Goal: Task Accomplishment & Management: Manage account settings

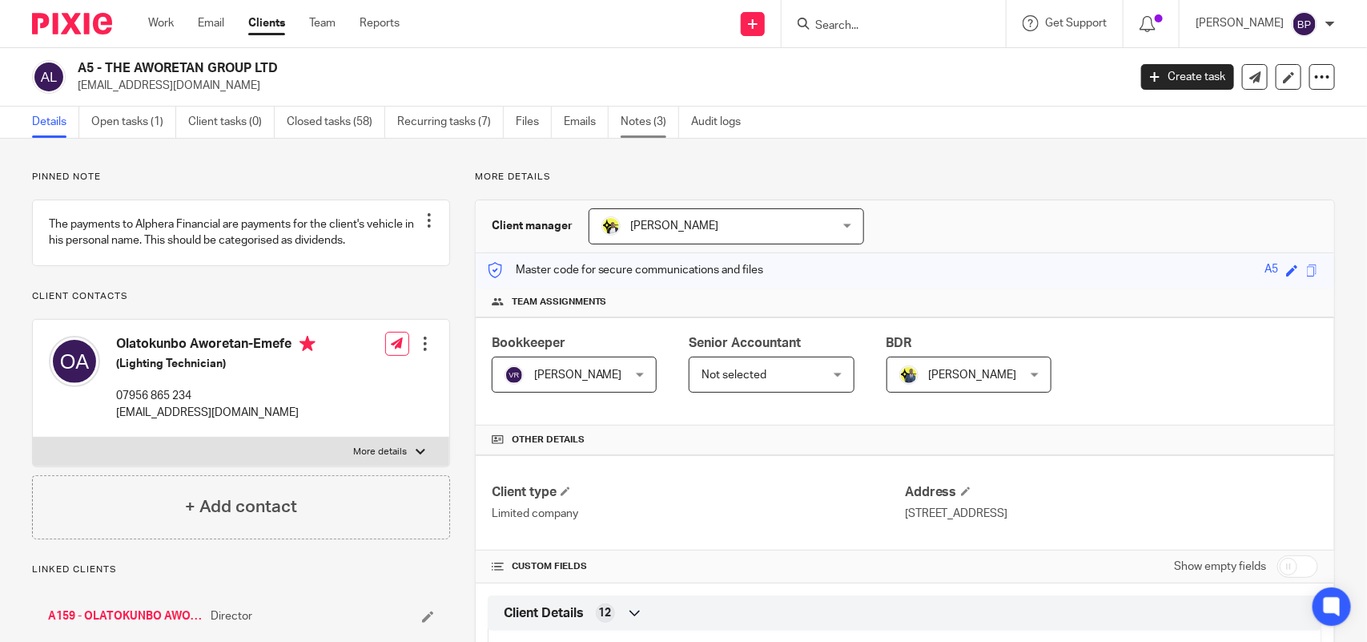
click at [654, 132] on link "Notes (3)" at bounding box center [650, 122] width 58 height 31
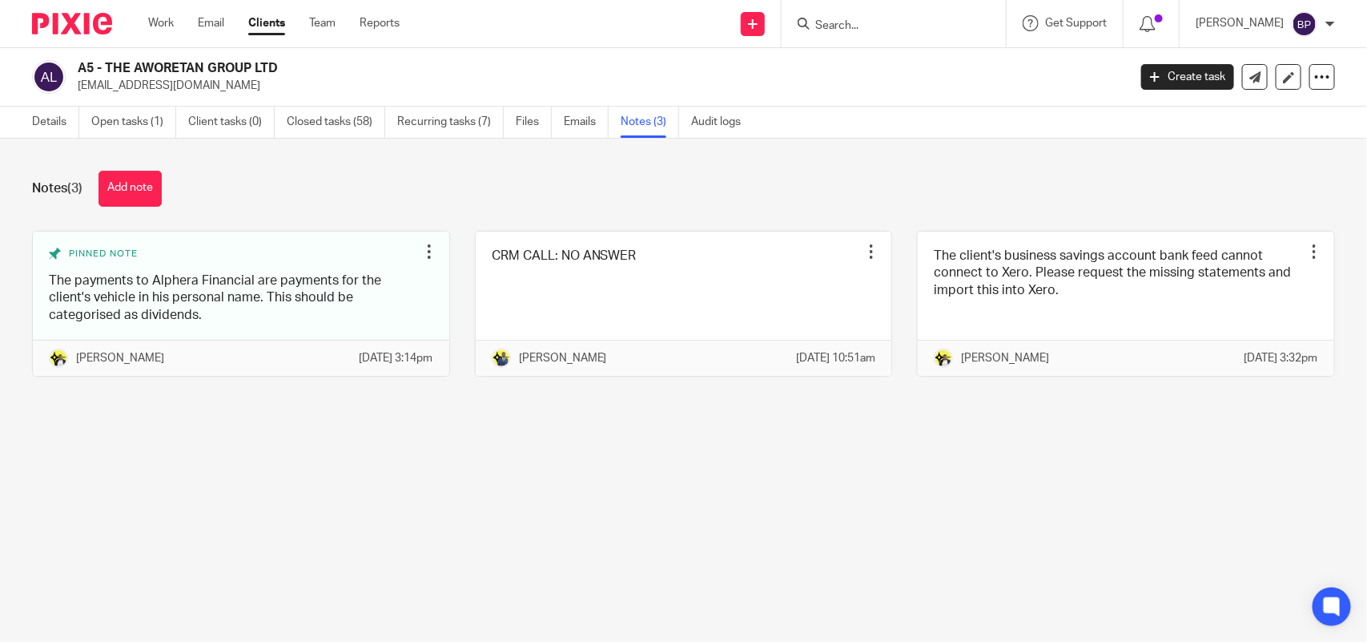
click at [268, 26] on link "Clients" at bounding box center [266, 23] width 37 height 16
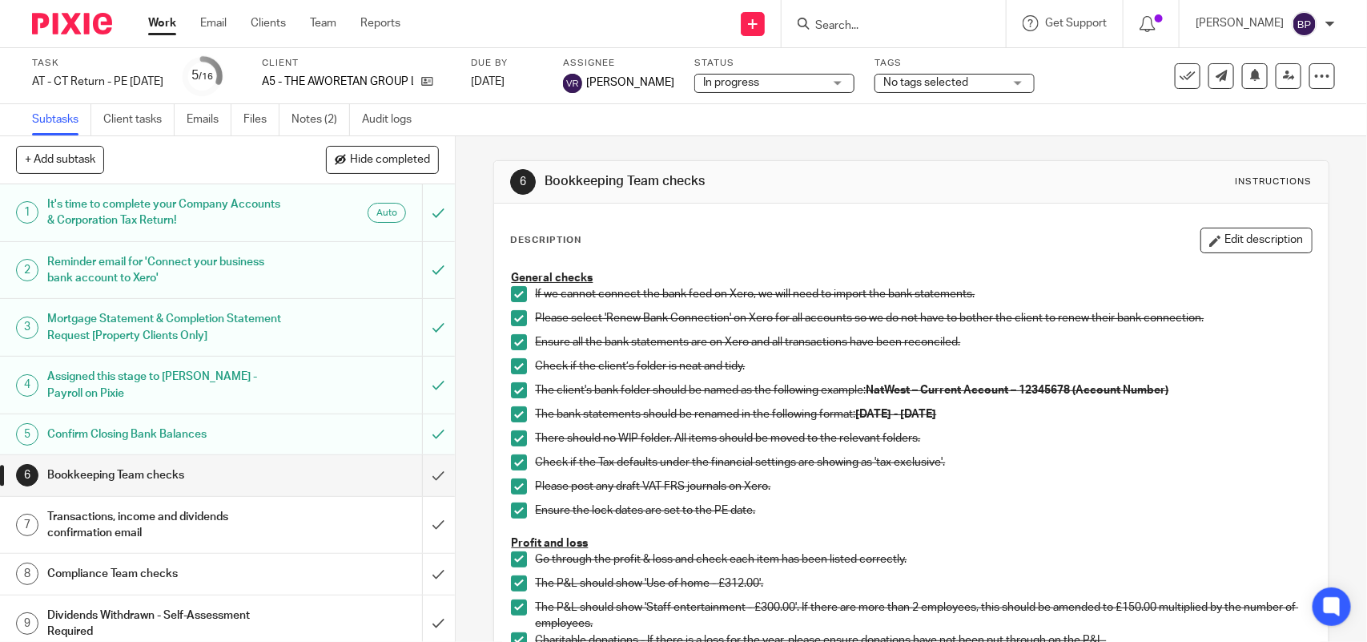
click at [789, 85] on span "In progress" at bounding box center [763, 82] width 120 height 17
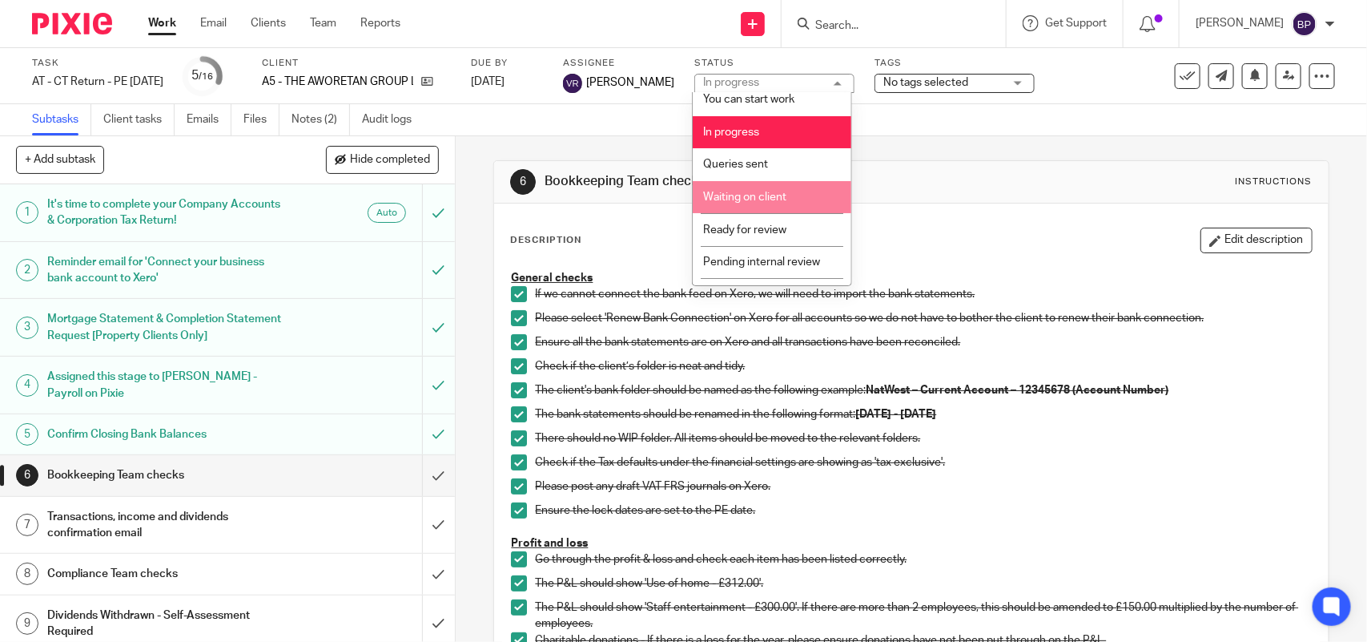
scroll to position [65, 0]
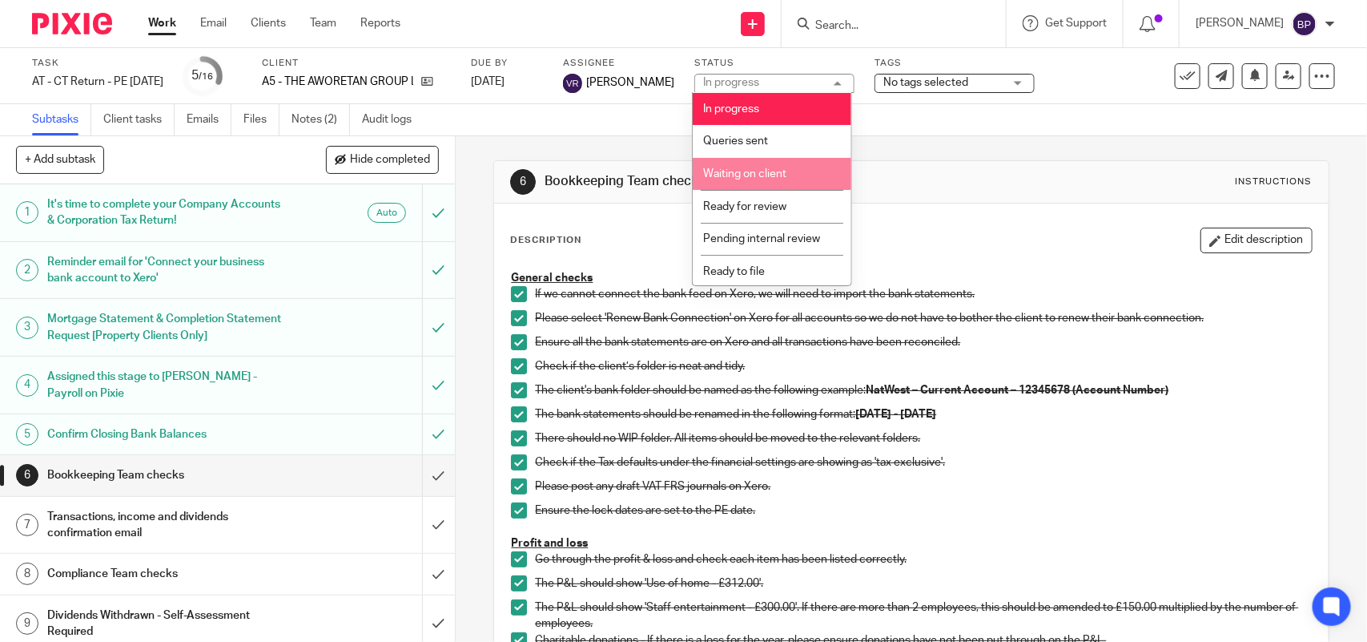
drag, startPoint x: 777, startPoint y: 163, endPoint x: 785, endPoint y: 197, distance: 35.4
click at [785, 197] on ul "Not started You can start work In progress Queries sent Waiting on client Ready…" at bounding box center [772, 188] width 159 height 192
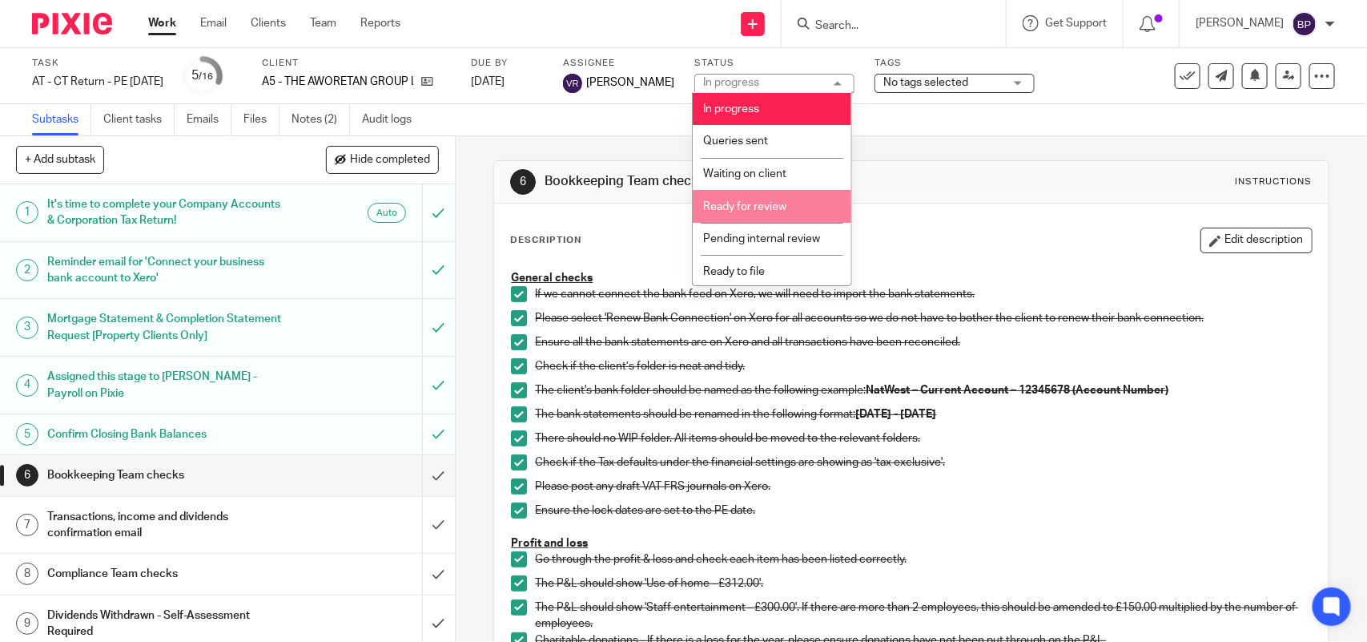
click at [785, 194] on li "Ready for review" at bounding box center [772, 206] width 159 height 33
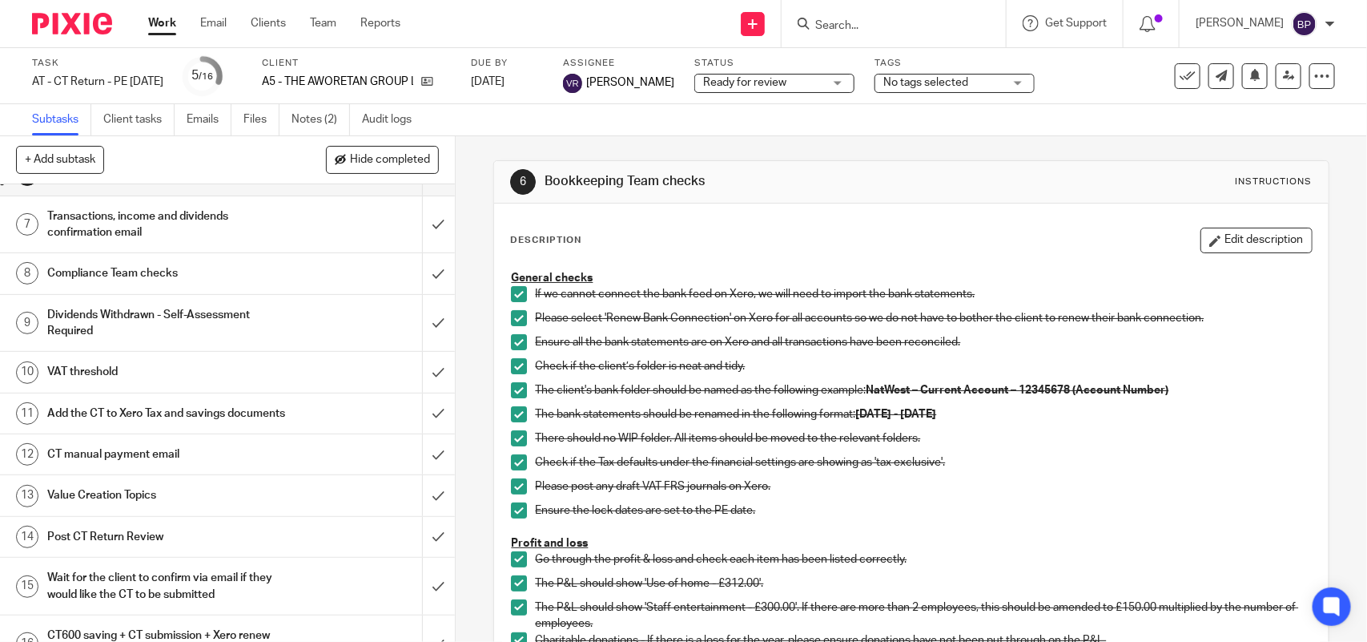
scroll to position [100, 0]
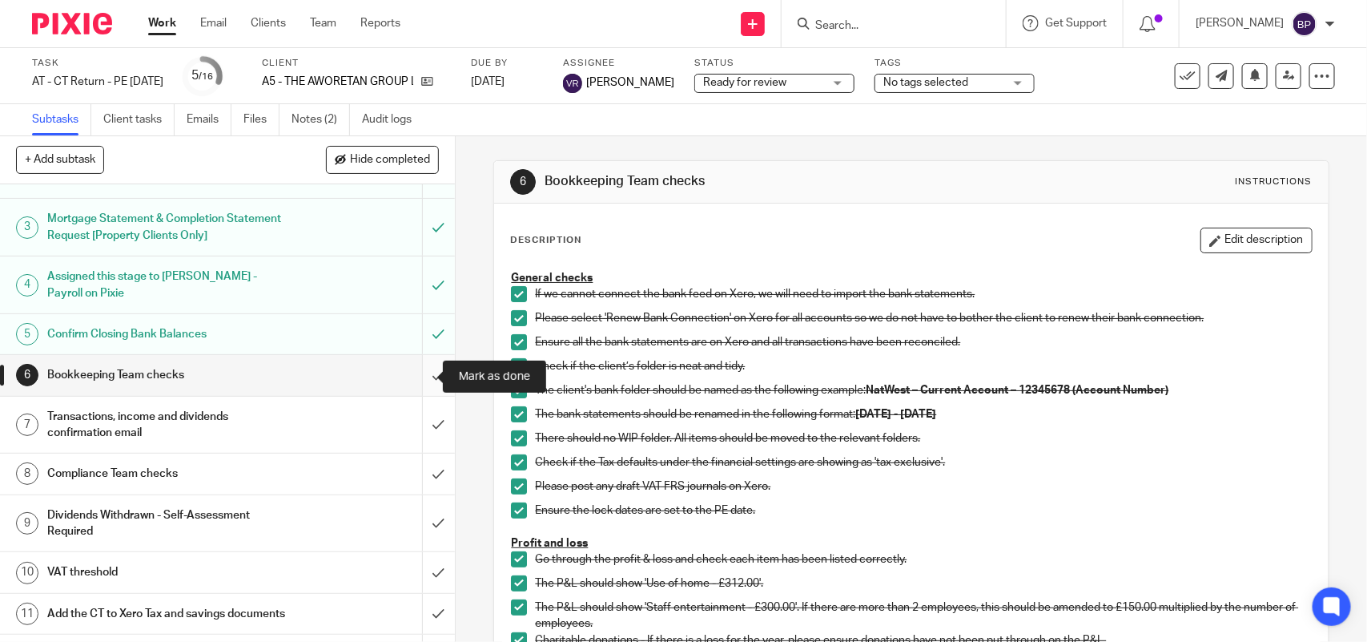
click at [415, 371] on input "submit" at bounding box center [227, 375] width 455 height 40
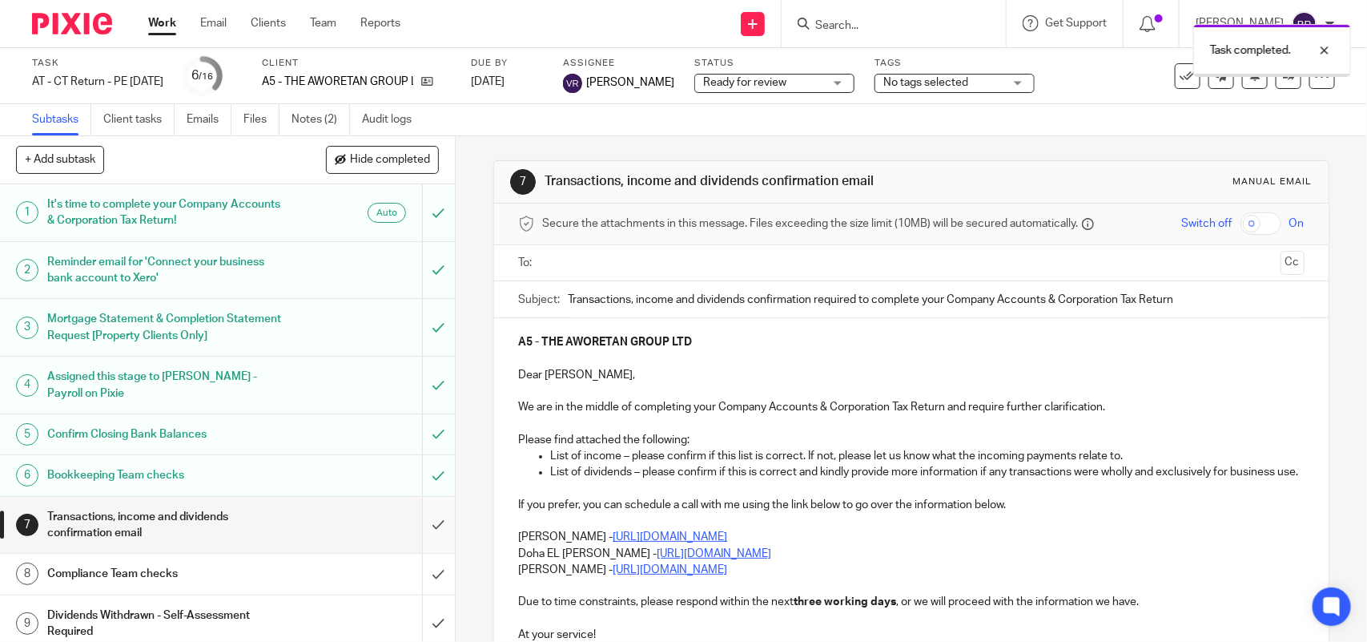
scroll to position [200, 0]
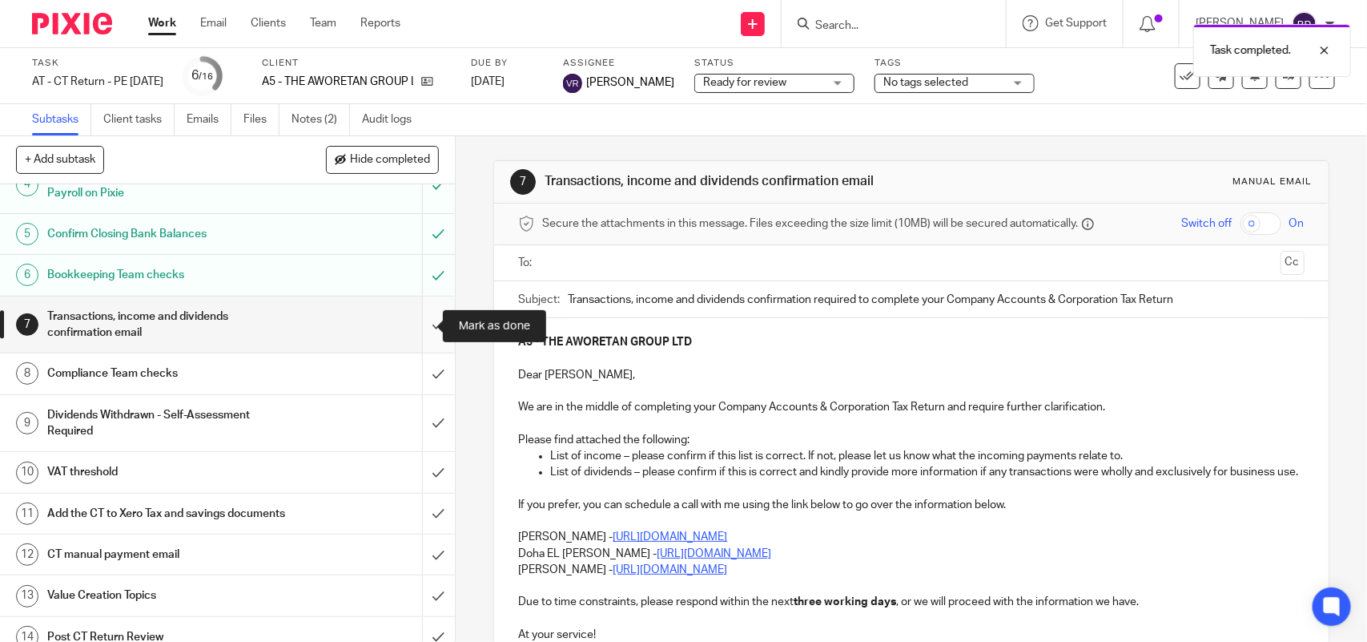
click at [412, 323] on input "submit" at bounding box center [227, 324] width 455 height 57
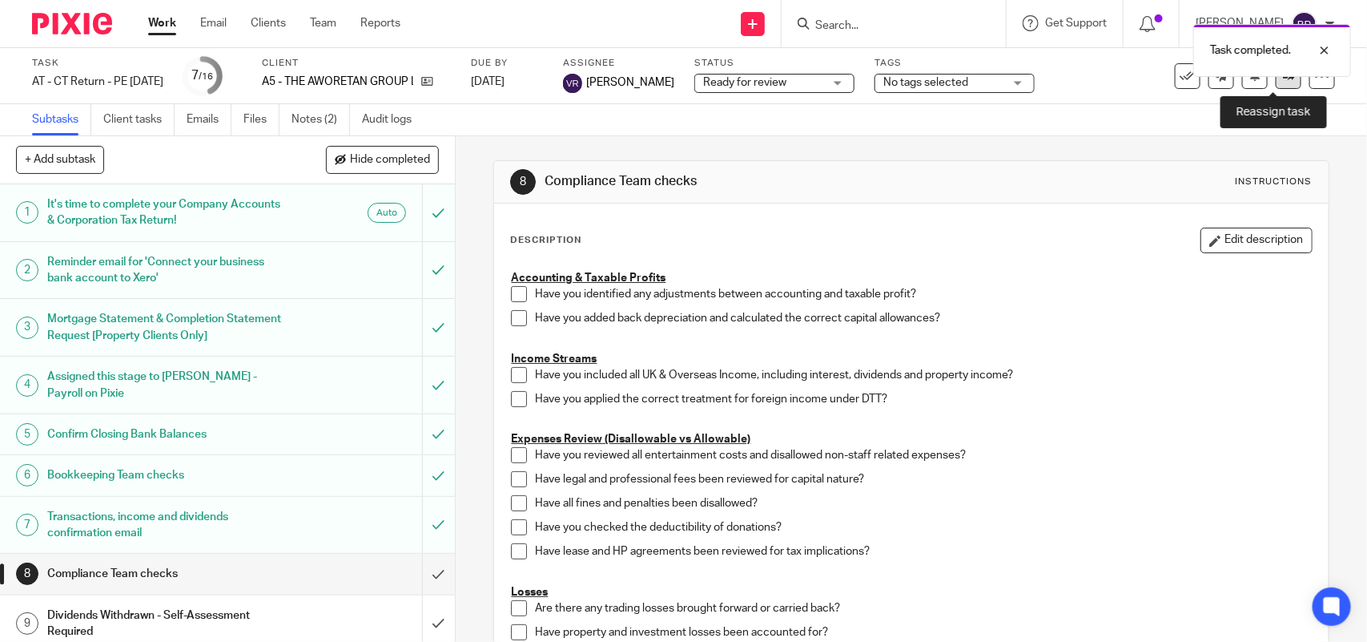
click at [1276, 84] on link at bounding box center [1289, 76] width 26 height 26
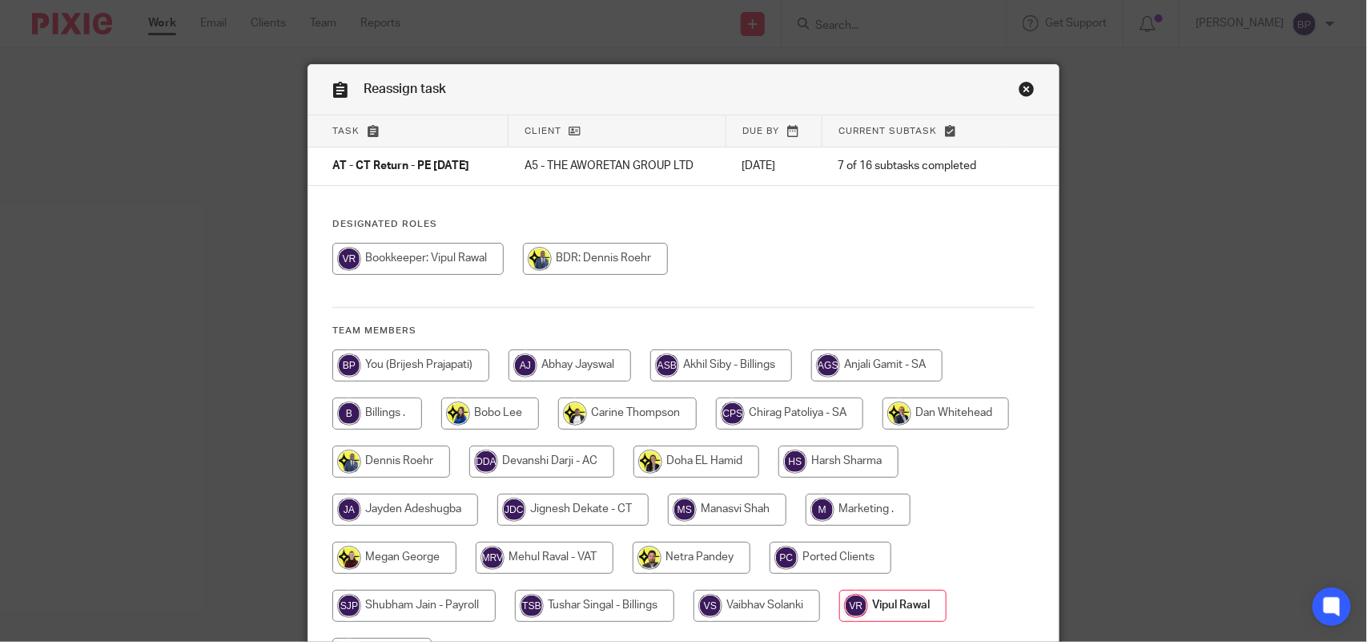
scroll to position [177, 0]
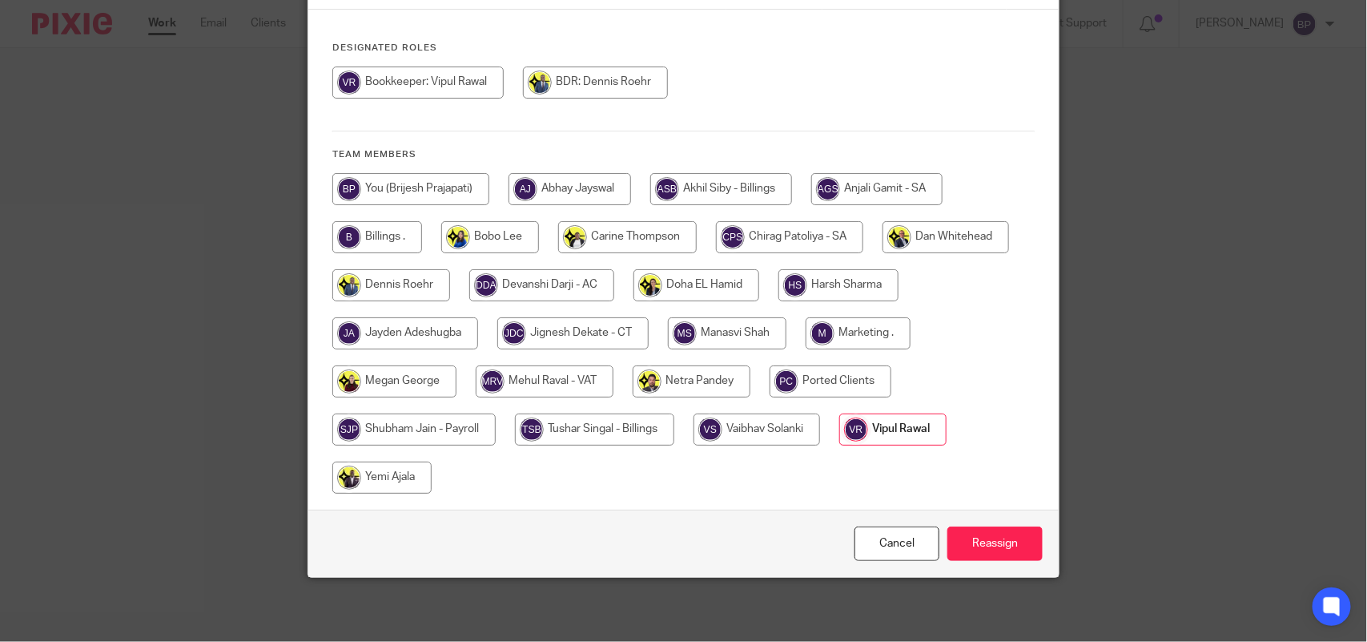
click at [585, 338] on input "radio" at bounding box center [572, 333] width 151 height 32
radio input "true"
drag, startPoint x: 1001, startPoint y: 545, endPoint x: 914, endPoint y: 401, distance: 167.9
click at [1000, 545] on input "Reassign" at bounding box center [994, 543] width 95 height 34
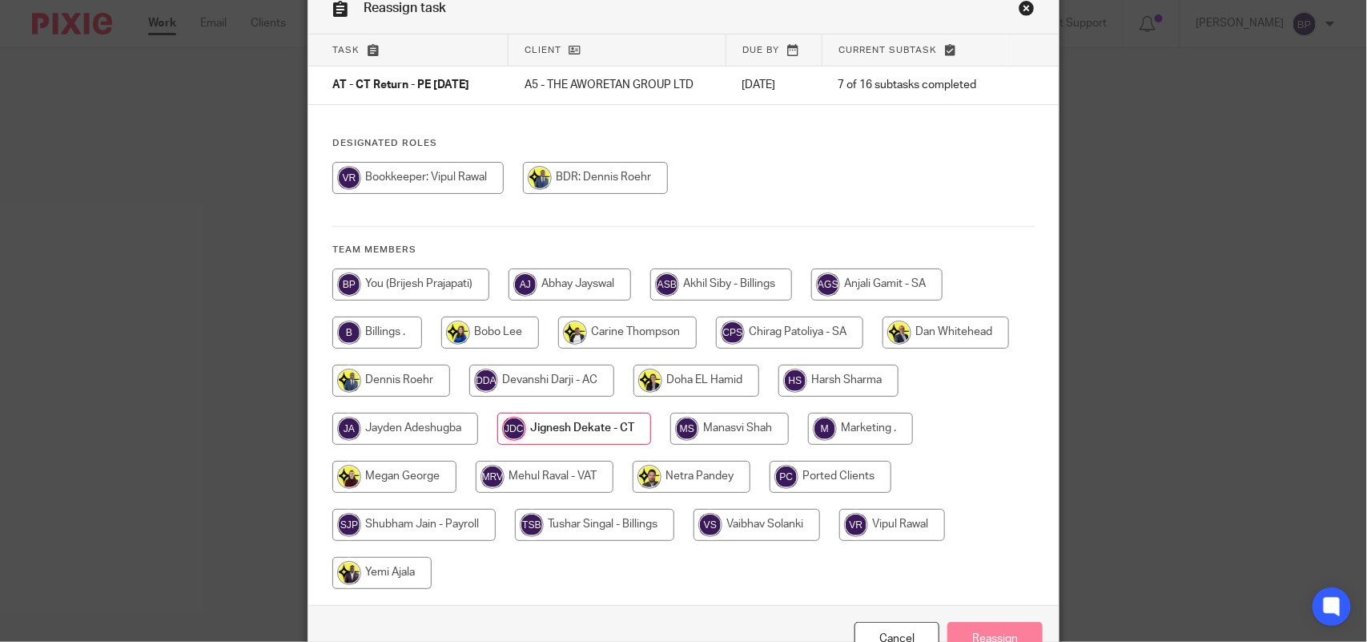
scroll to position [0, 0]
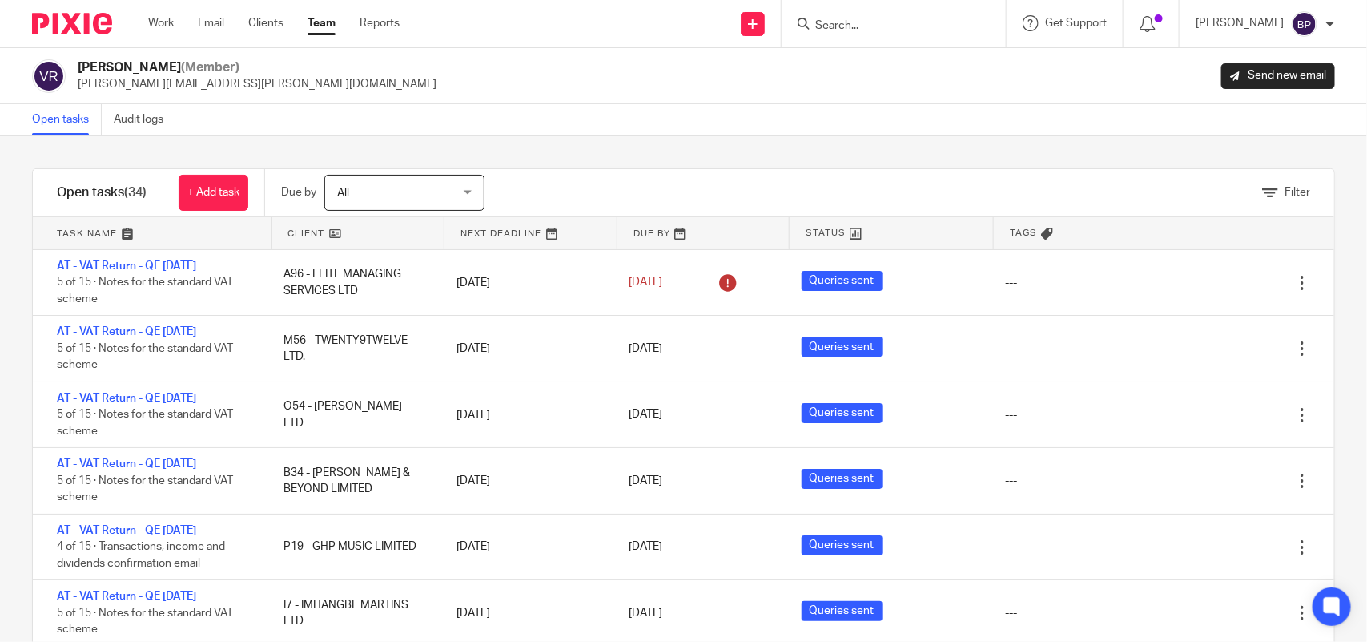
click at [57, 124] on link "Open tasks" at bounding box center [67, 119] width 70 height 31
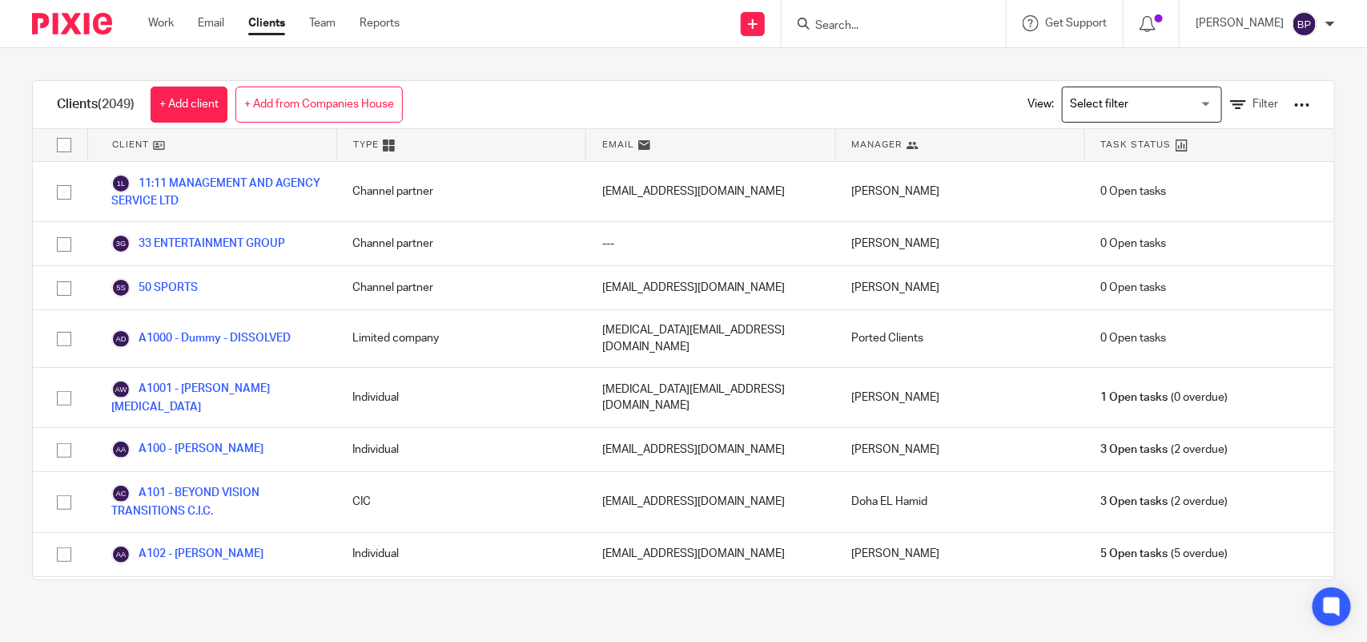
click at [847, 25] on input "Search" at bounding box center [886, 26] width 144 height 14
paste input "THE AWORETAN GROUP LTD"
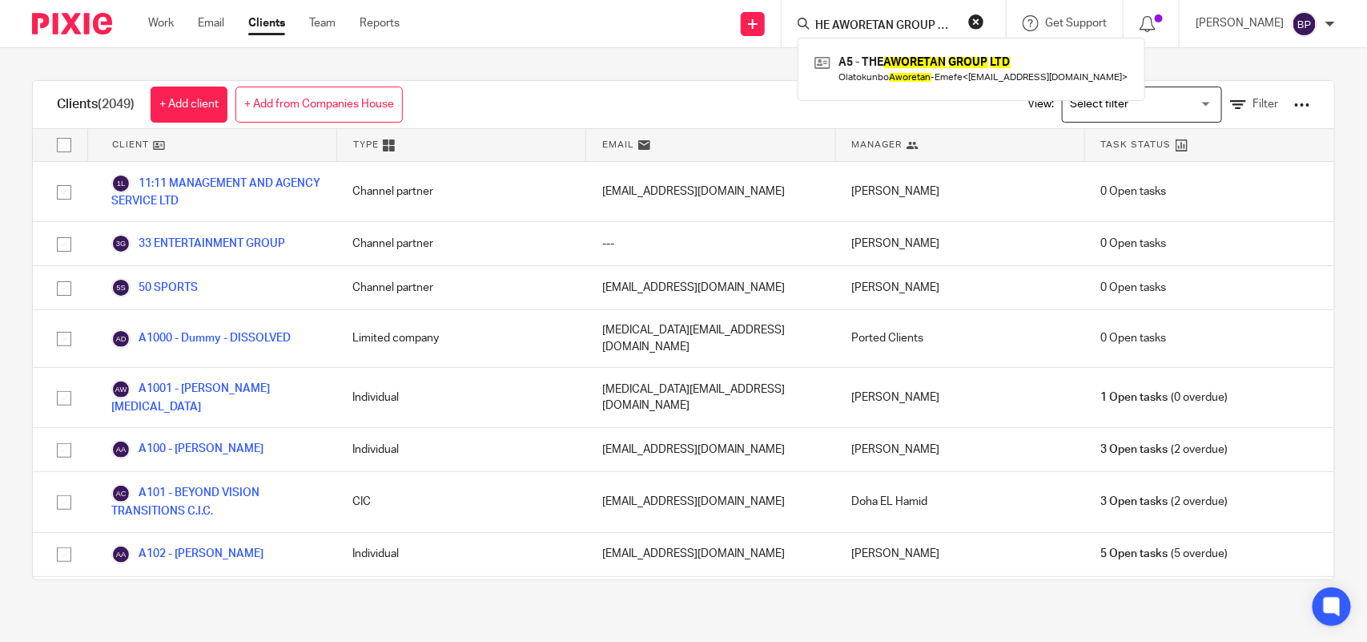
type input "THE AWORETAN GROUP LTD"
click at [890, 66] on link at bounding box center [972, 68] width 322 height 37
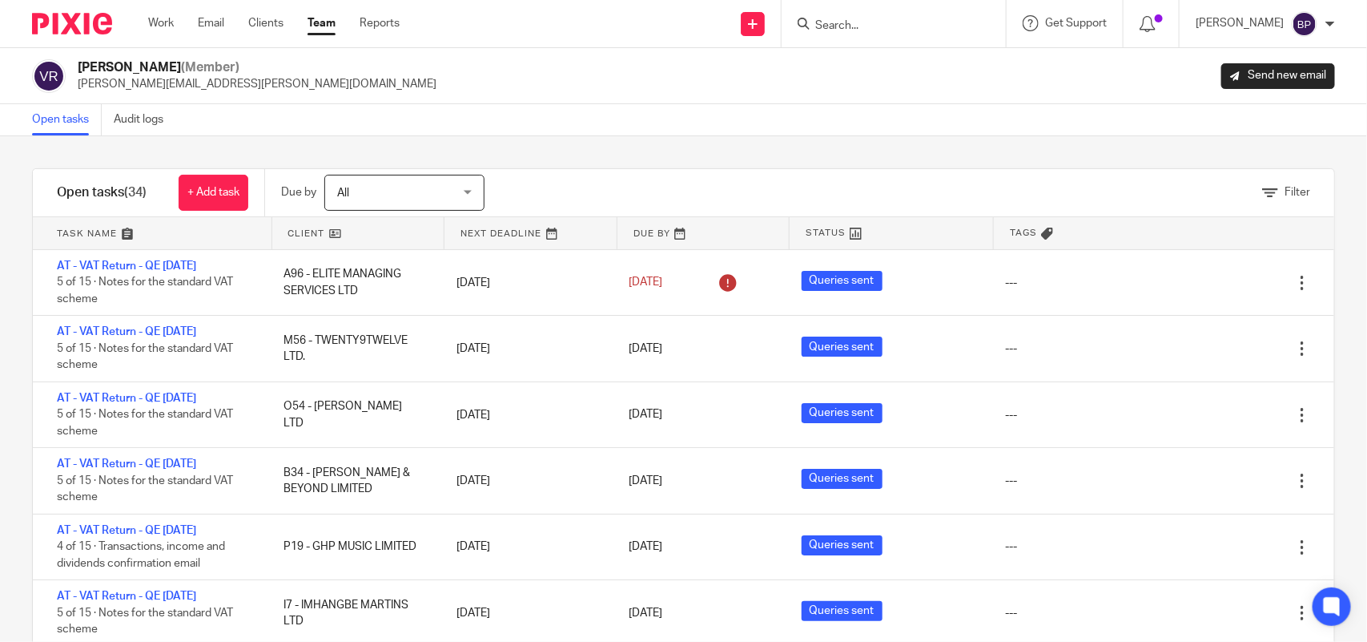
click at [301, 108] on div "Open tasks Audit logs" at bounding box center [683, 120] width 1367 height 32
click at [585, 158] on div "Filter tasks Only show tasks matching all of these conditions 1 Client name Is …" at bounding box center [683, 388] width 1367 height 505
drag, startPoint x: 420, startPoint y: 21, endPoint x: 789, endPoint y: 86, distance: 374.1
click at [789, 90] on div "Vipul Rawal (Member) vipul.rawal@confiancebizsol.com Send new email" at bounding box center [683, 76] width 1303 height 34
click at [65, 120] on link "Open tasks" at bounding box center [67, 119] width 70 height 31
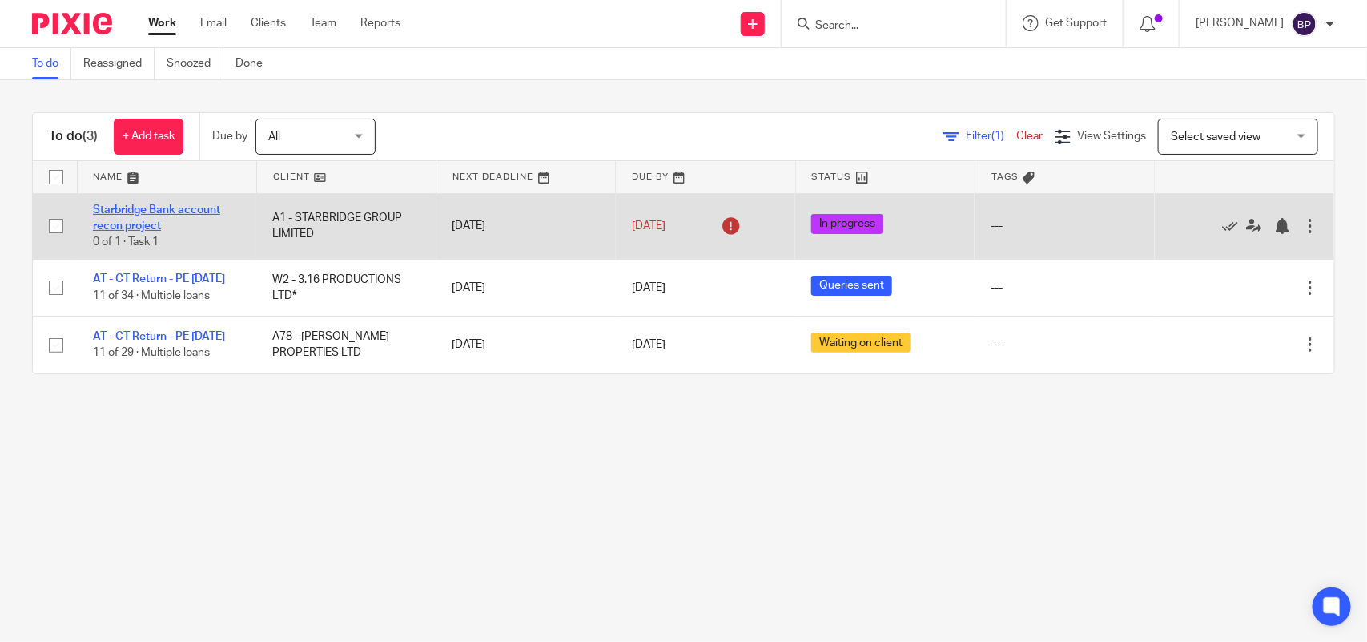
click at [156, 213] on link "Starbridge Bank account recon project" at bounding box center [156, 217] width 127 height 27
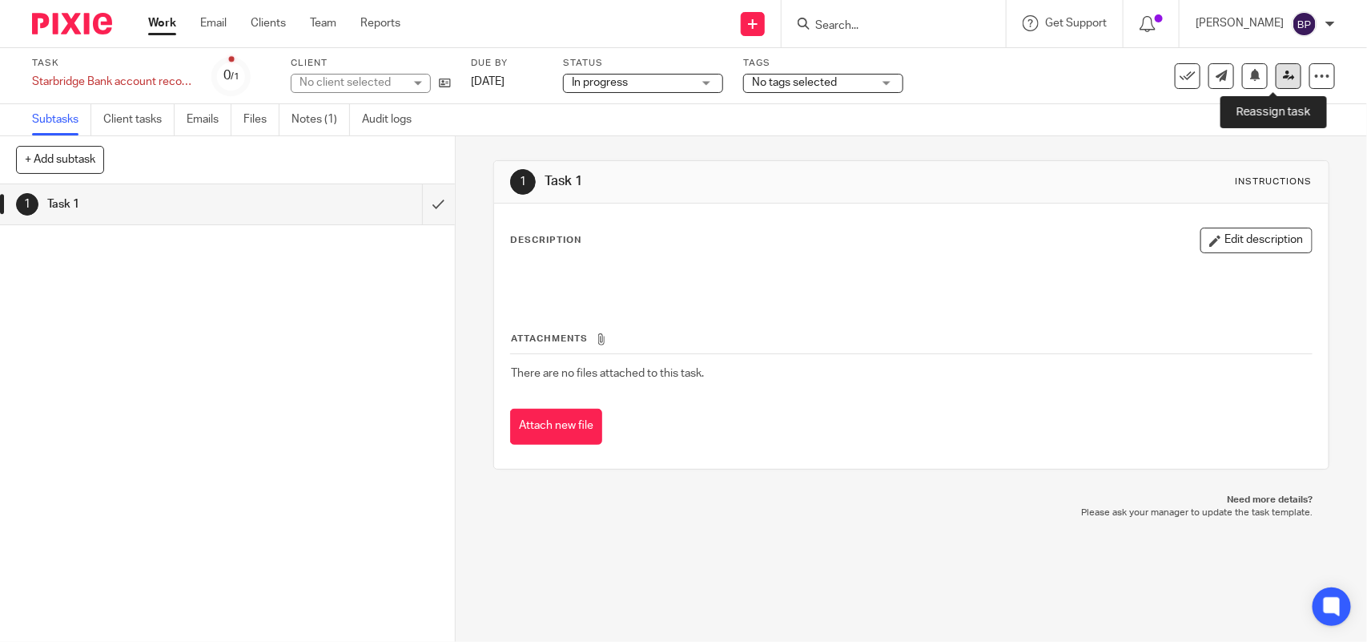
click at [1283, 78] on icon at bounding box center [1289, 76] width 12 height 12
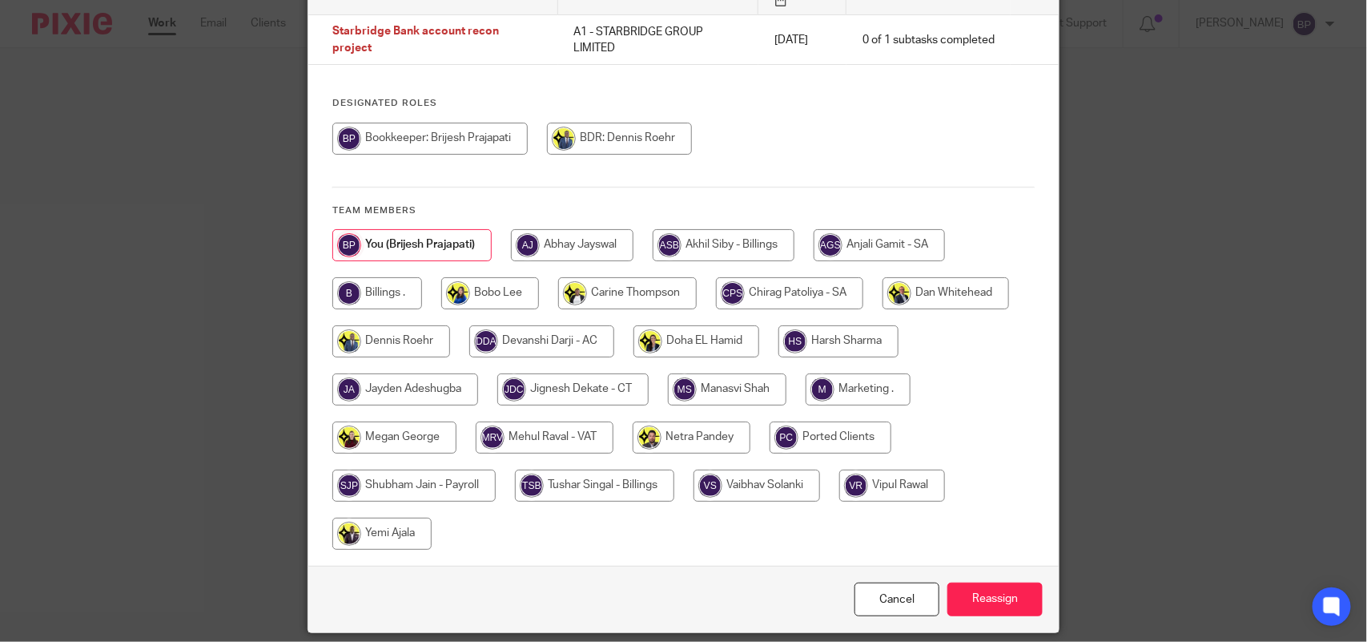
scroll to position [200, 0]
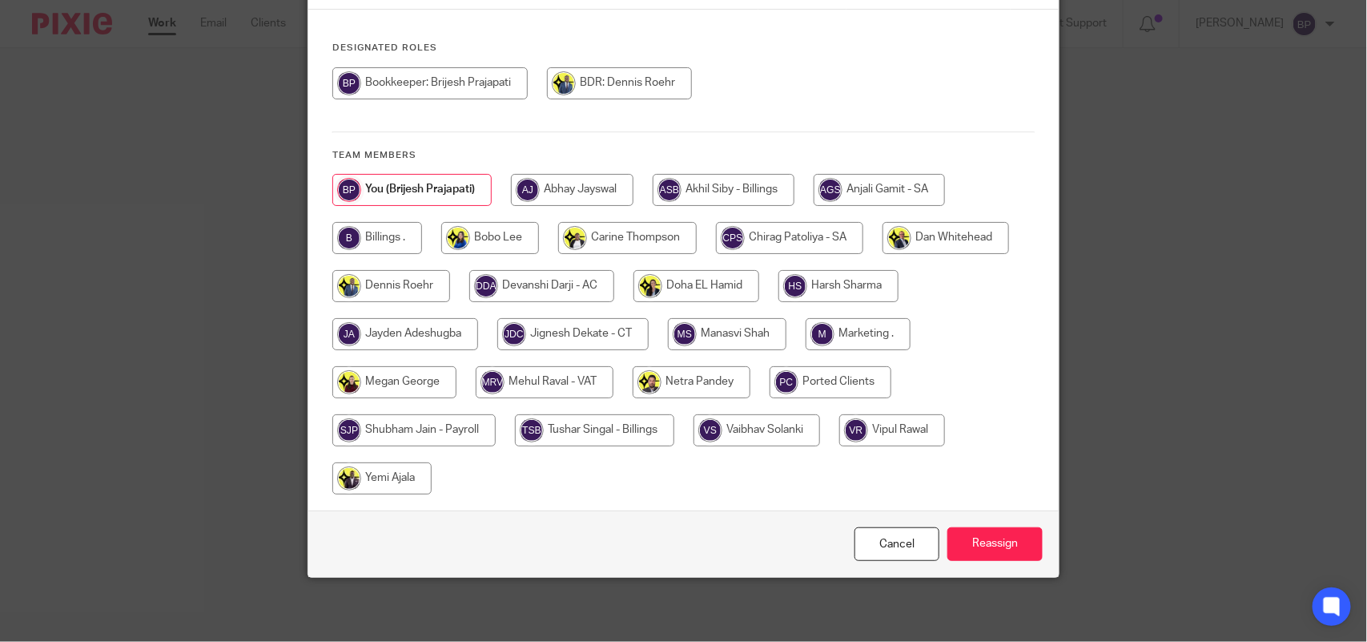
click at [569, 321] on input "radio" at bounding box center [572, 334] width 151 height 32
radio input "true"
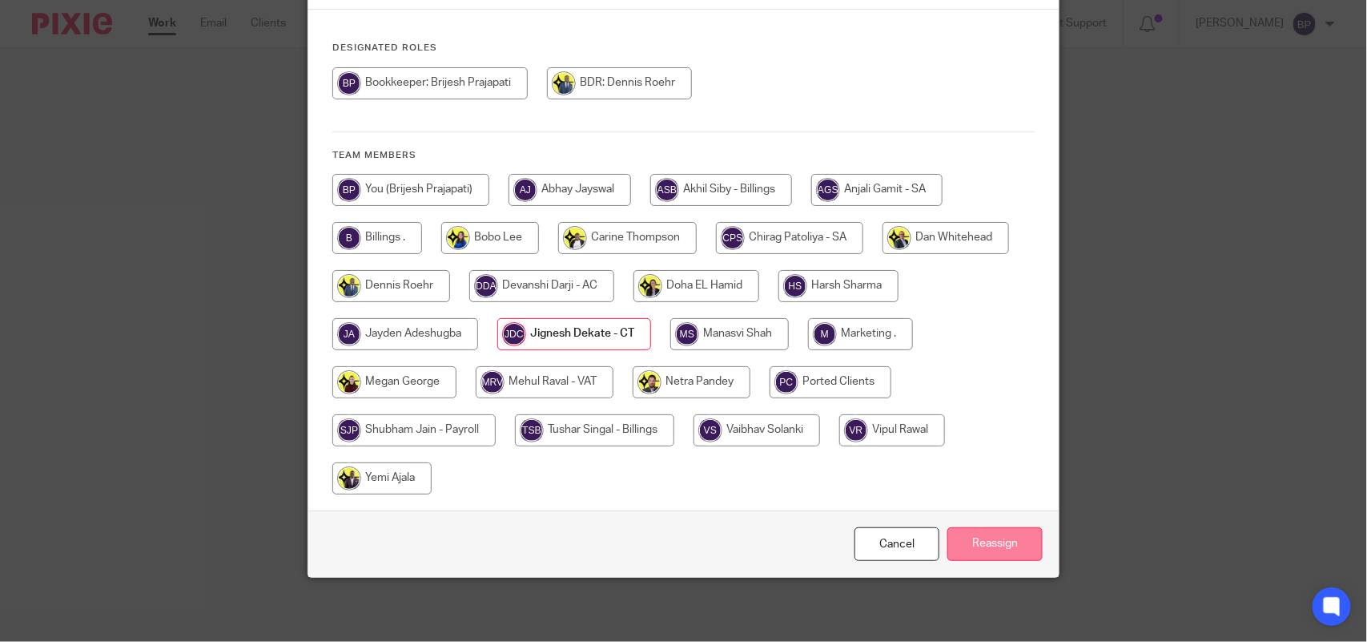
click at [980, 554] on input "Reassign" at bounding box center [994, 544] width 95 height 34
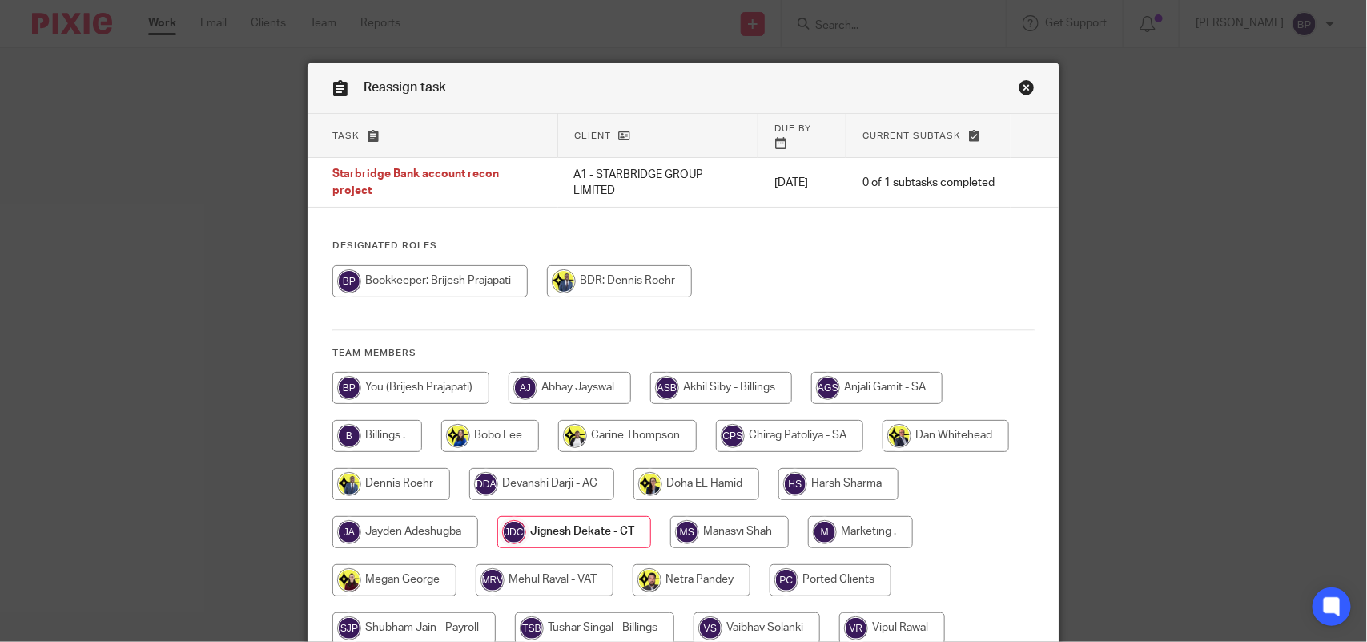
scroll to position [0, 0]
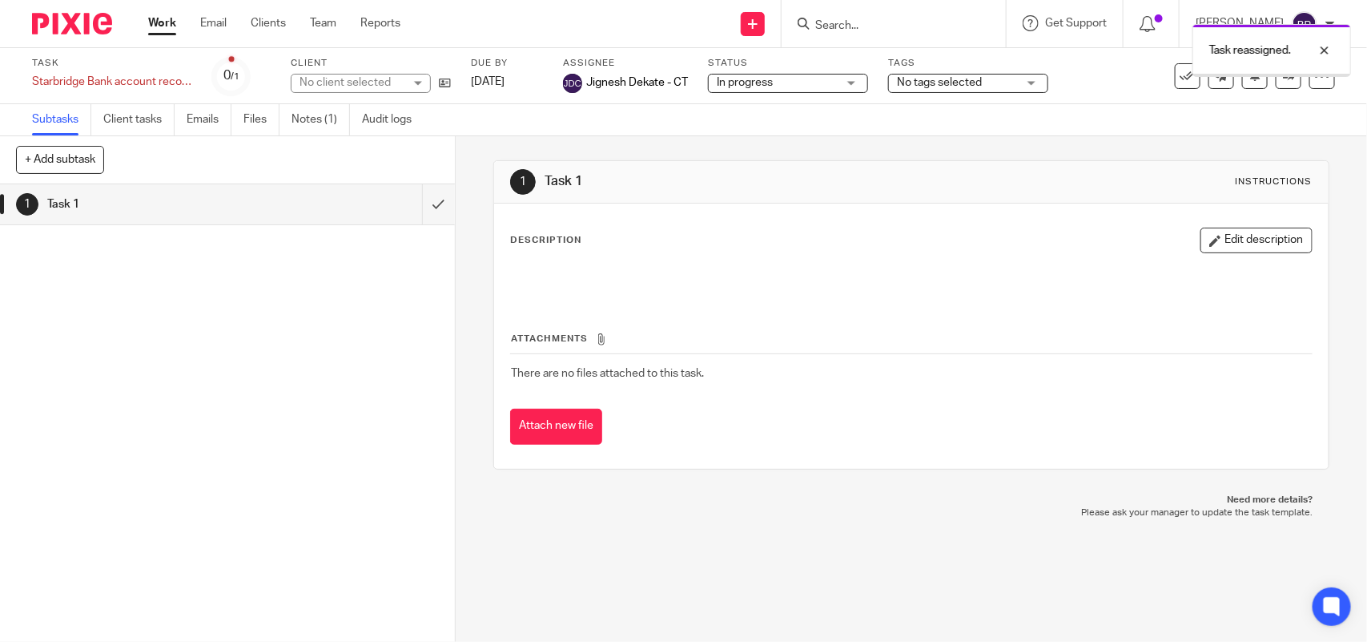
click at [163, 25] on link "Work" at bounding box center [162, 23] width 28 height 16
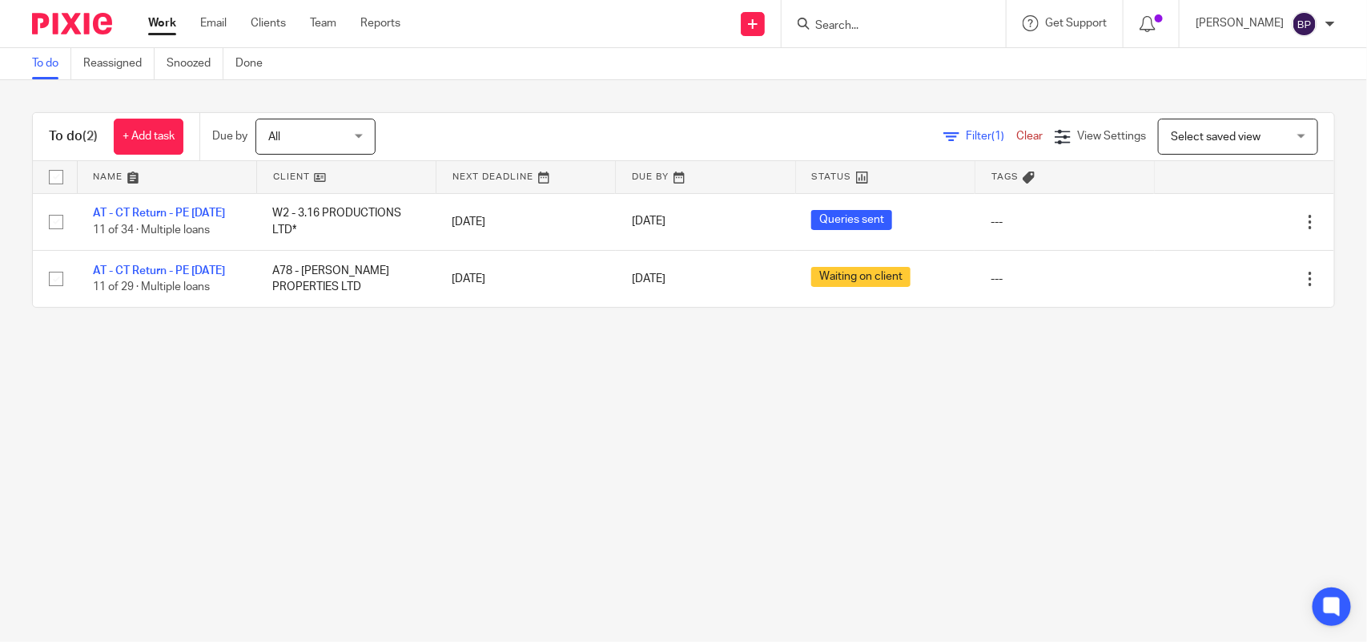
click at [682, 397] on main "To do Reassigned Snoozed Done To do (2) + Add task Due by All All Today Tomorro…" at bounding box center [683, 321] width 1367 height 642
click at [621, 374] on main "To do Reassigned Snoozed Done To do (2) + Add task Due by All All Today Tomorro…" at bounding box center [683, 321] width 1367 height 642
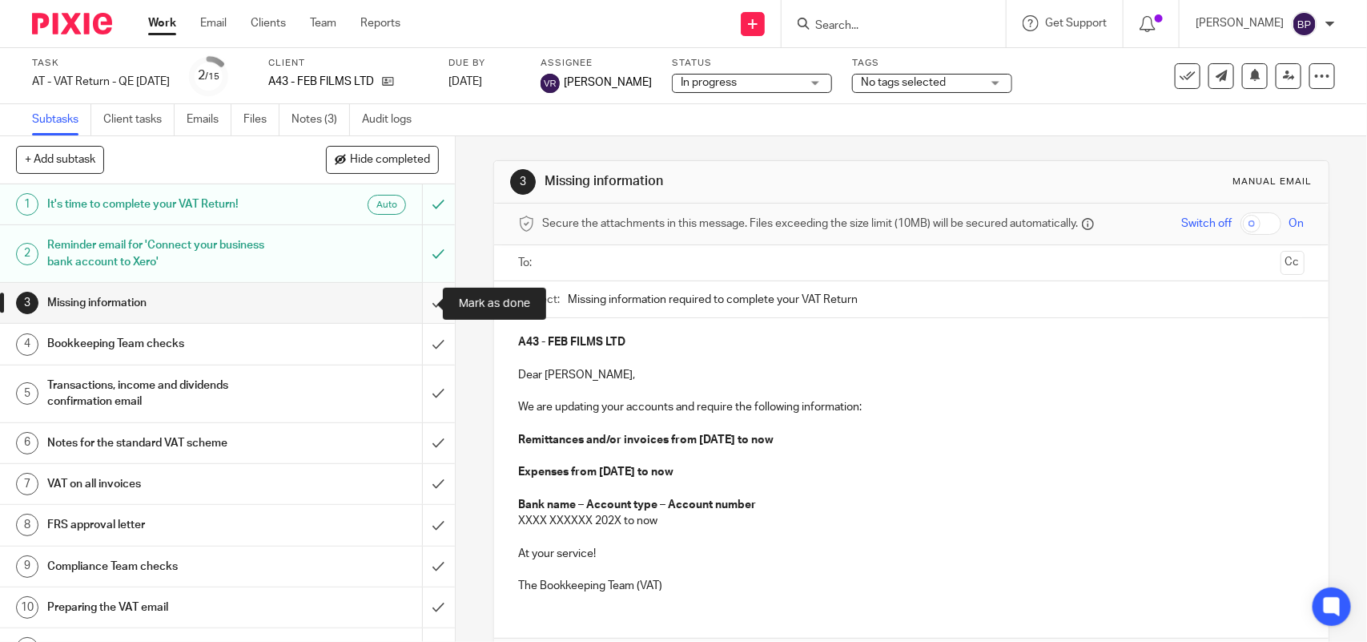
click at [413, 298] on input "submit" at bounding box center [227, 303] width 455 height 40
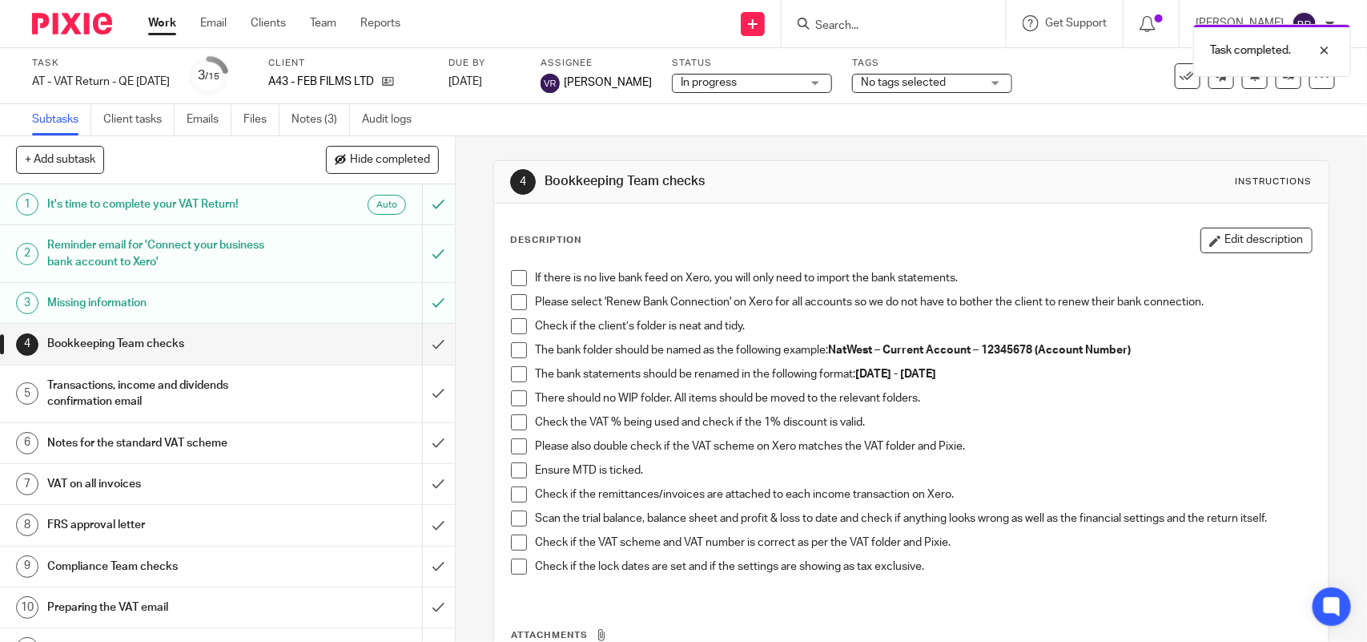
click at [513, 279] on span at bounding box center [519, 278] width 16 height 16
click at [514, 305] on span at bounding box center [519, 302] width 16 height 16
click at [514, 326] on span at bounding box center [519, 326] width 16 height 16
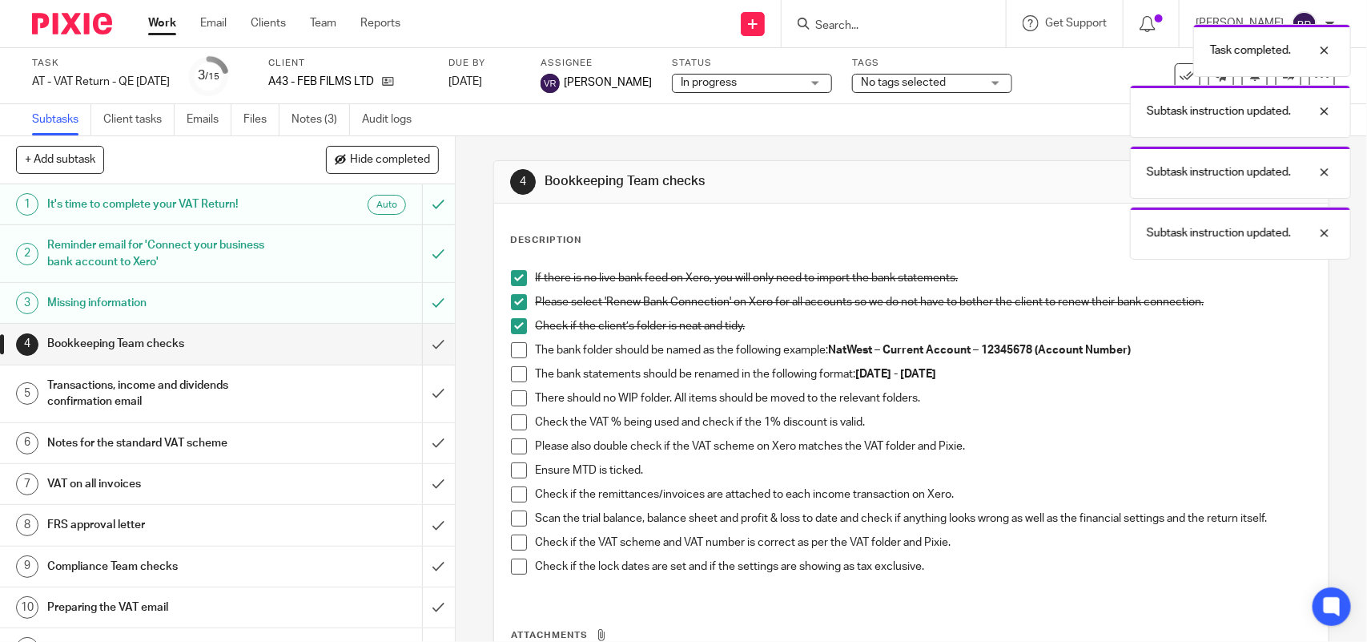
click at [514, 351] on span at bounding box center [519, 350] width 16 height 16
click at [513, 373] on span at bounding box center [519, 374] width 16 height 16
click at [513, 400] on span at bounding box center [519, 398] width 16 height 16
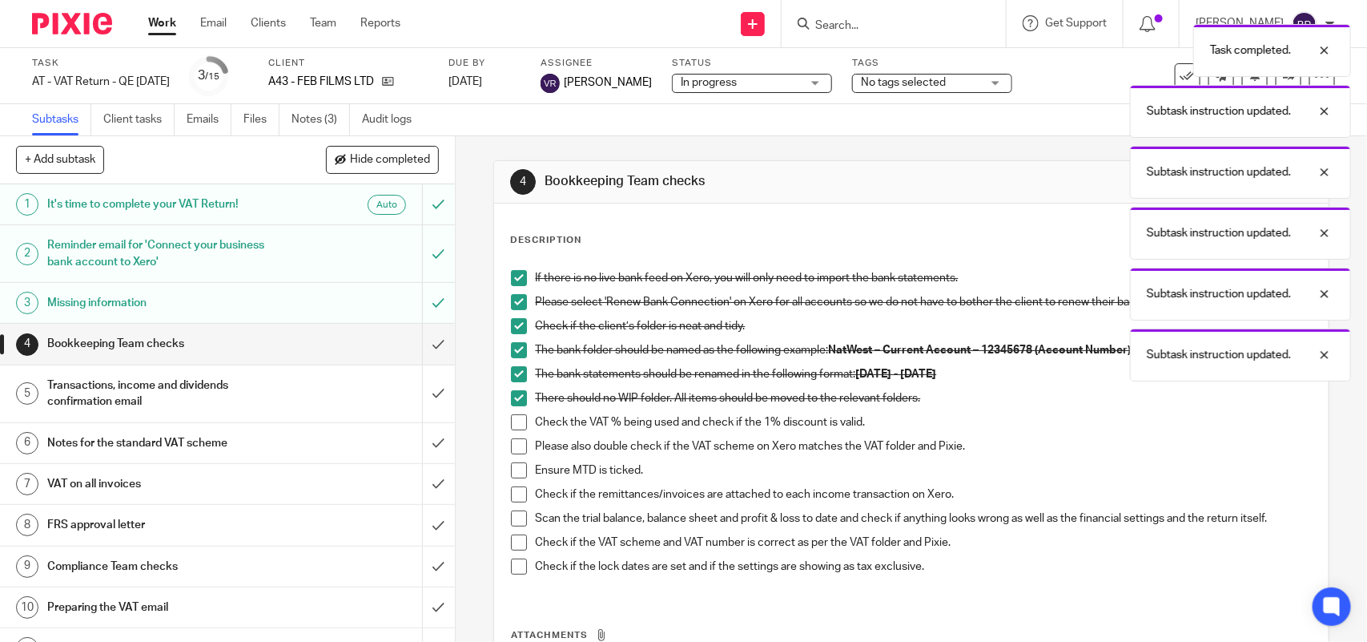
click at [517, 423] on span at bounding box center [519, 422] width 16 height 16
click at [514, 445] on span at bounding box center [519, 446] width 16 height 16
drag, startPoint x: 517, startPoint y: 469, endPoint x: 517, endPoint y: 489, distance: 20.8
click at [517, 469] on span at bounding box center [519, 470] width 16 height 16
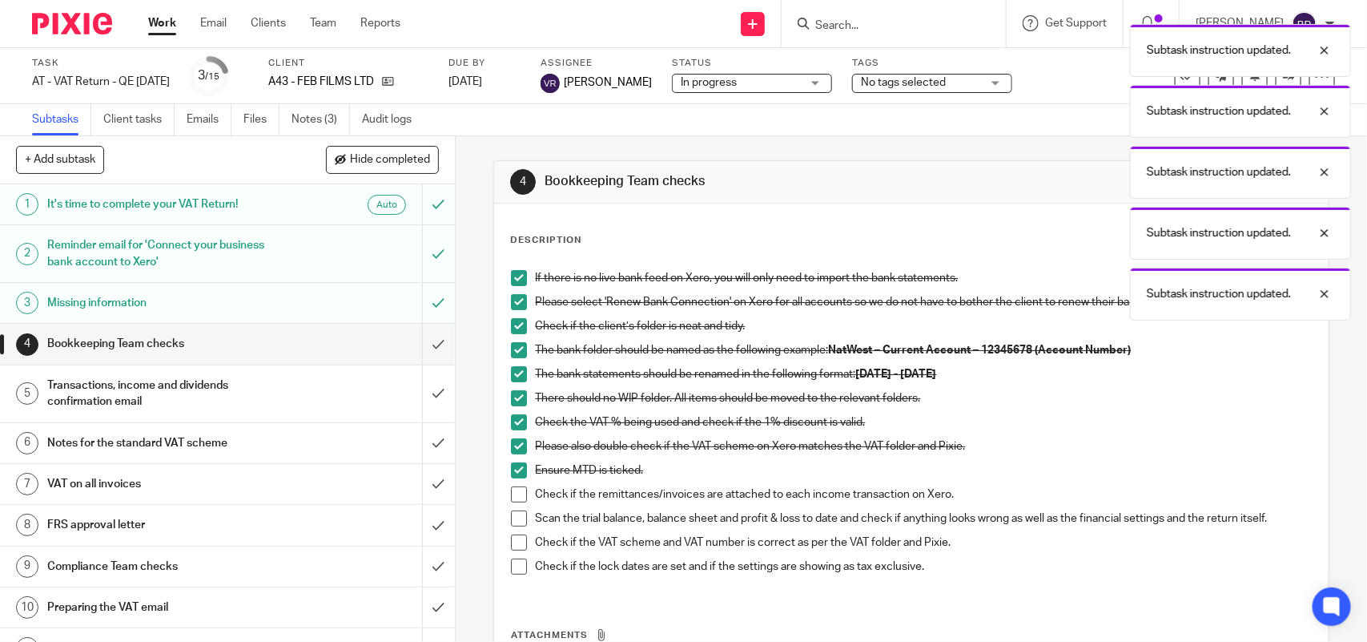
click at [518, 497] on span at bounding box center [519, 494] width 16 height 16
click at [517, 521] on span at bounding box center [519, 518] width 16 height 16
click at [517, 549] on span at bounding box center [519, 542] width 16 height 16
click at [515, 563] on span at bounding box center [519, 566] width 16 height 16
click at [414, 335] on input "submit" at bounding box center [227, 344] width 455 height 40
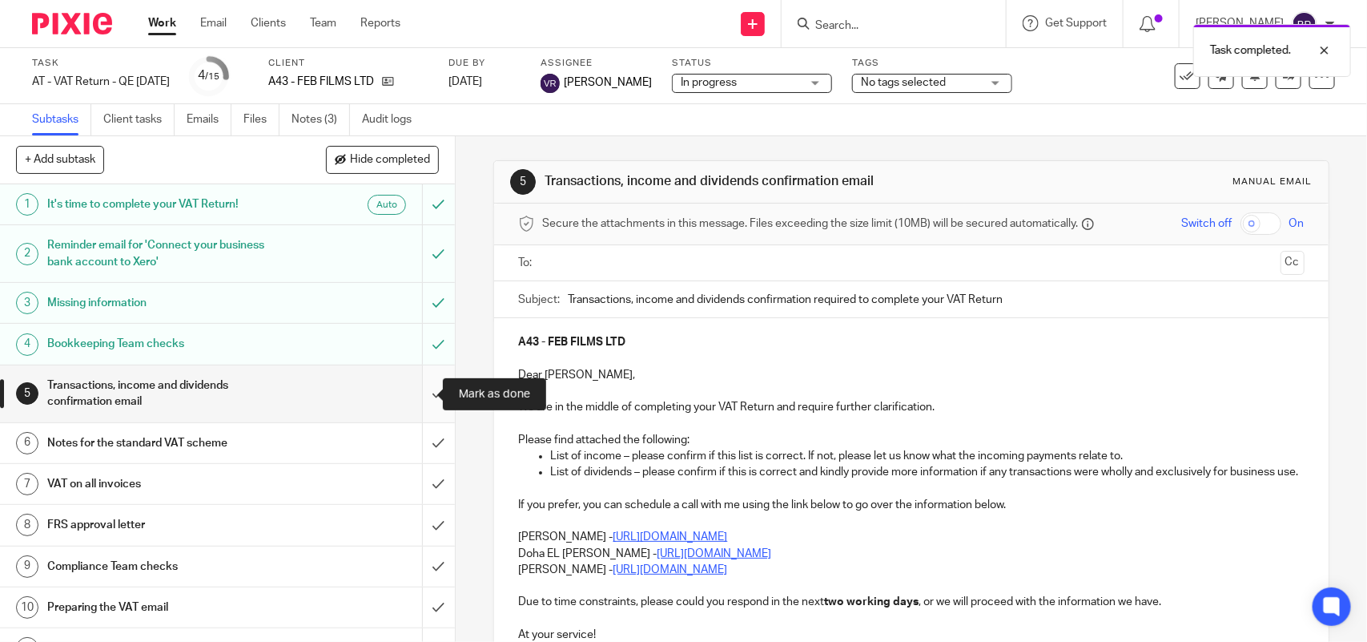
click at [411, 386] on input "submit" at bounding box center [227, 393] width 455 height 57
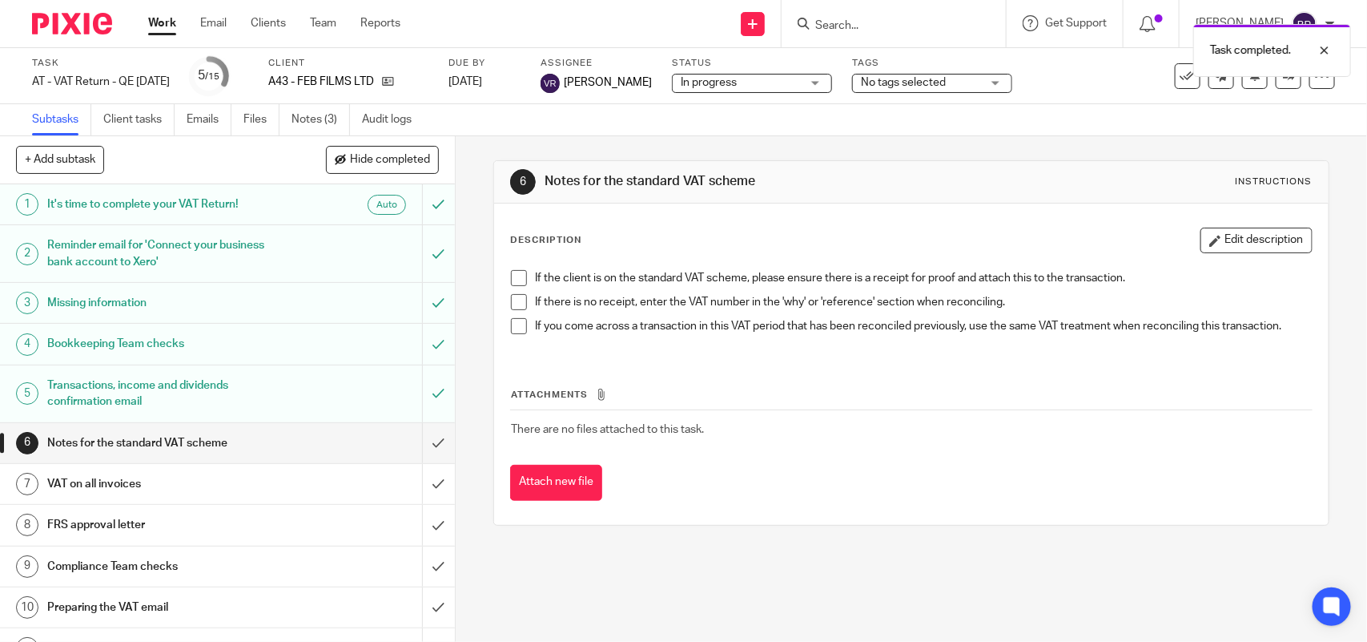
click at [514, 276] on span at bounding box center [519, 278] width 16 height 16
click at [517, 302] on span at bounding box center [519, 302] width 16 height 16
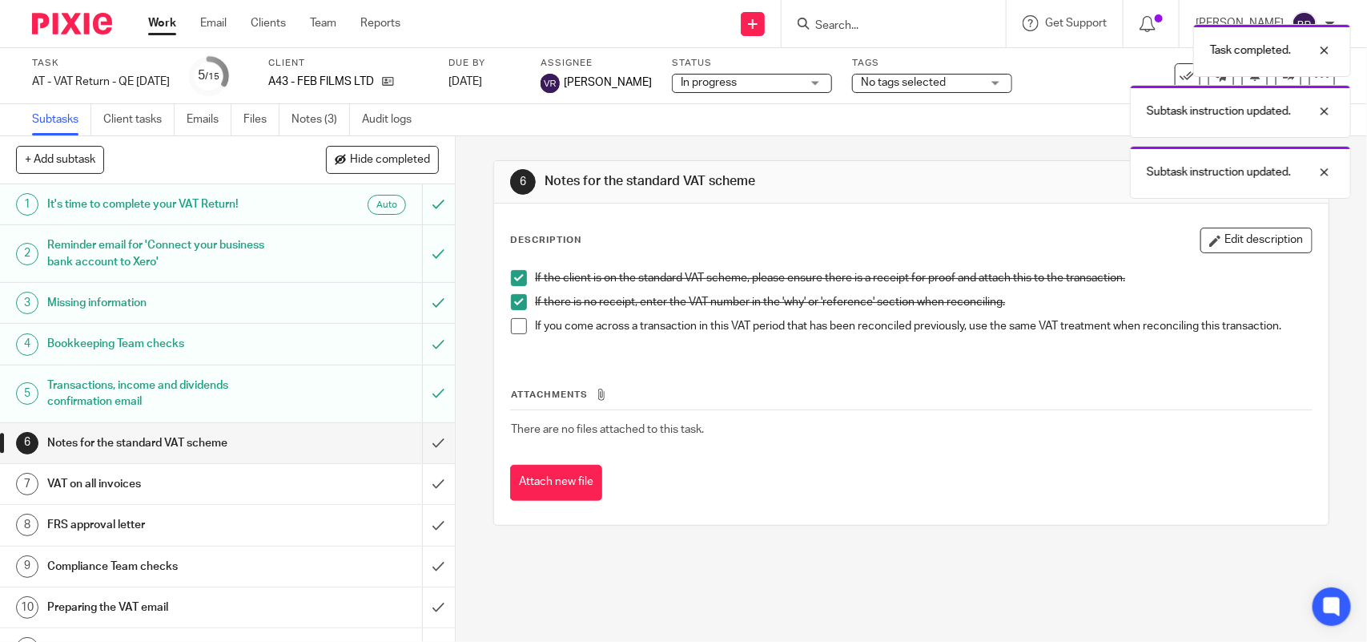
click at [513, 322] on span at bounding box center [519, 326] width 16 height 16
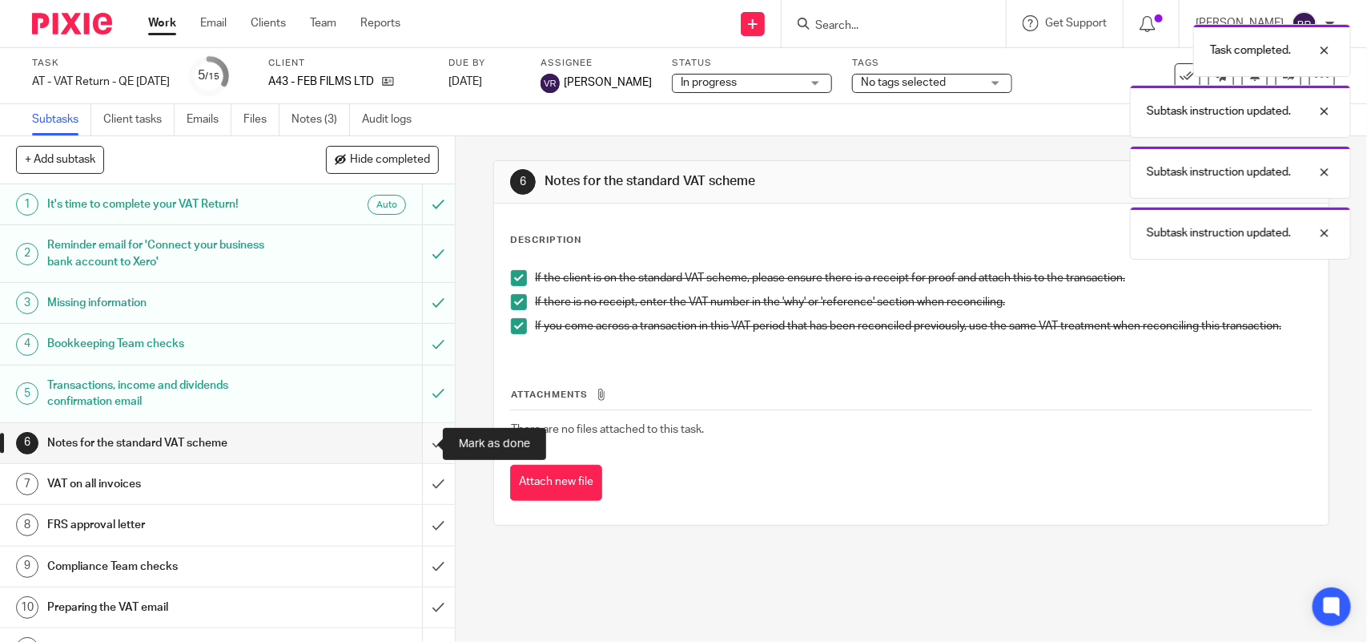
click at [409, 445] on input "submit" at bounding box center [227, 443] width 455 height 40
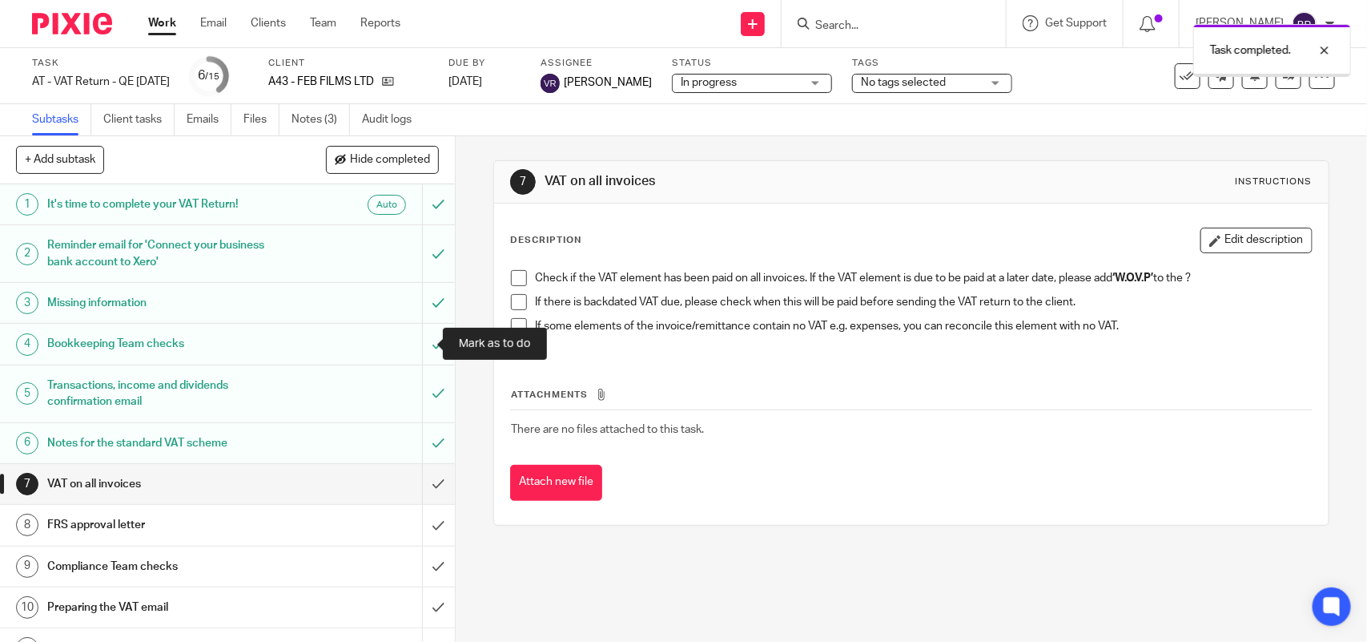
scroll to position [100, 0]
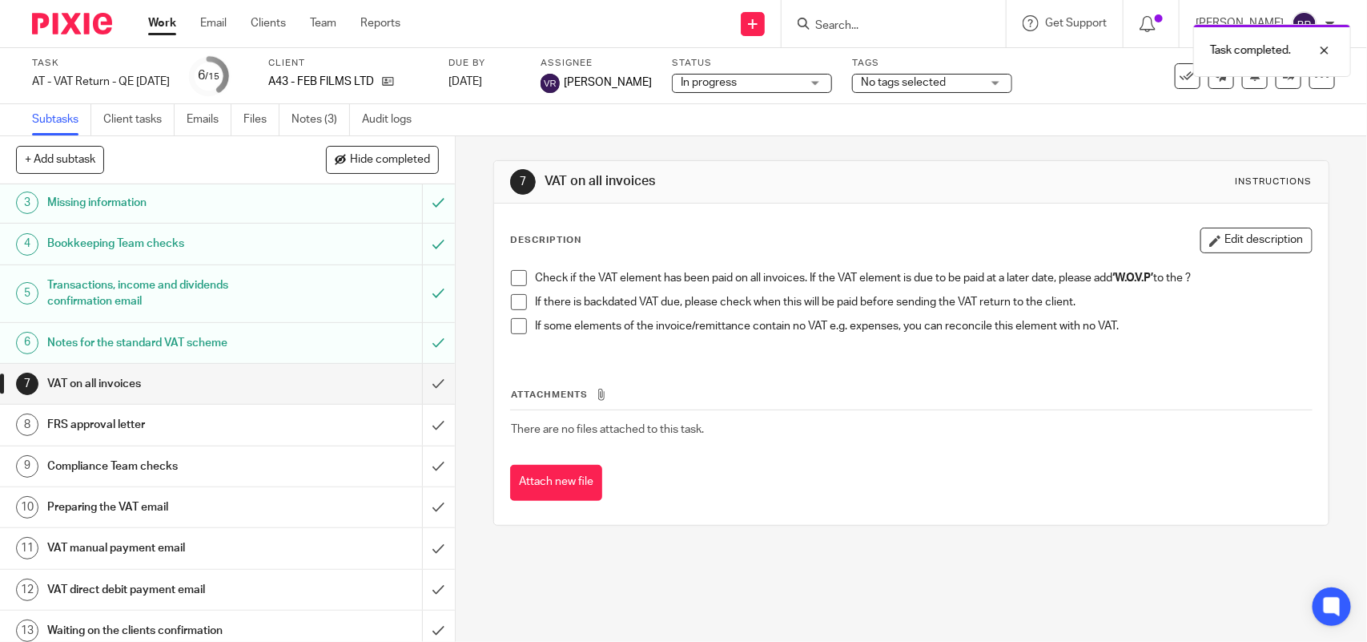
click at [514, 275] on span at bounding box center [519, 278] width 16 height 16
click at [514, 303] on span at bounding box center [519, 302] width 16 height 16
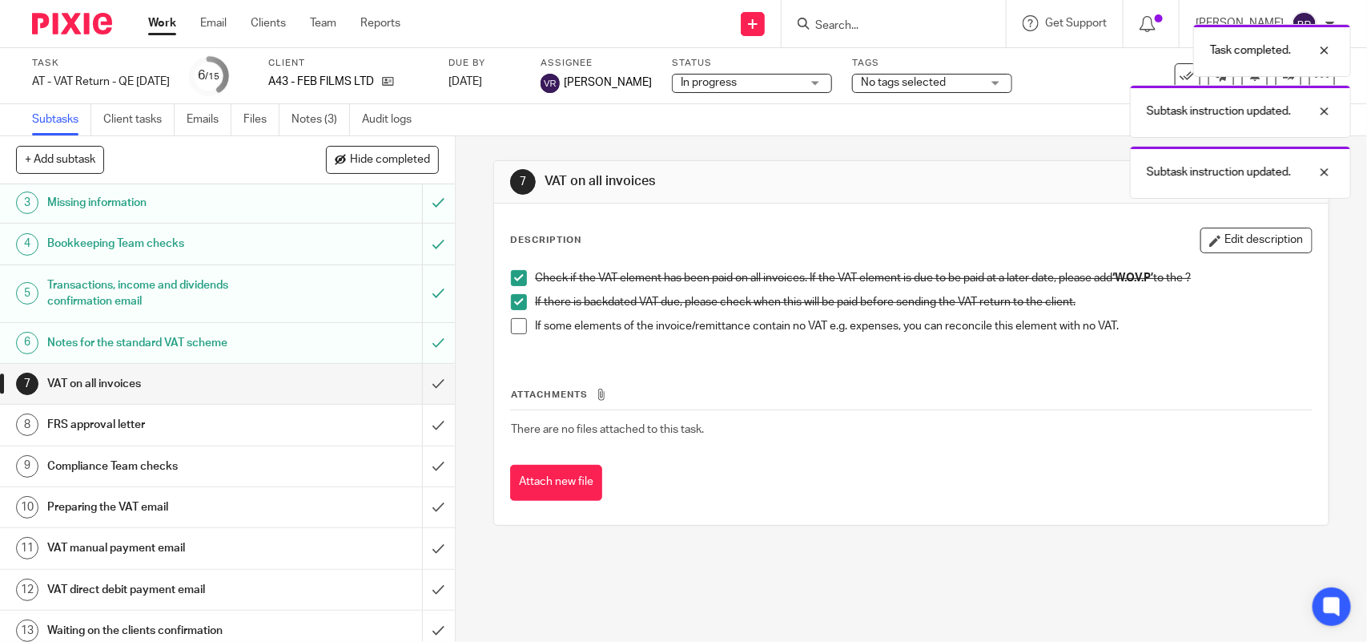
click at [515, 324] on span at bounding box center [519, 326] width 16 height 16
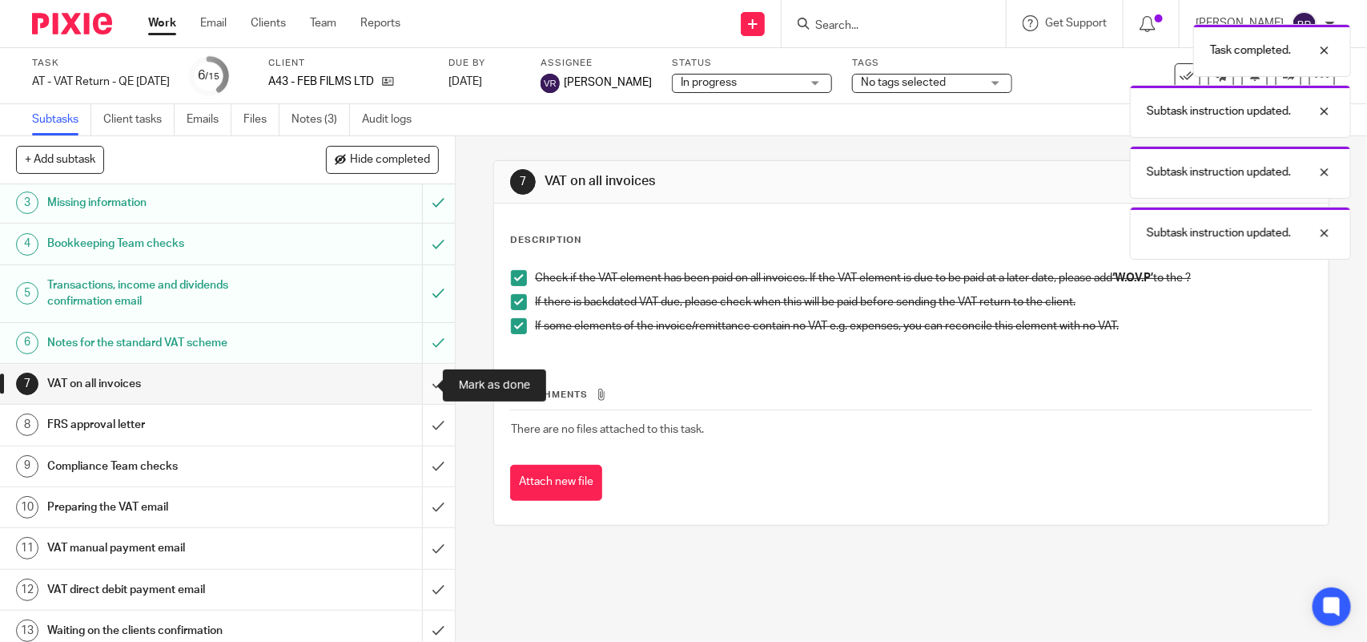
click at [417, 377] on input "submit" at bounding box center [227, 384] width 455 height 40
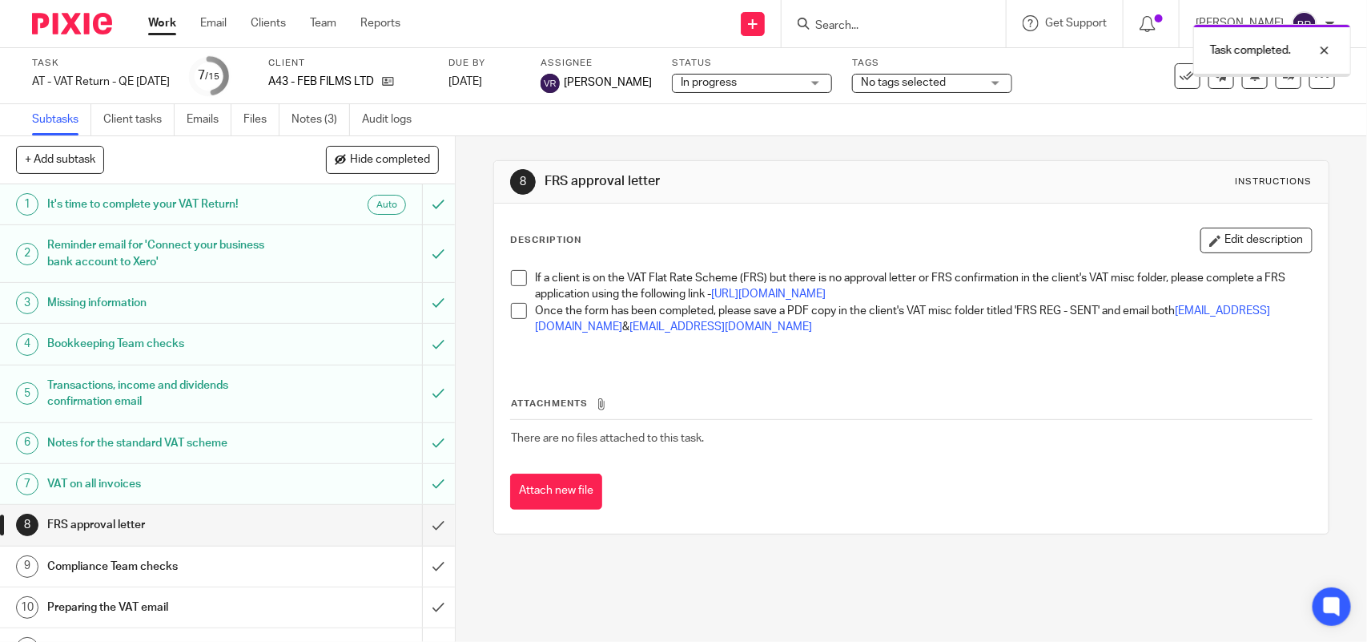
scroll to position [100, 0]
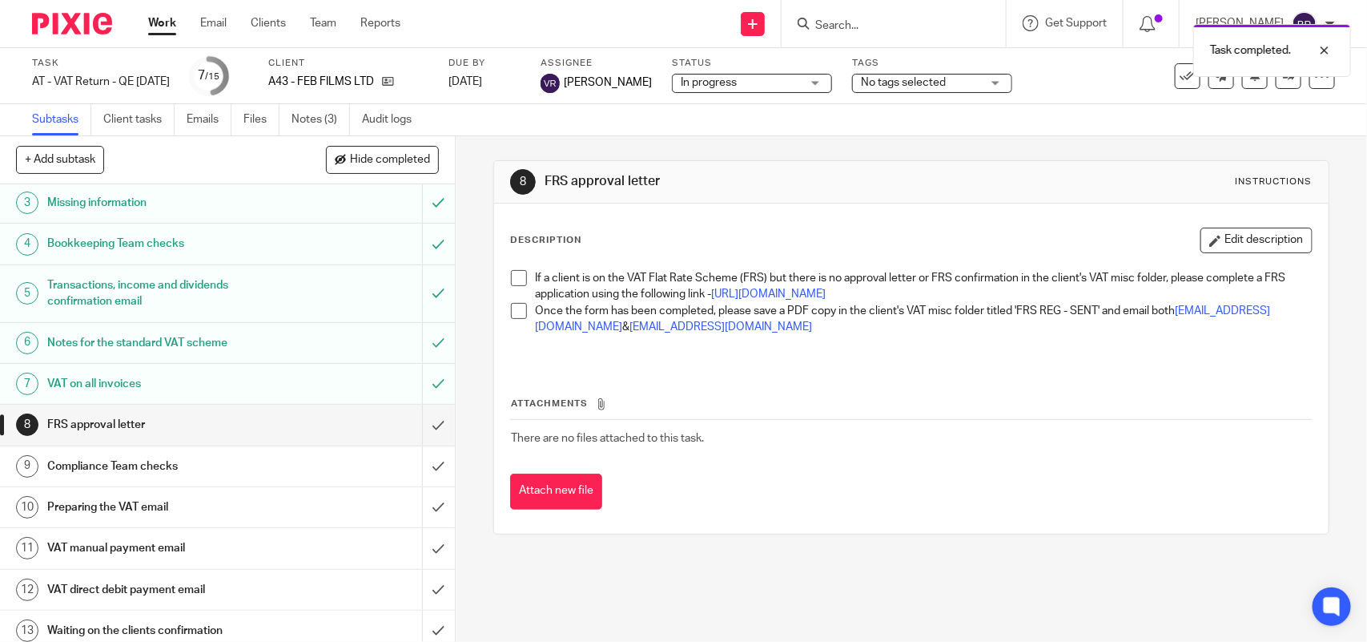
click at [513, 284] on span at bounding box center [519, 278] width 16 height 16
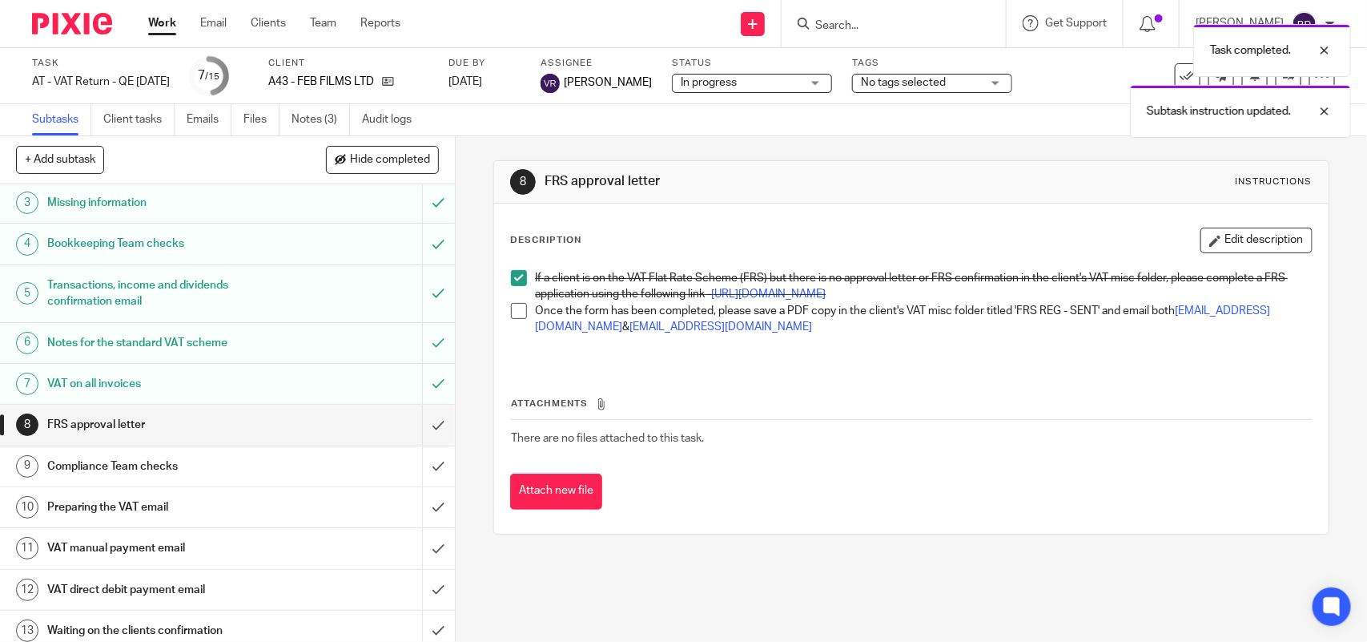
click at [515, 319] on span at bounding box center [519, 311] width 16 height 16
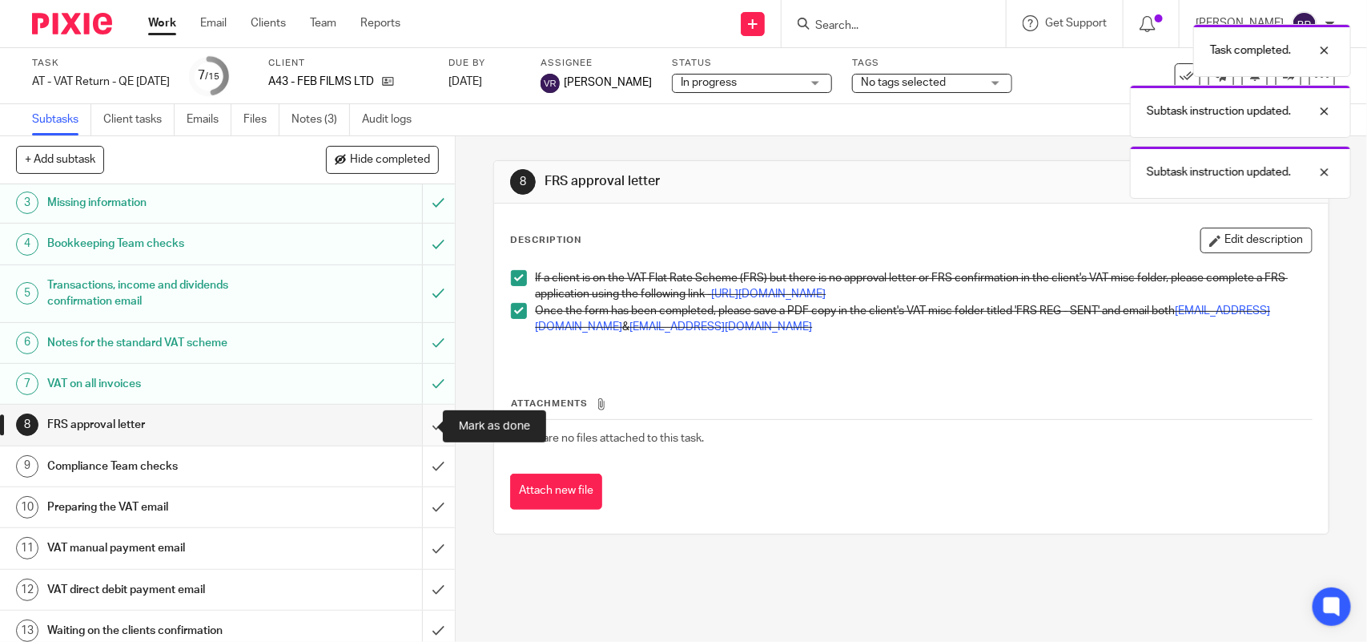
click at [417, 425] on input "submit" at bounding box center [227, 424] width 455 height 40
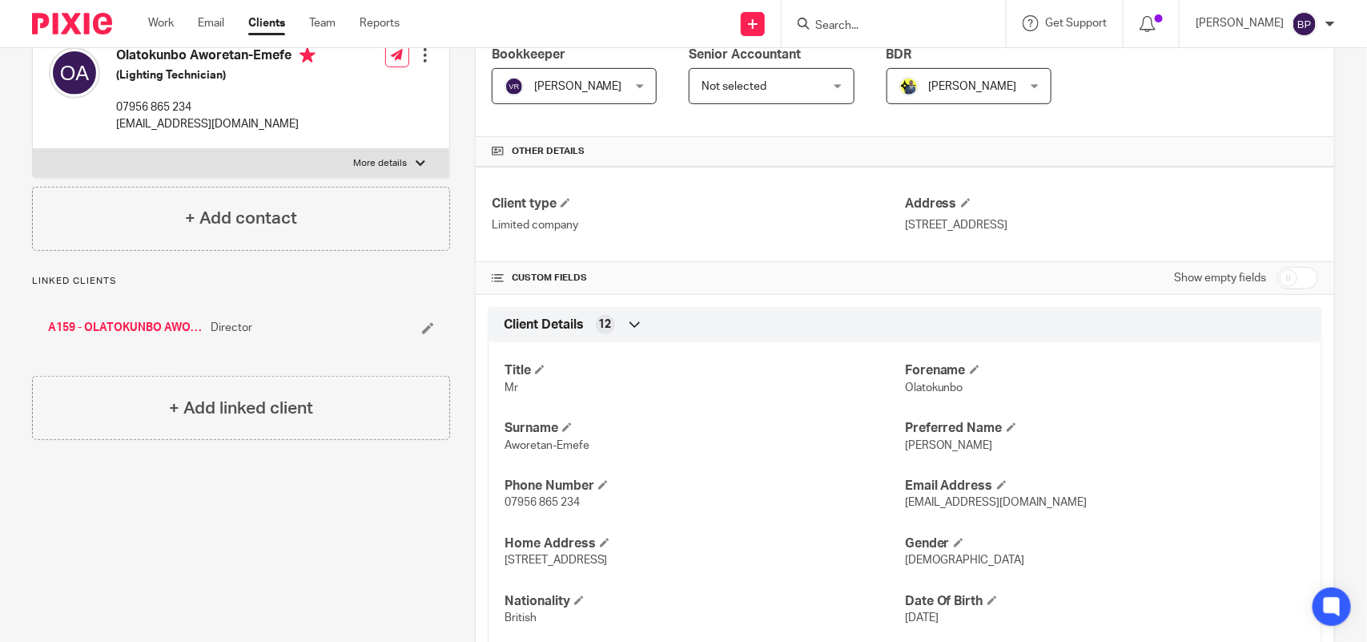
scroll to position [100, 0]
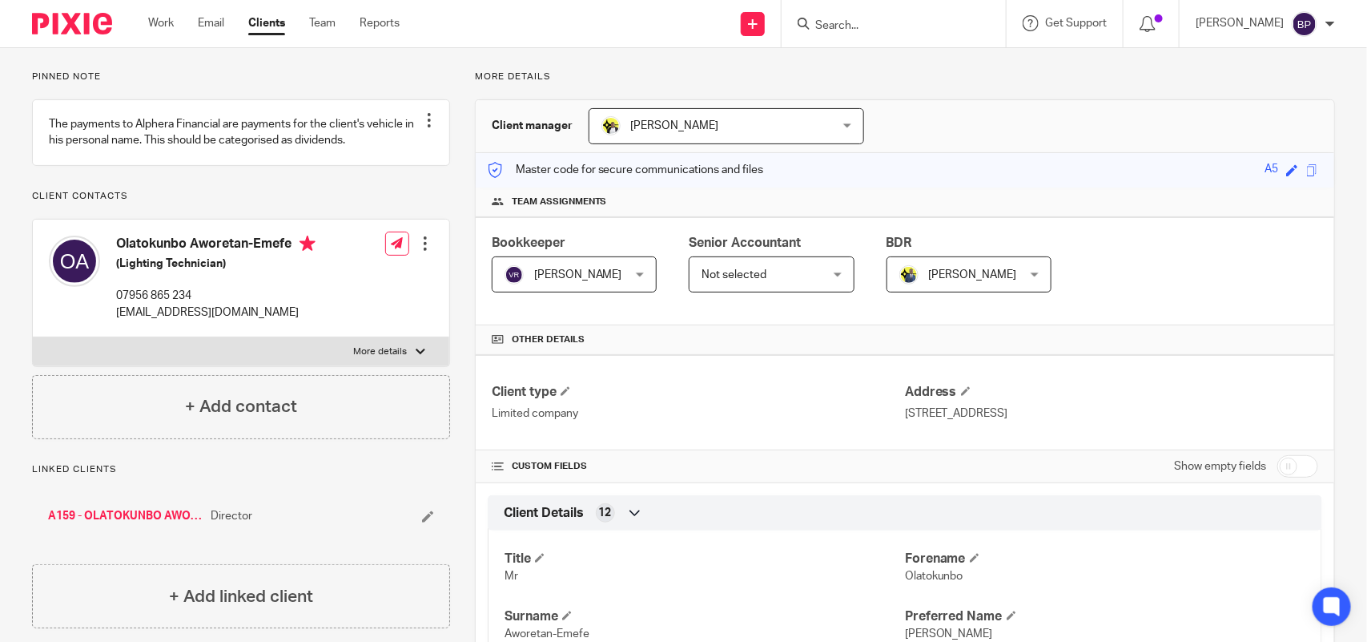
click at [262, 24] on link "Clients" at bounding box center [266, 23] width 37 height 16
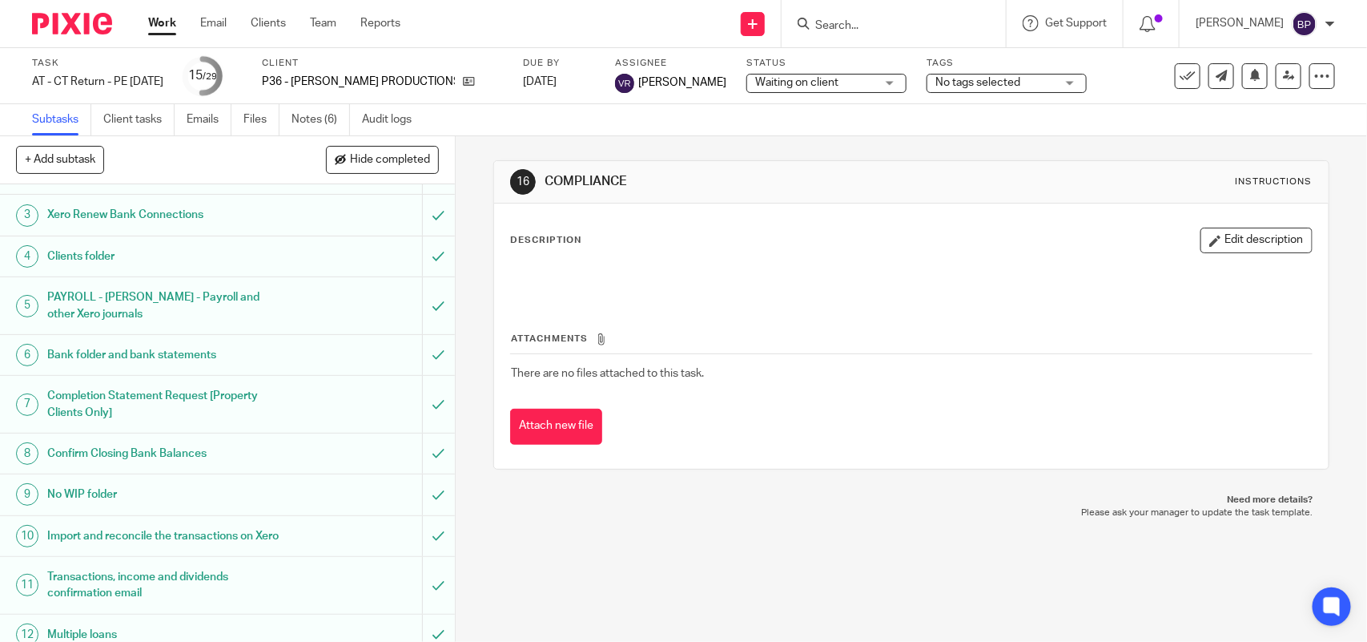
scroll to position [300, 0]
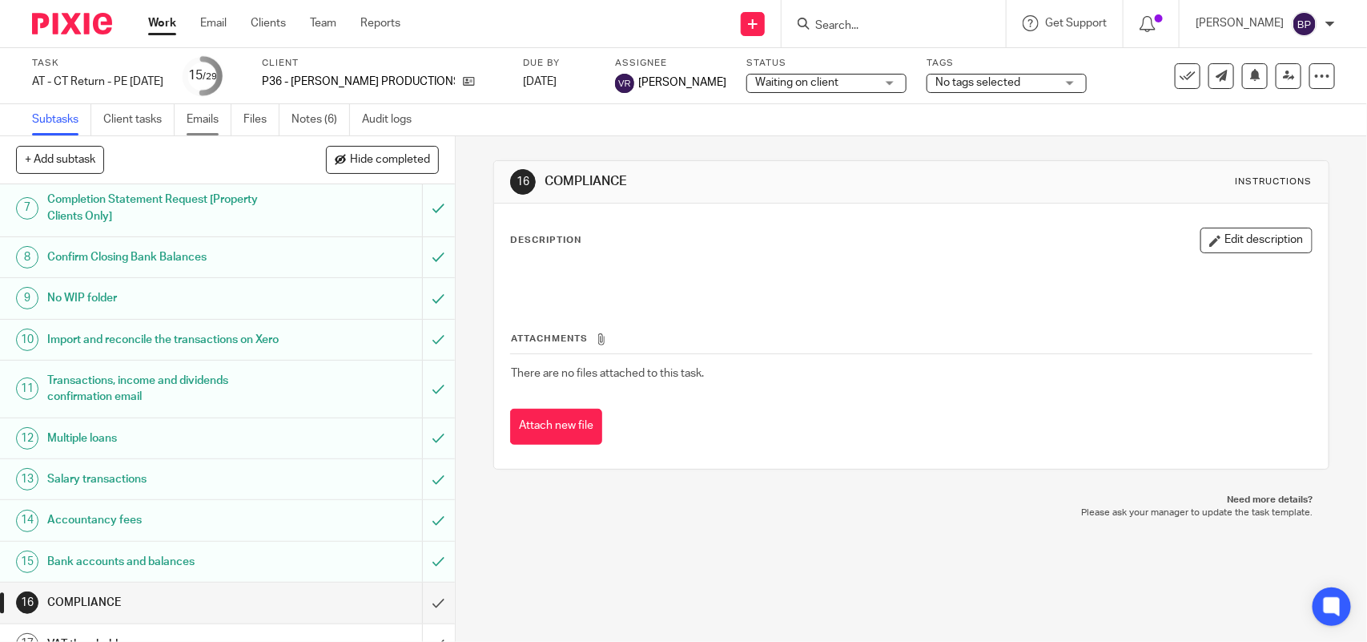
click at [215, 121] on link "Emails" at bounding box center [209, 119] width 45 height 31
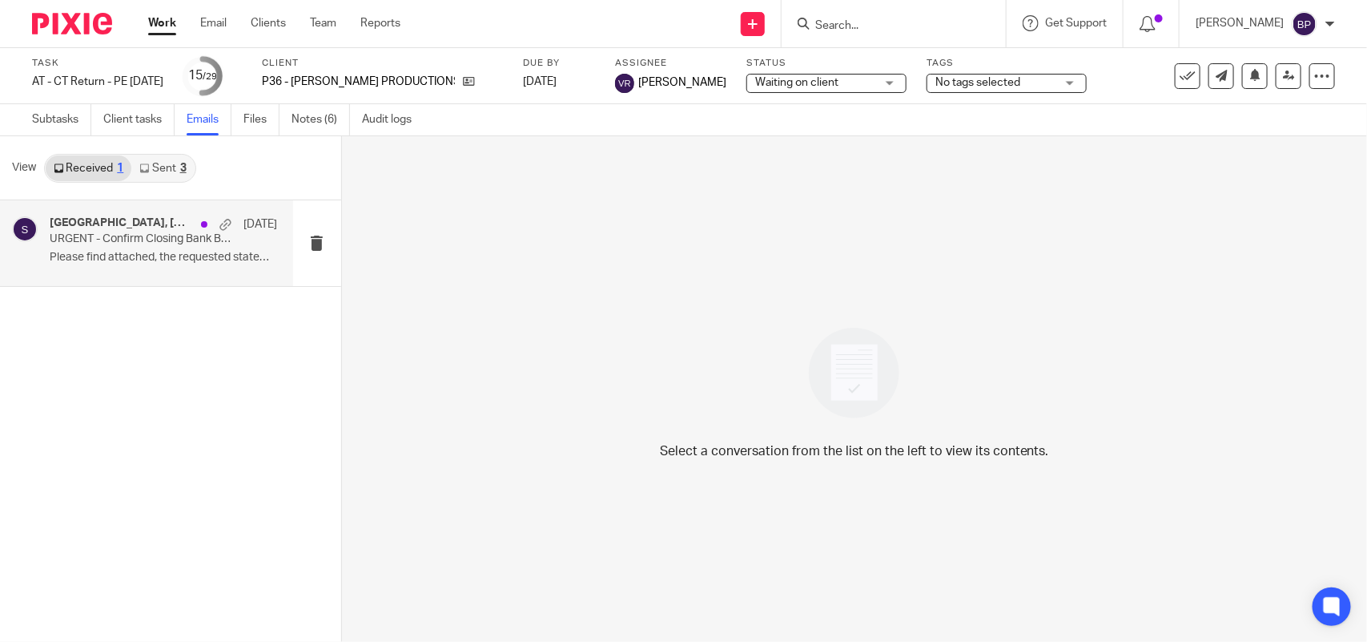
click at [116, 227] on h4 "[GEOGRAPHIC_DATA], [GEOGRAPHIC_DATA]" at bounding box center [121, 223] width 143 height 14
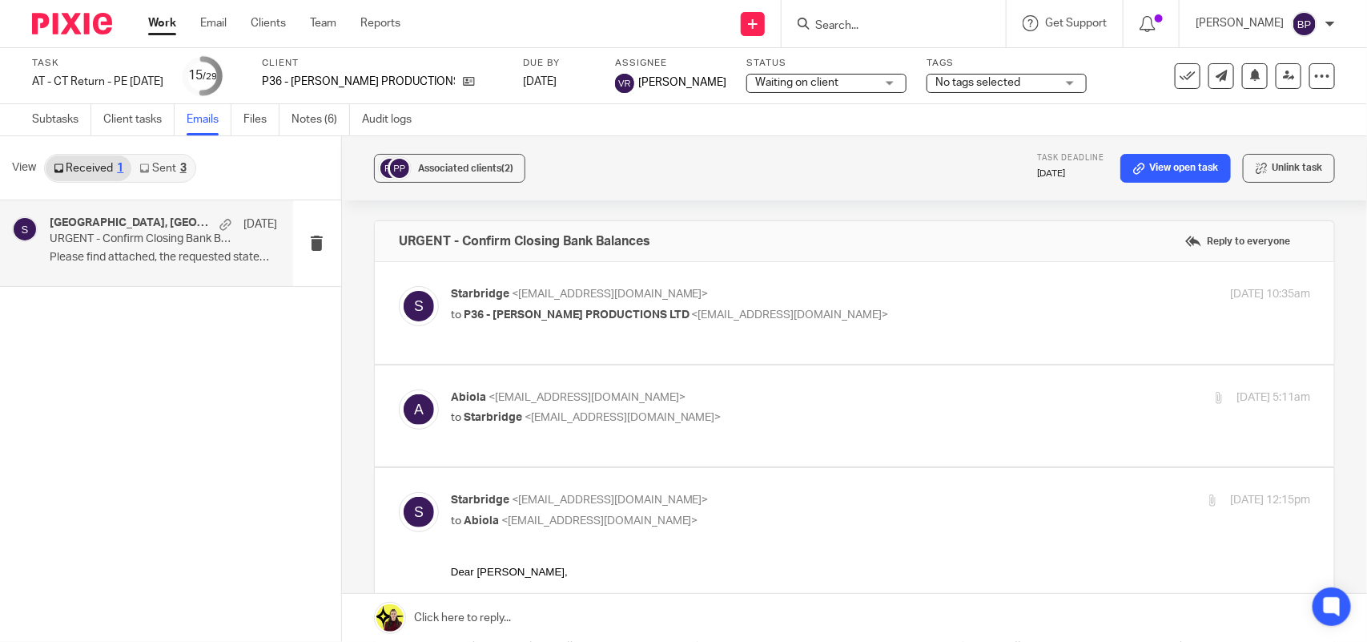
click at [889, 363] on label at bounding box center [854, 313] width 959 height 102
click at [399, 286] on input "checkbox" at bounding box center [398, 285] width 1 height 1
checkbox input "true"
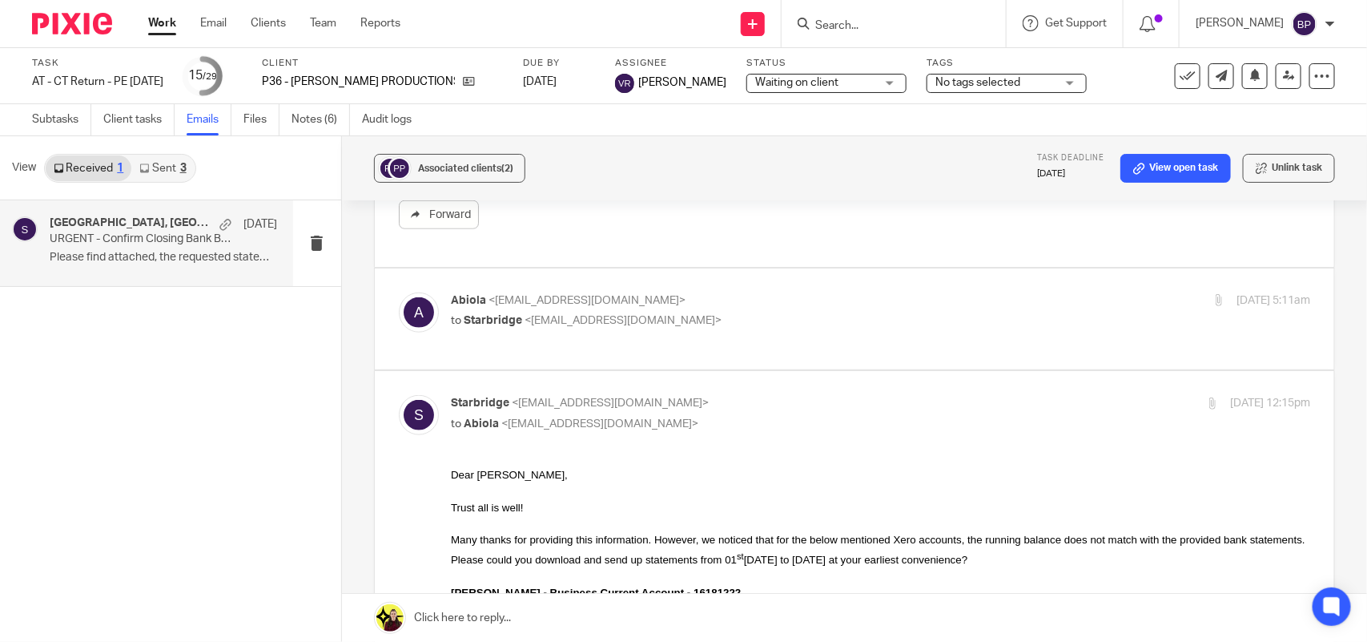
scroll to position [601, 0]
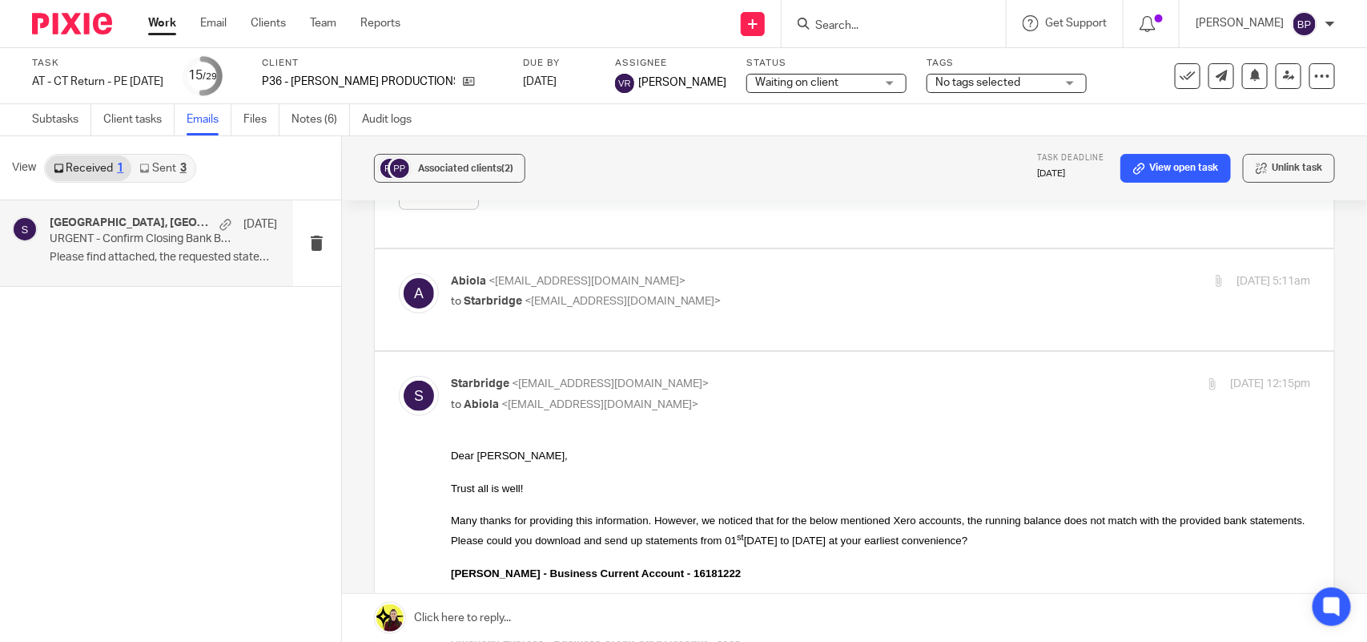
click at [891, 285] on p "Abiola <[EMAIL_ADDRESS][DOMAIN_NAME]>" at bounding box center [737, 281] width 573 height 17
checkbox input "true"
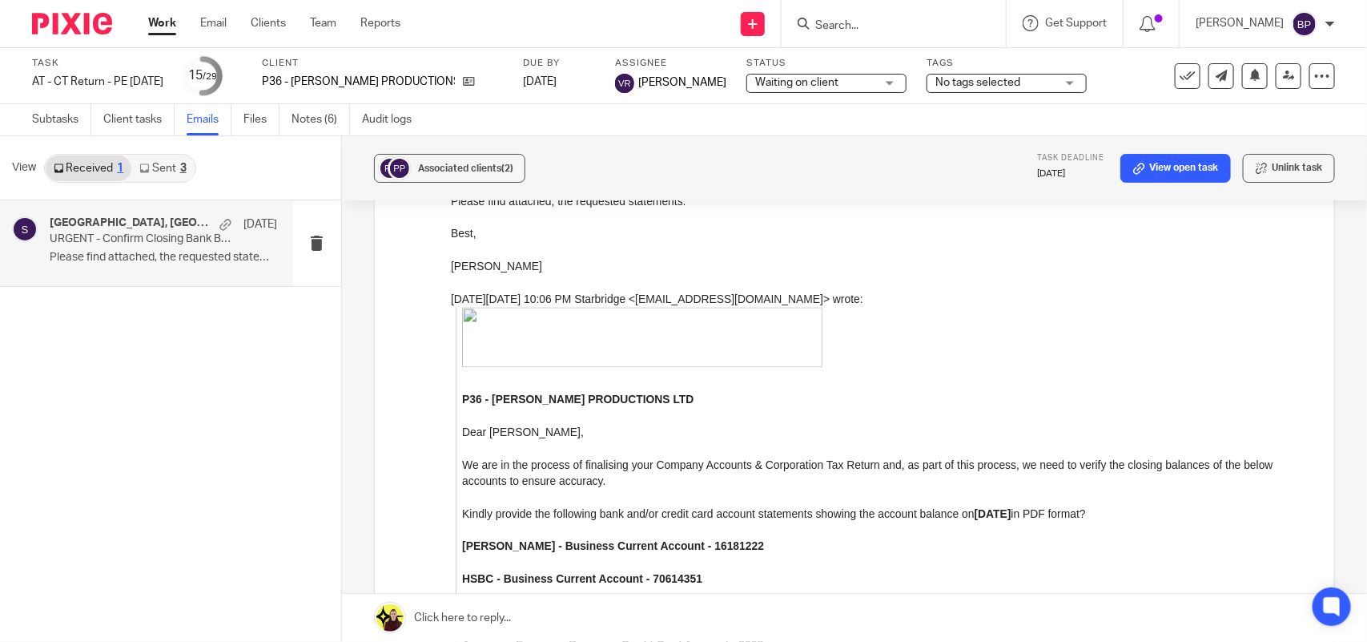
scroll to position [1502, 0]
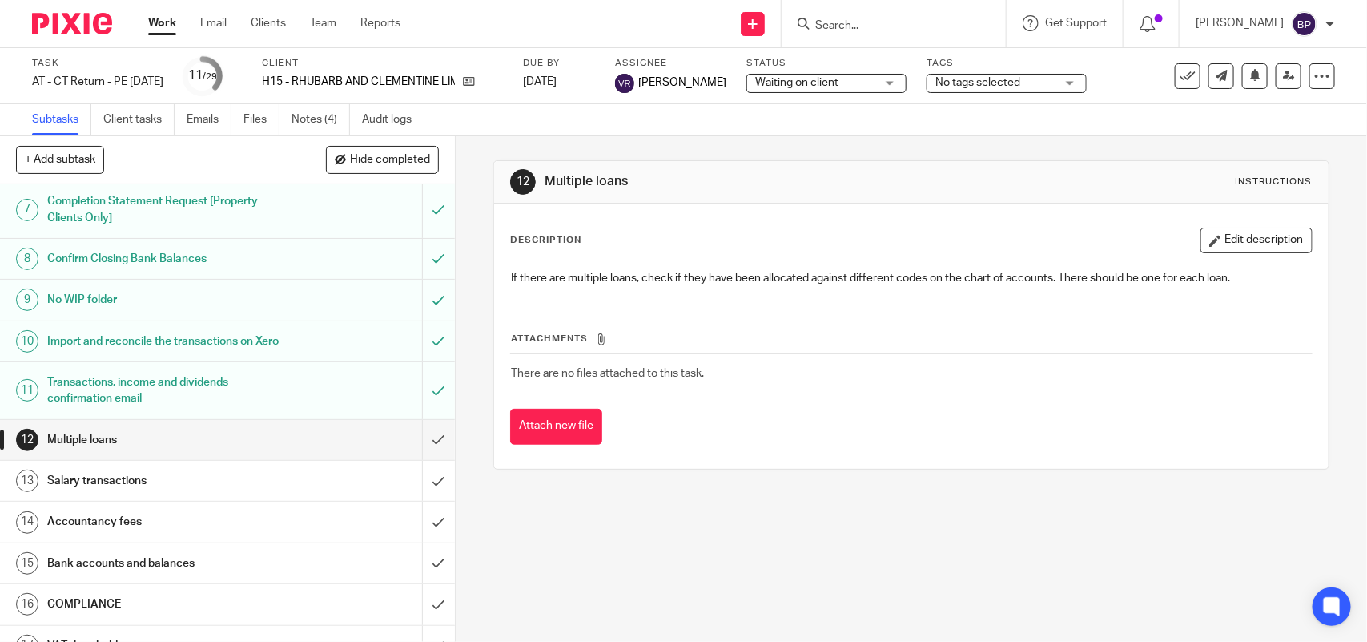
scroll to position [300, 0]
click at [313, 111] on link "Notes (4)" at bounding box center [321, 119] width 58 height 31
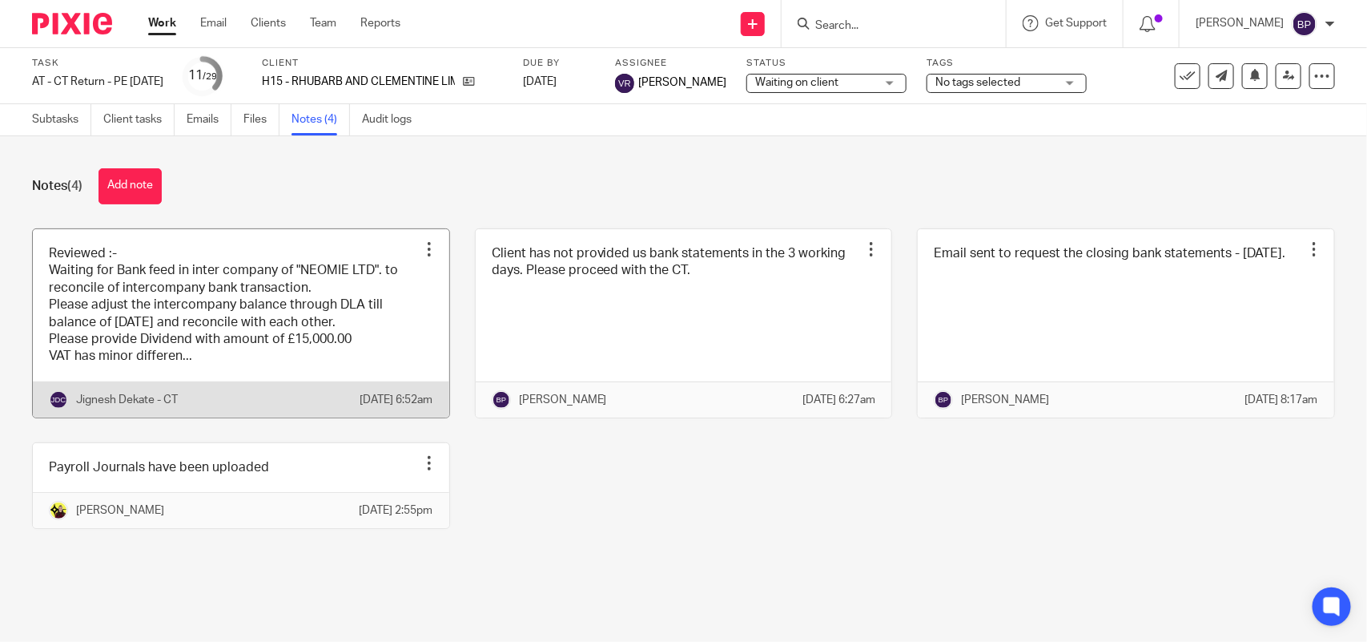
click at [286, 275] on link at bounding box center [241, 323] width 416 height 188
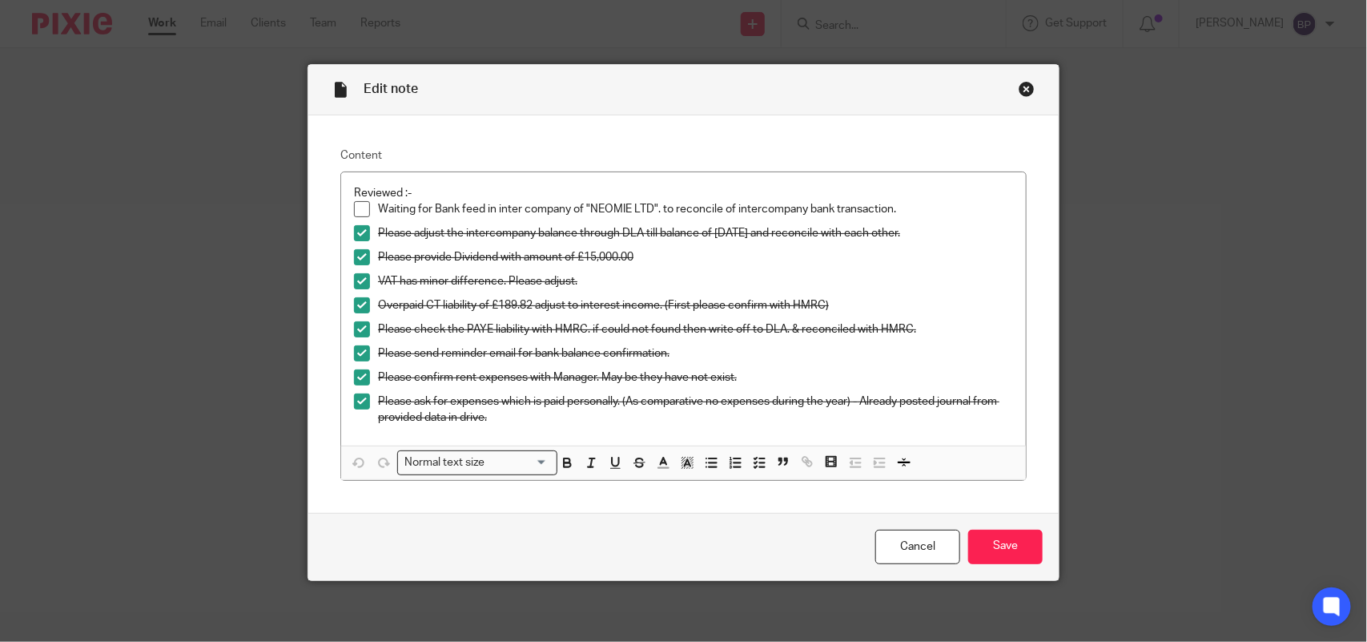
click at [1023, 84] on div "Close this dialog window" at bounding box center [1027, 89] width 16 height 16
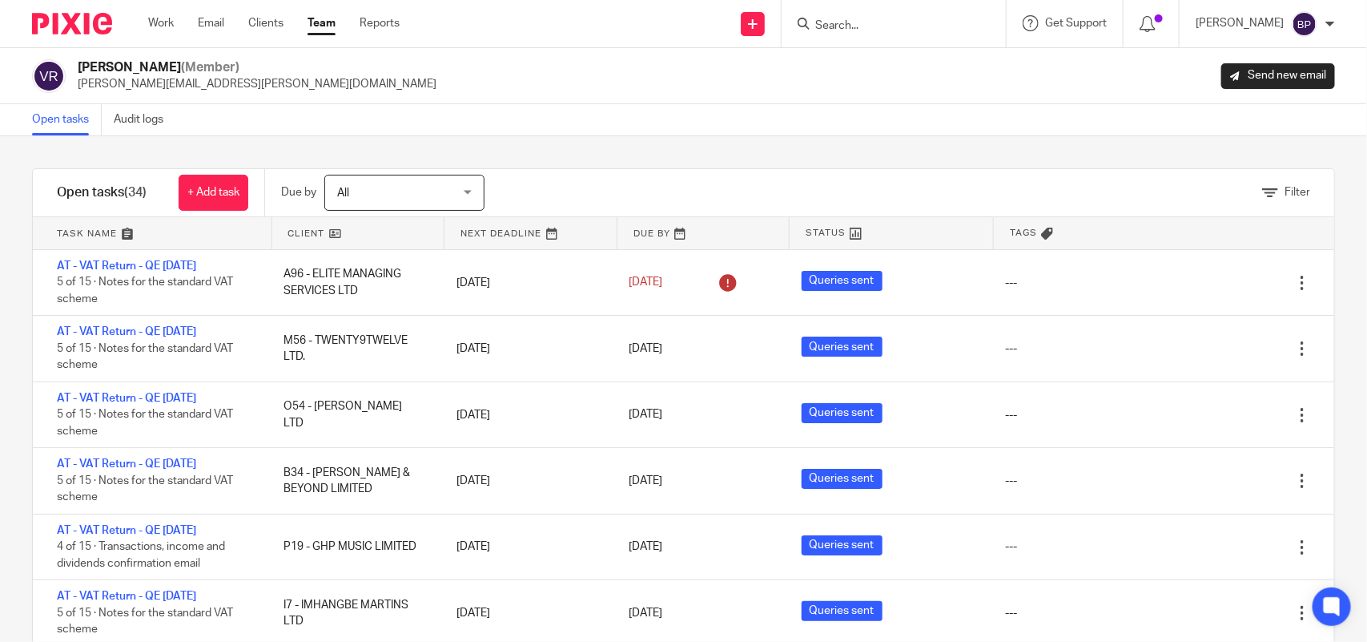
click at [779, 147] on div "Filter tasks Only show tasks matching all of these conditions 1 Client name Is …" at bounding box center [683, 388] width 1367 height 505
click at [866, 116] on div "Open tasks Audit logs" at bounding box center [683, 120] width 1367 height 32
drag, startPoint x: 862, startPoint y: 151, endPoint x: 869, endPoint y: 163, distance: 14.0
click at [862, 151] on div "Filter tasks Only show tasks matching all of these conditions 1 Client name Is …" at bounding box center [683, 388] width 1367 height 505
click at [915, 146] on div "Filter tasks Only show tasks matching all of these conditions 1 Client name Is …" at bounding box center [683, 388] width 1367 height 505
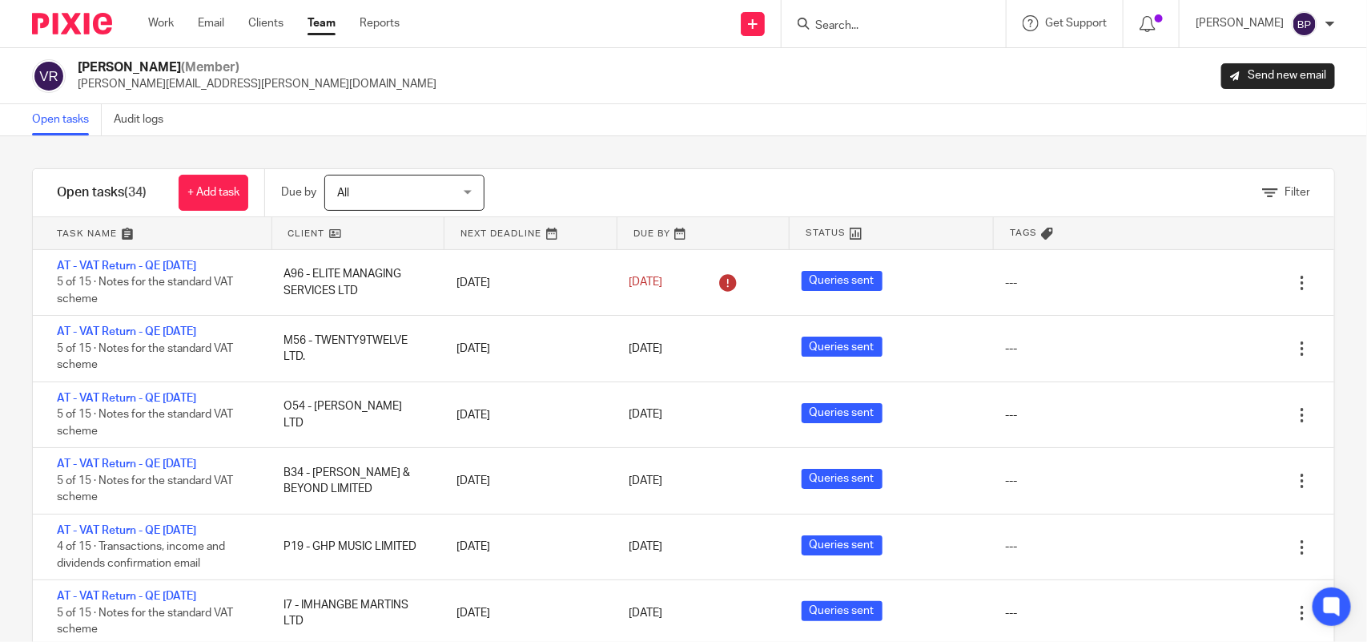
click at [303, 134] on div "Open tasks Audit logs" at bounding box center [683, 120] width 1367 height 32
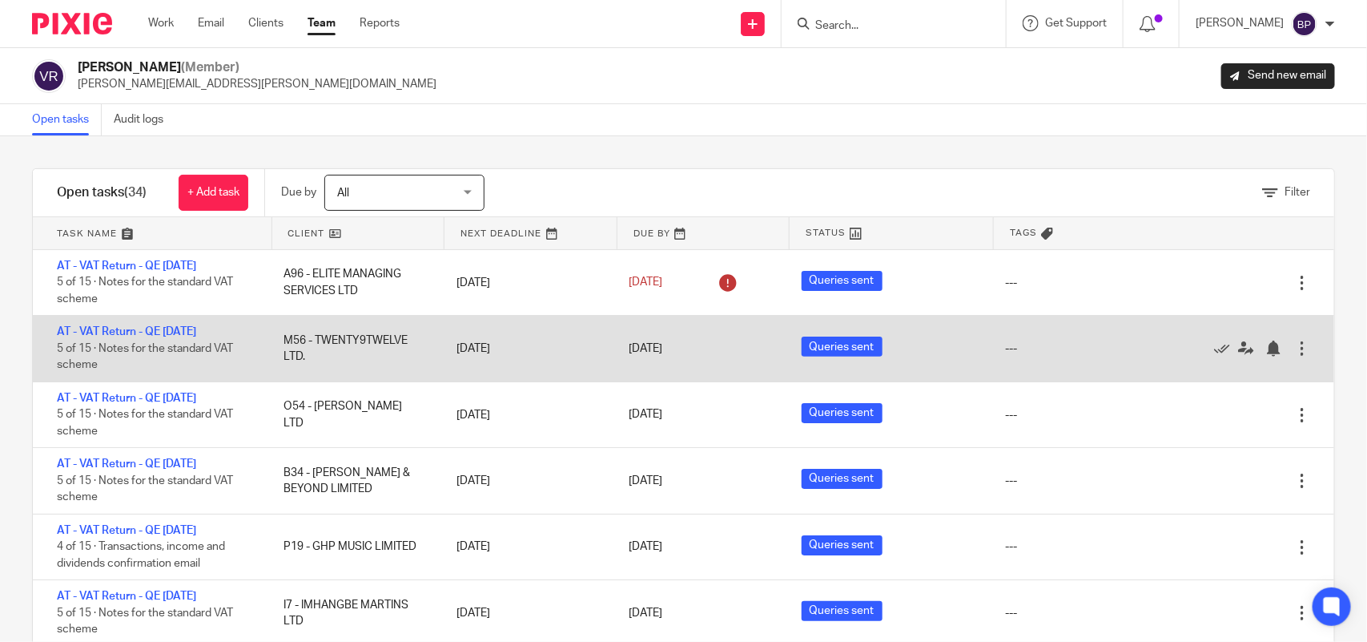
scroll to position [100, 0]
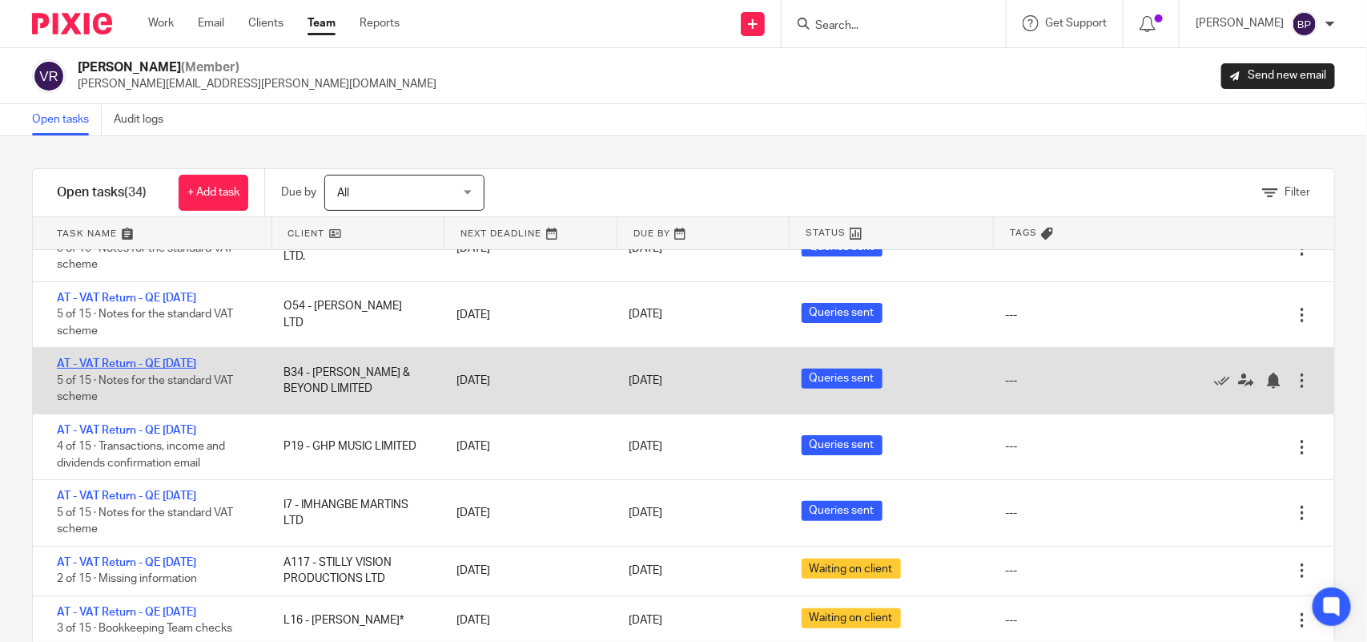
click at [196, 358] on link "AT - VAT Return - QE 31-08-2025" at bounding box center [126, 363] width 139 height 11
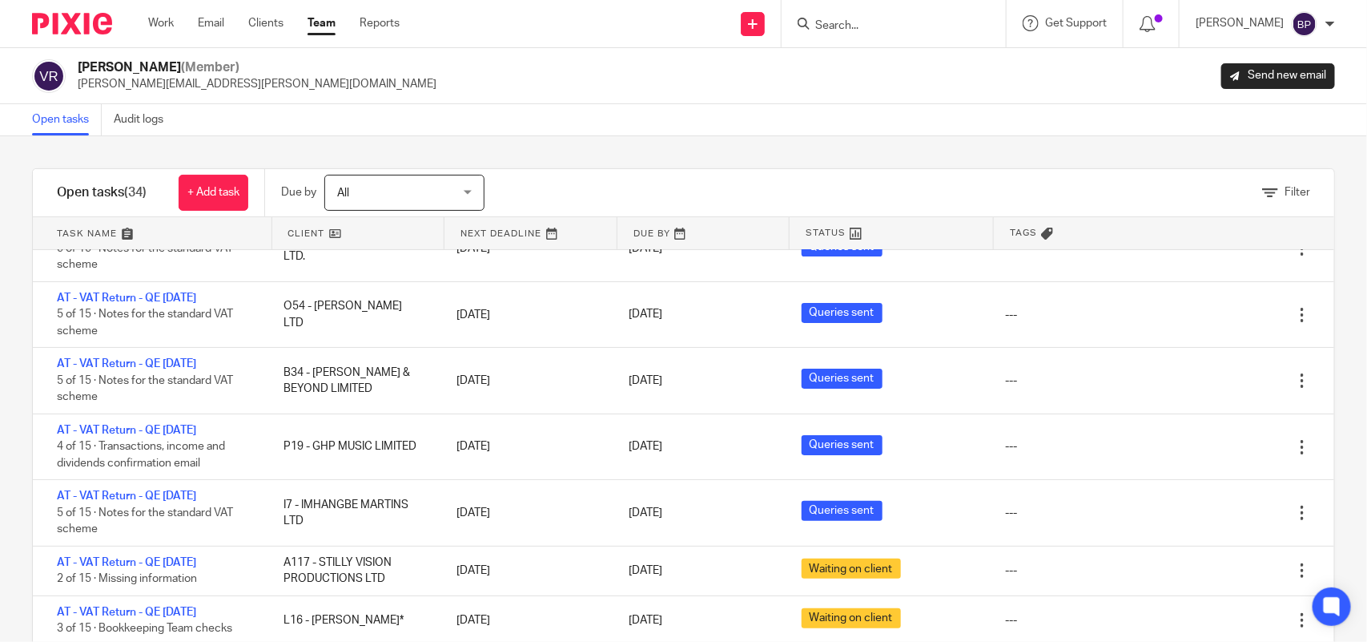
click at [68, 115] on link "Open tasks" at bounding box center [67, 119] width 70 height 31
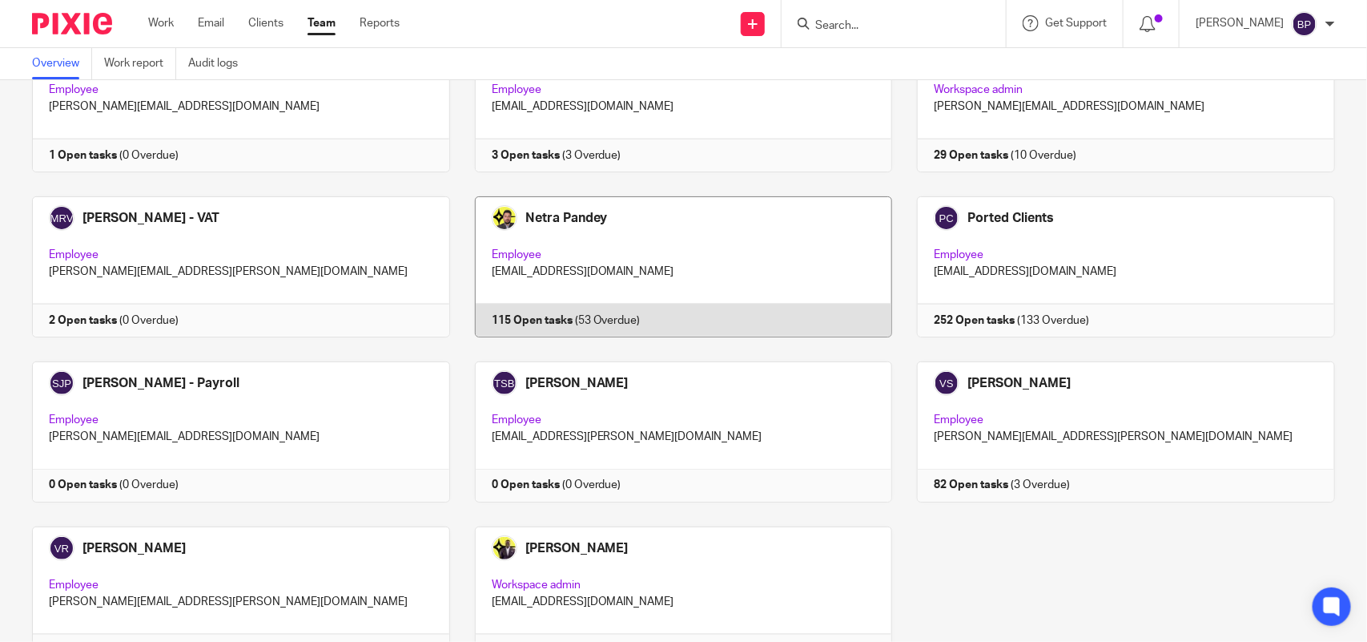
scroll to position [1053, 0]
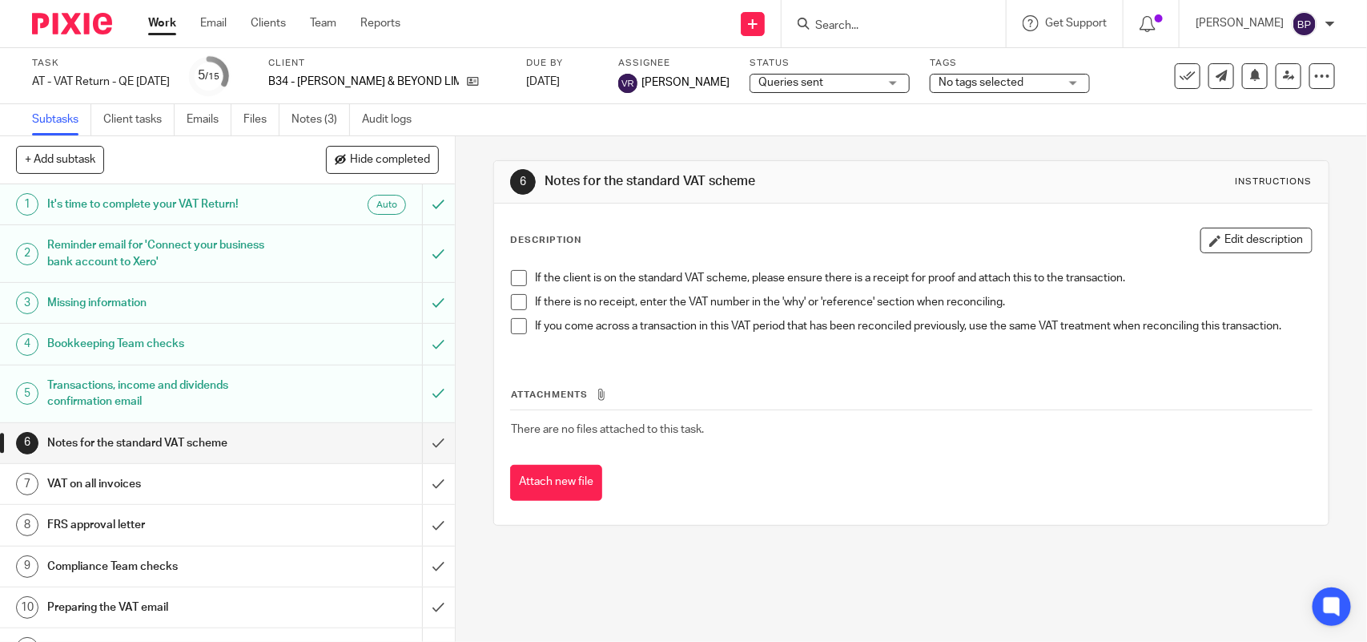
click at [758, 82] on span "Queries sent" at bounding box center [790, 82] width 65 height 11
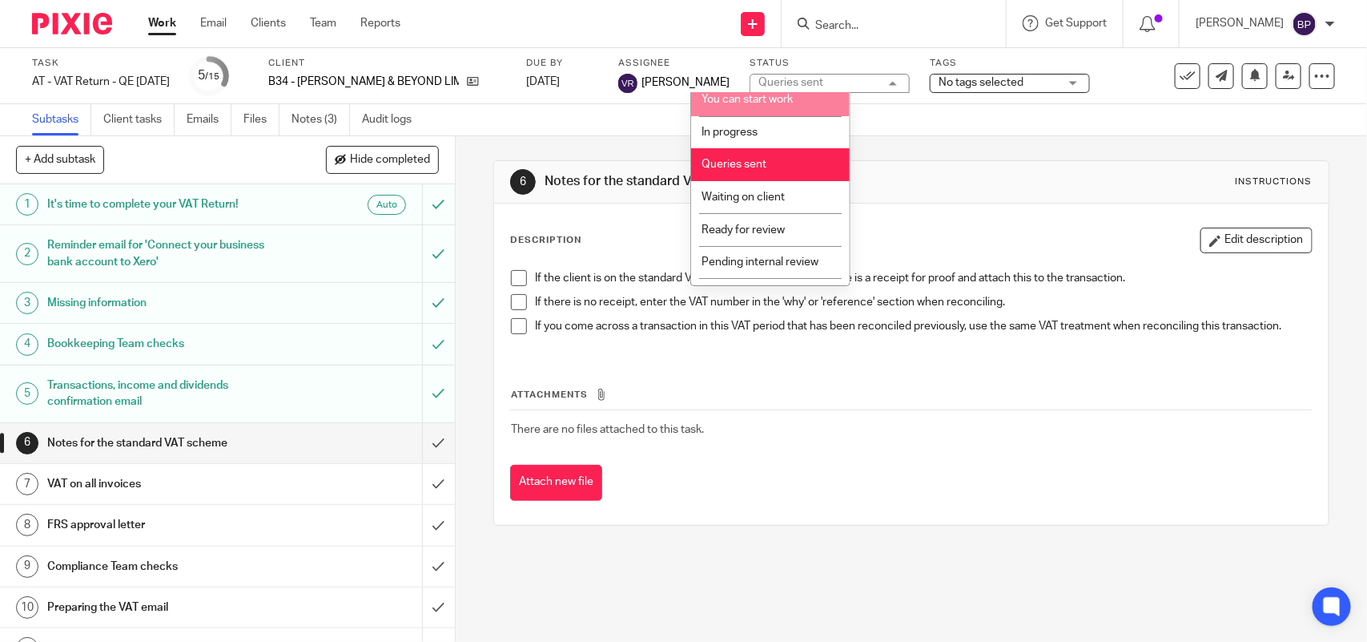
scroll to position [65, 0]
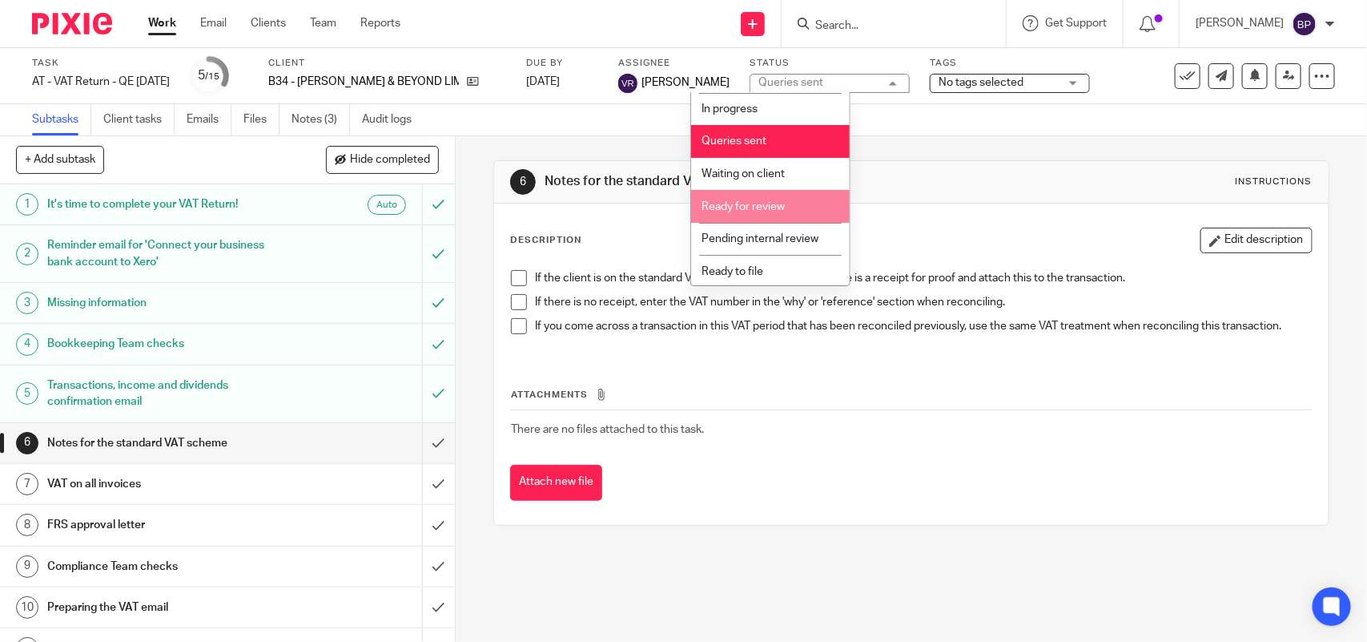
click at [781, 205] on span "Ready for review" at bounding box center [743, 206] width 83 height 11
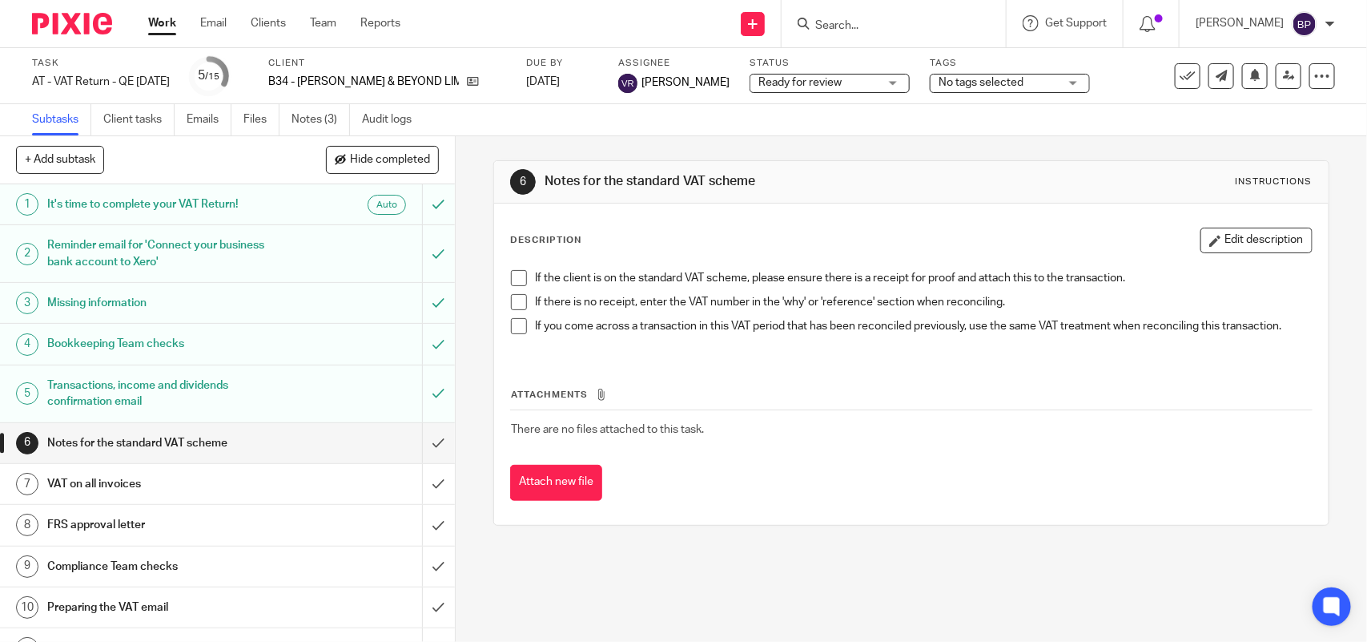
click at [511, 277] on span at bounding box center [519, 278] width 16 height 16
click at [519, 297] on span at bounding box center [519, 302] width 16 height 16
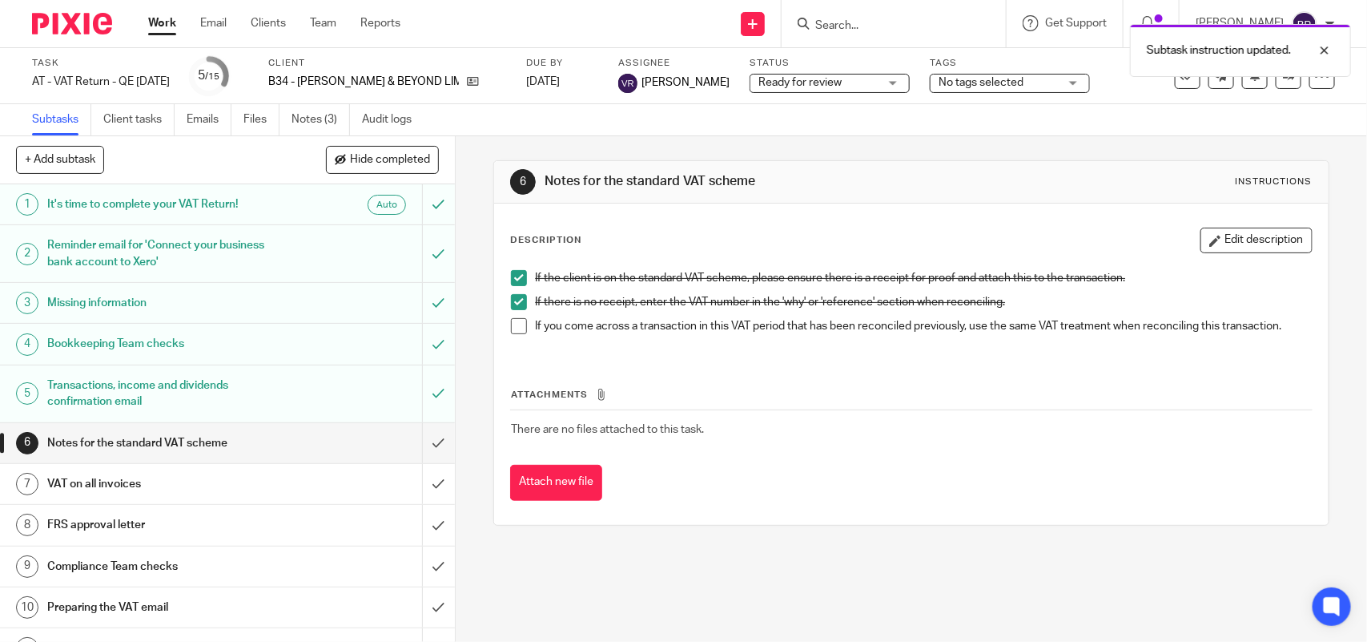
click at [517, 323] on span at bounding box center [519, 326] width 16 height 16
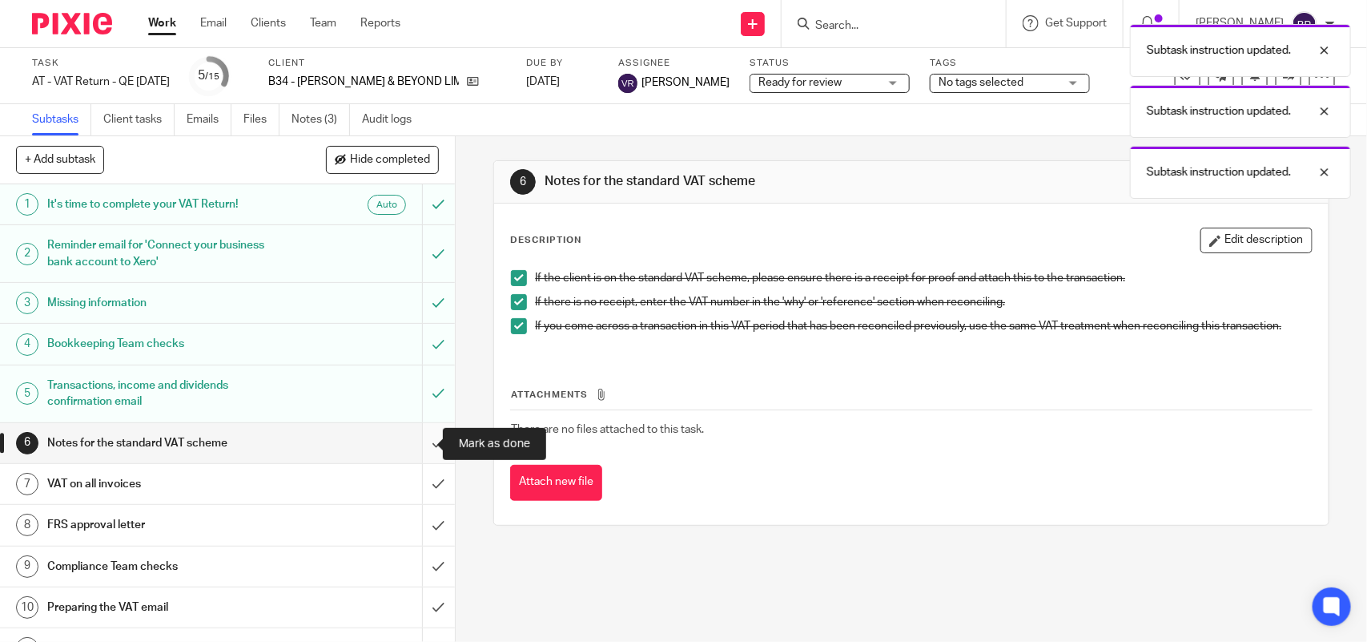
click at [411, 445] on input "submit" at bounding box center [227, 443] width 455 height 40
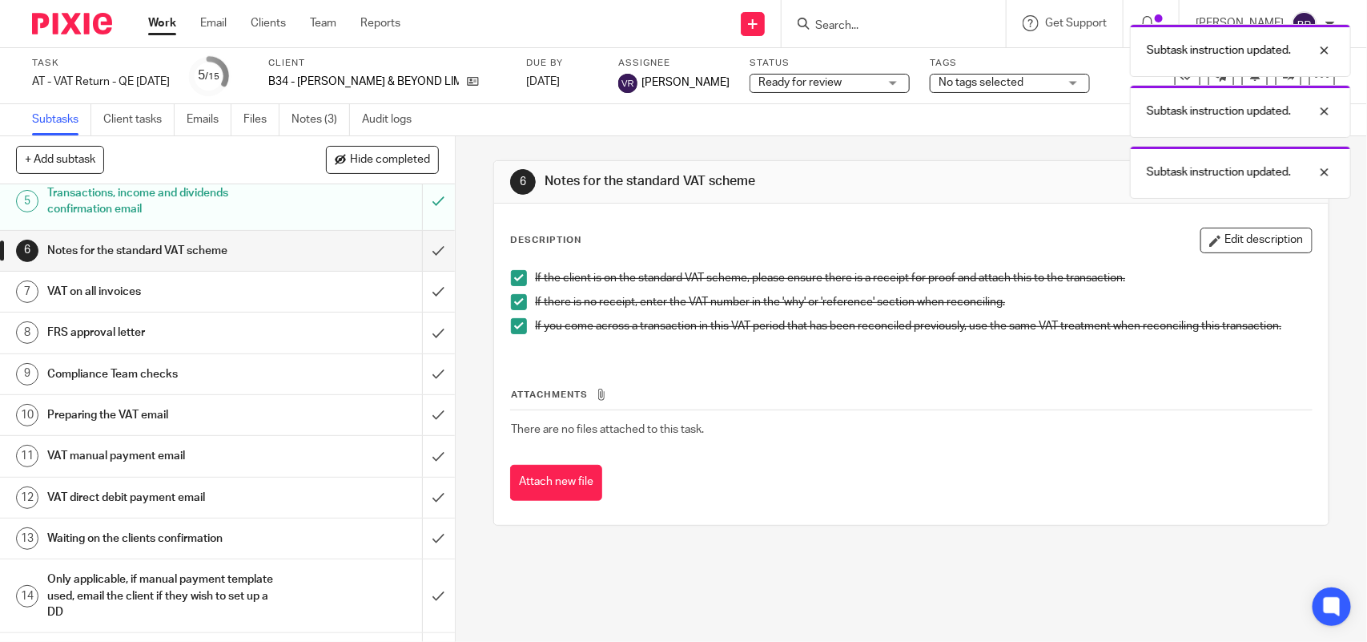
scroll to position [200, 0]
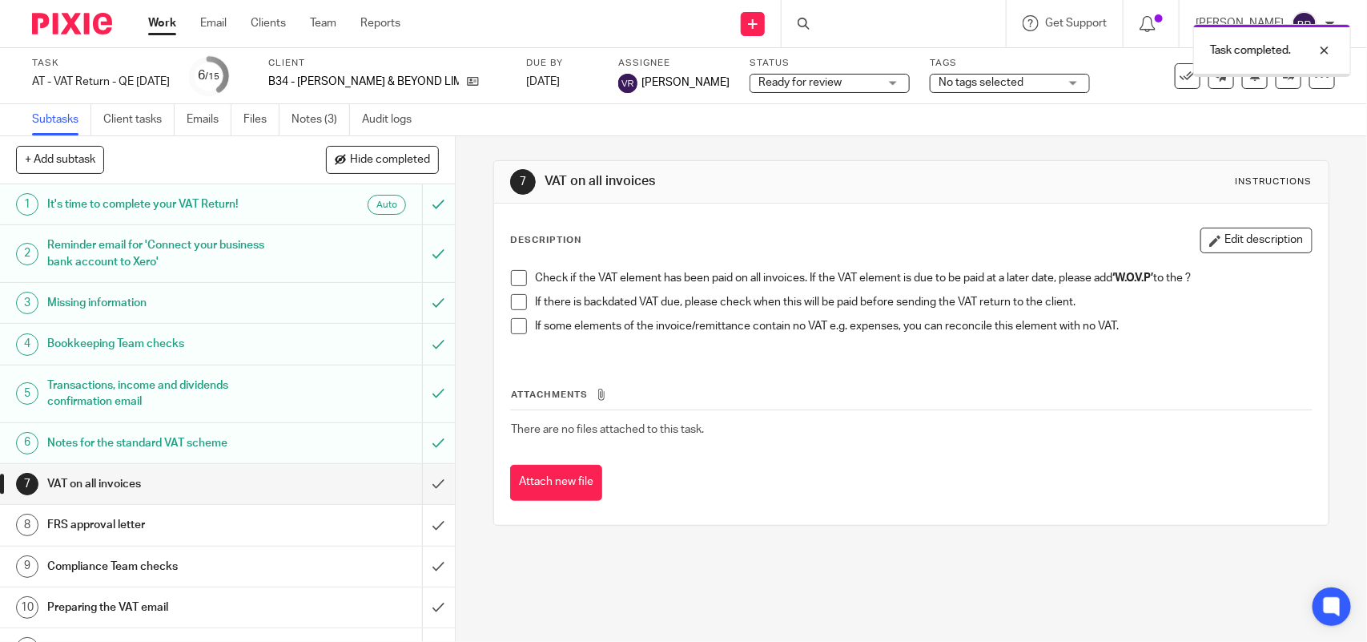
scroll to position [100, 0]
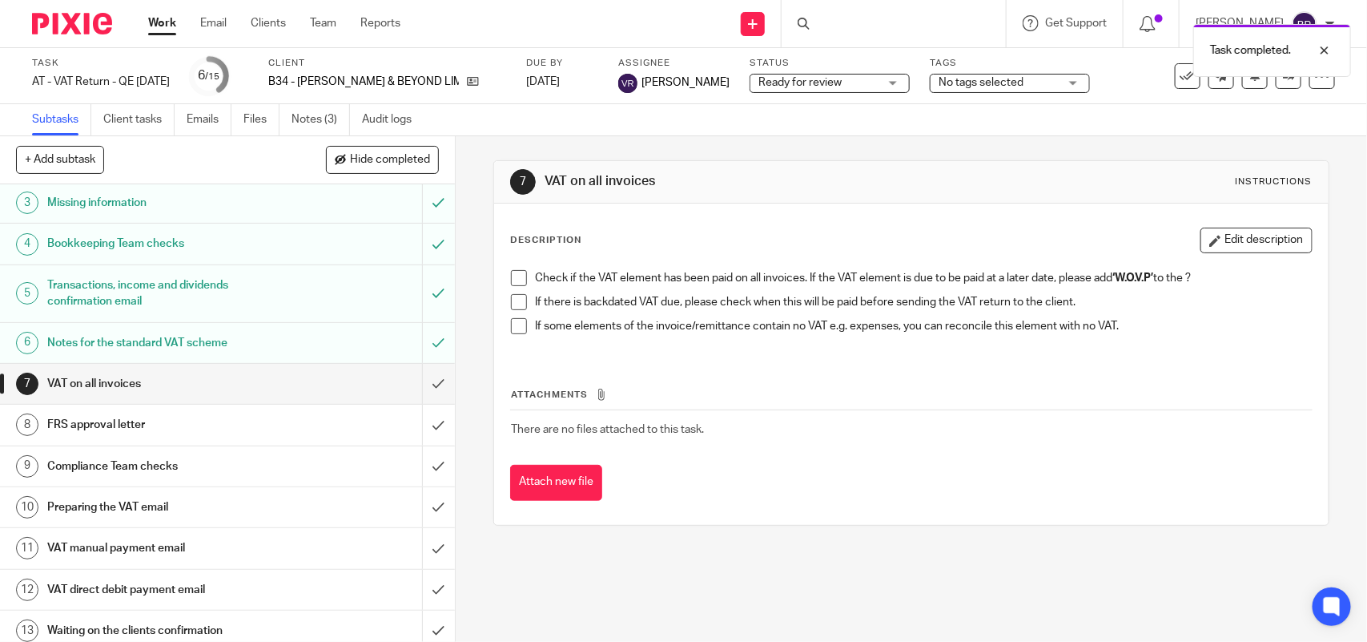
click at [515, 278] on span at bounding box center [519, 278] width 16 height 16
click at [517, 294] on span at bounding box center [519, 302] width 16 height 16
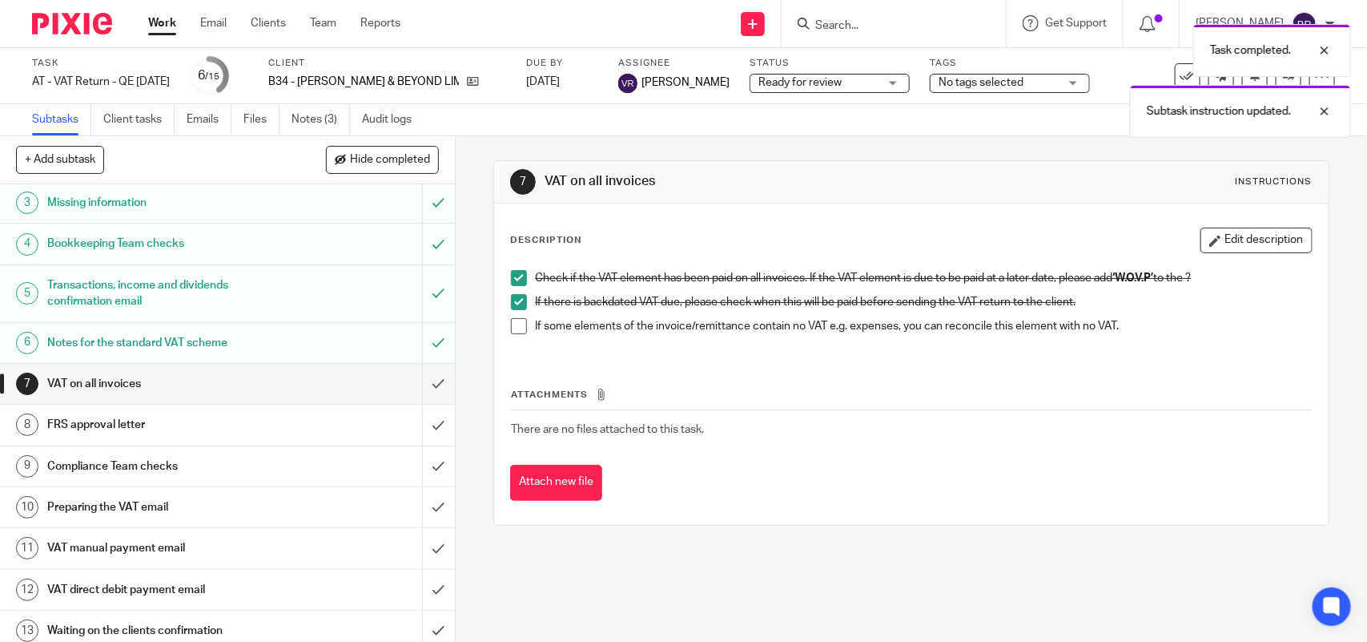
click at [513, 328] on span at bounding box center [519, 326] width 16 height 16
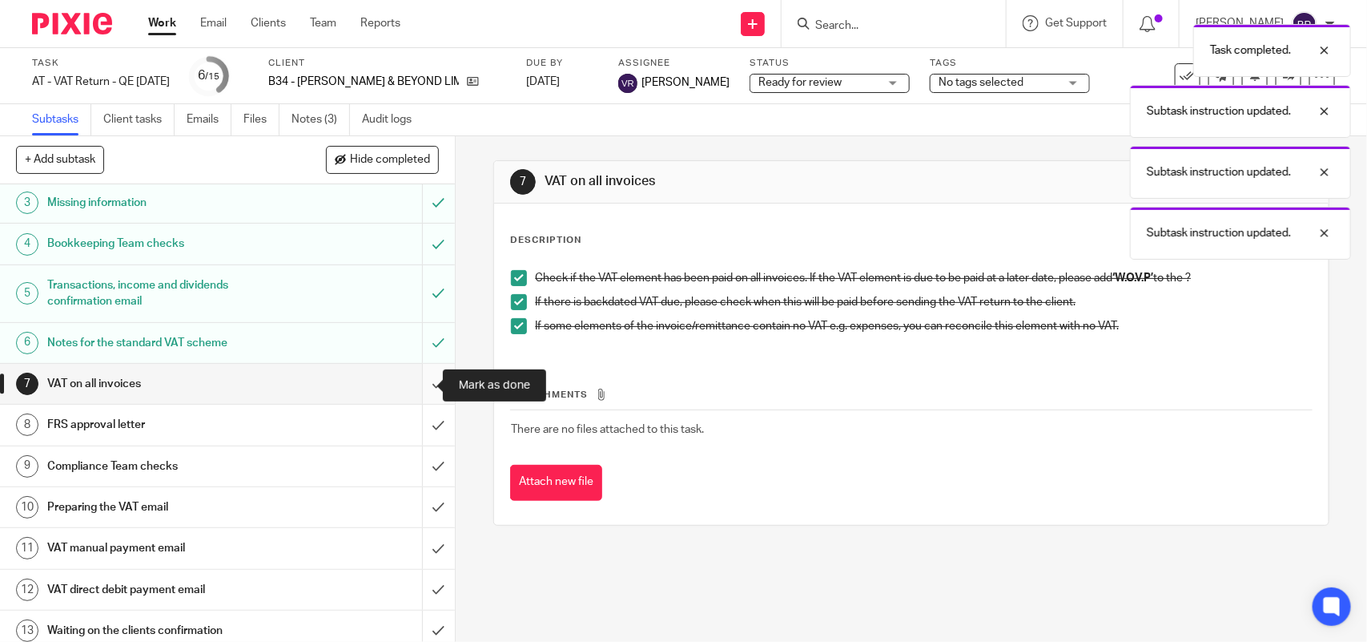
click at [421, 376] on input "submit" at bounding box center [227, 384] width 455 height 40
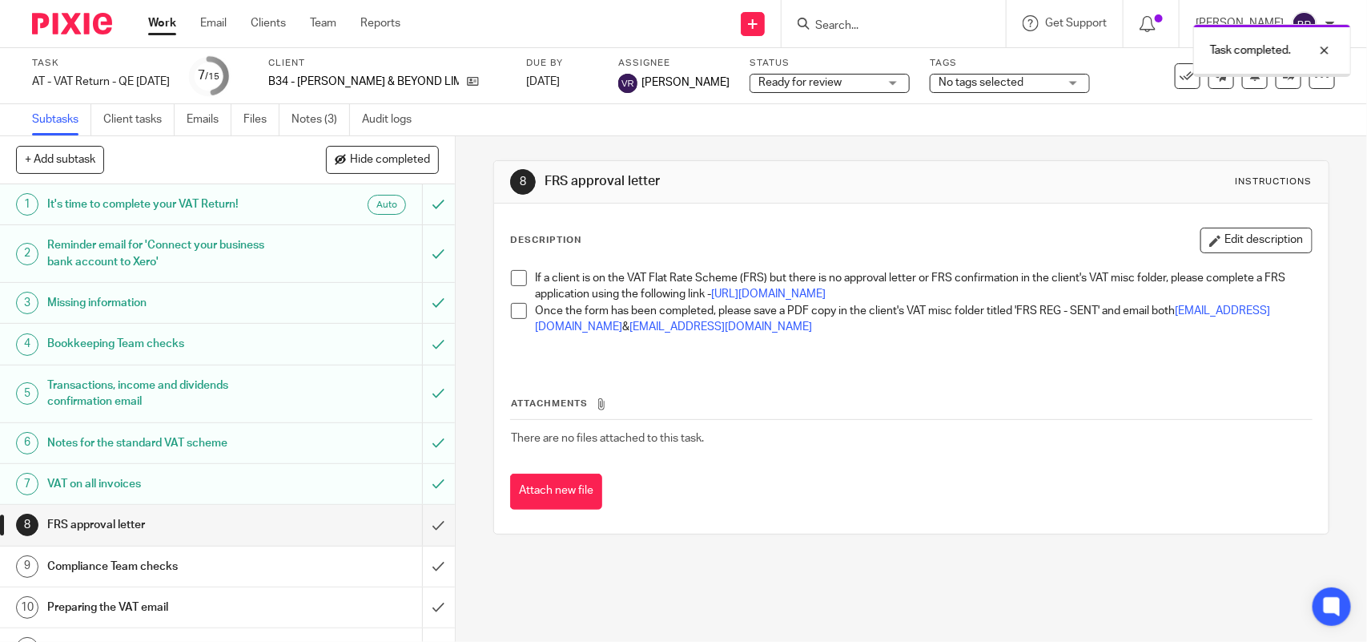
scroll to position [200, 0]
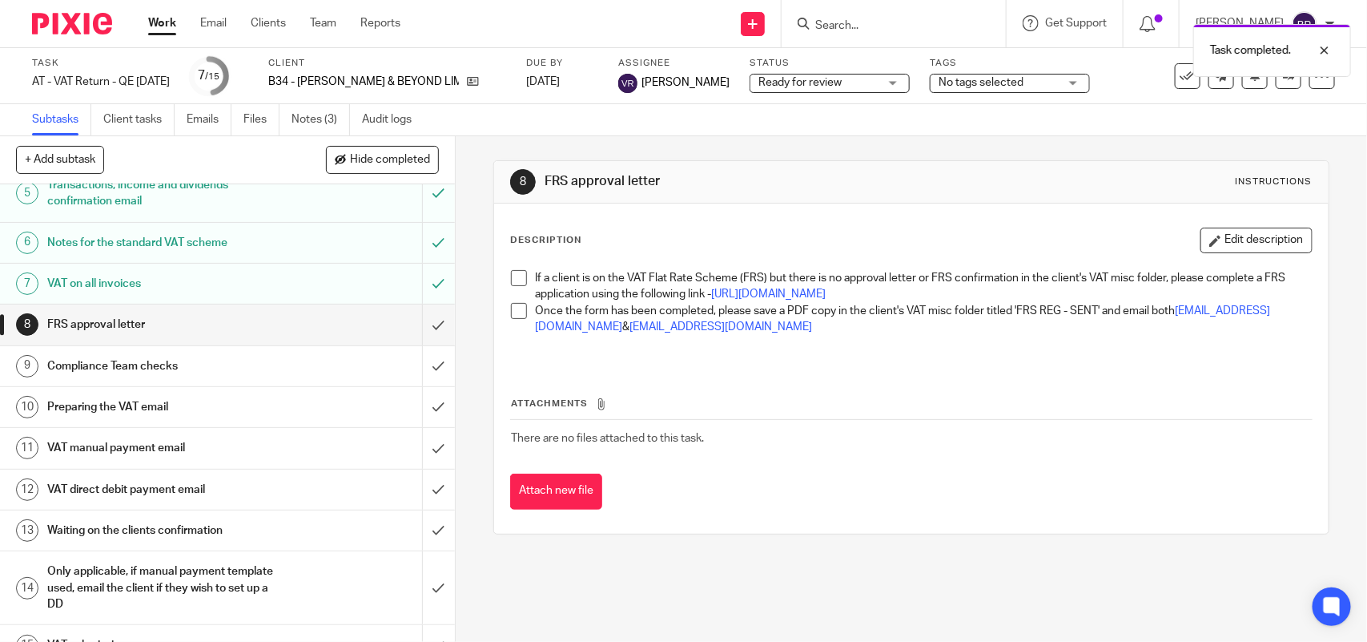
click at [517, 280] on span at bounding box center [519, 278] width 16 height 16
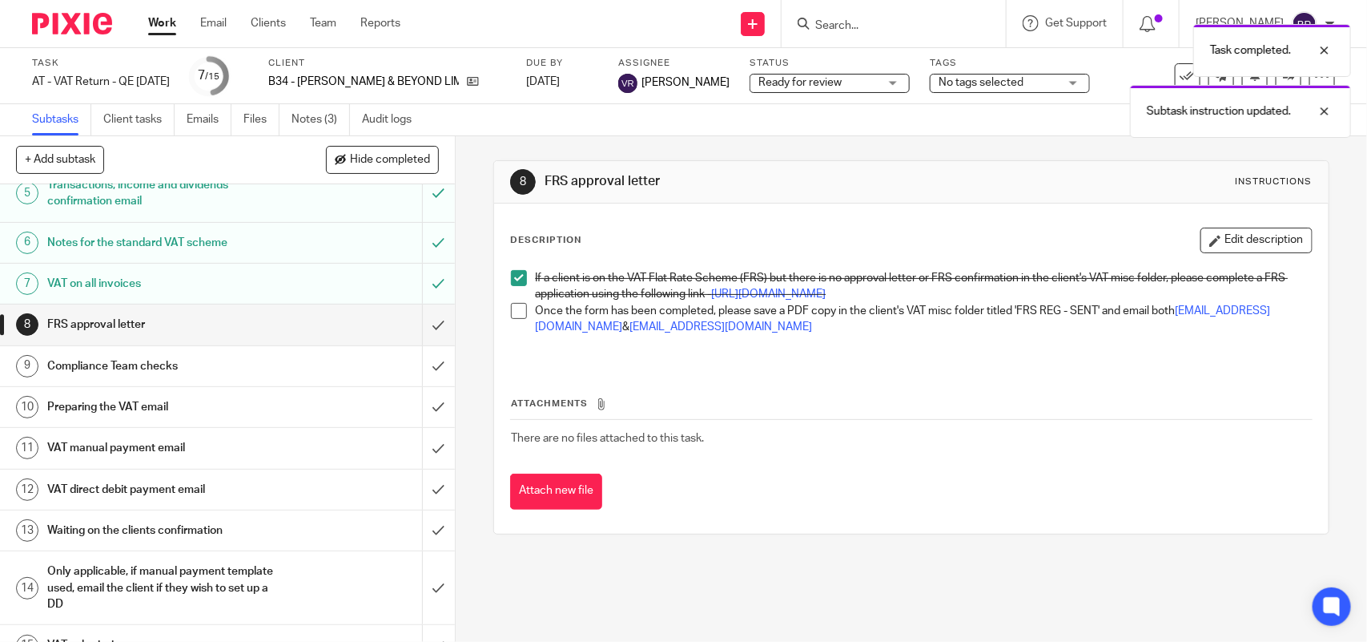
click at [513, 319] on span at bounding box center [519, 311] width 16 height 16
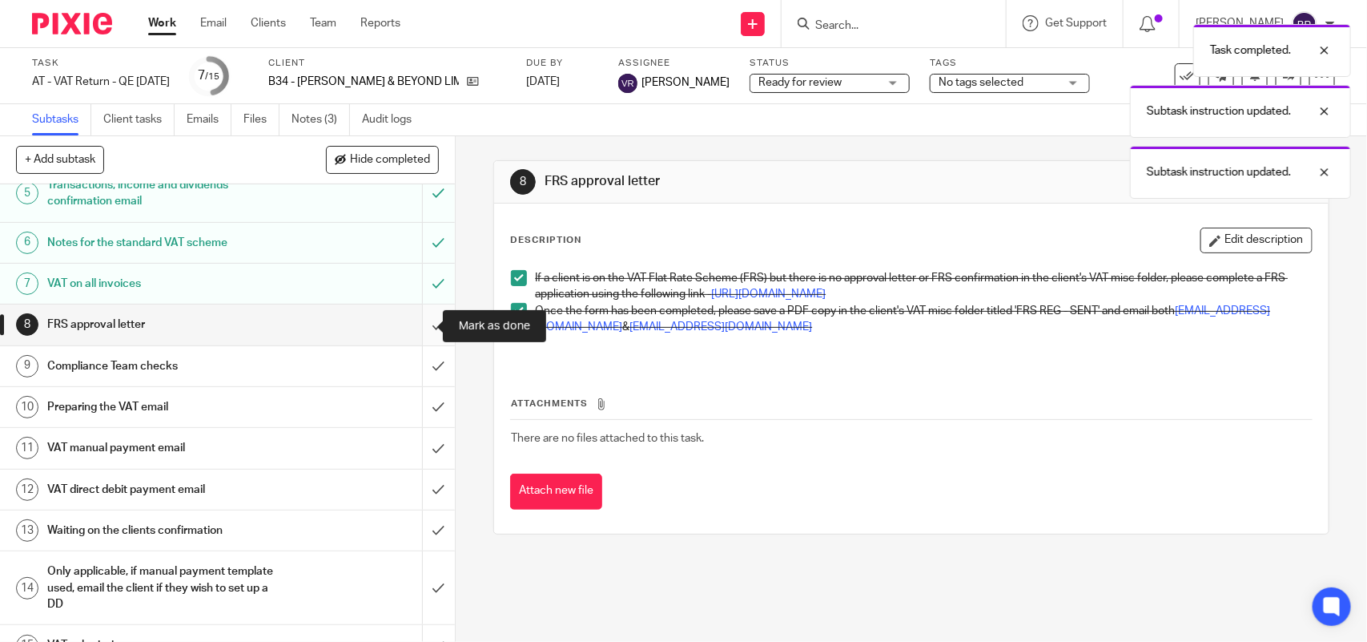
click at [418, 323] on input "submit" at bounding box center [227, 324] width 455 height 40
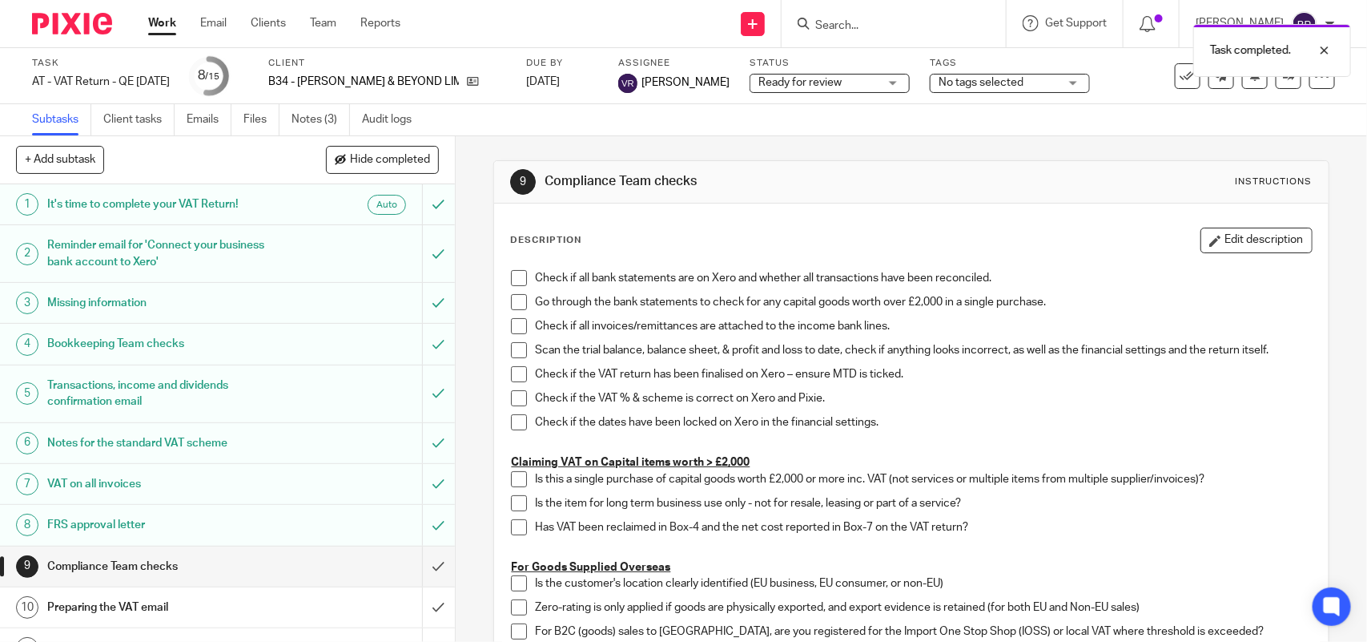
click at [304, 93] on div "Client B34 - [PERSON_NAME] & BEYOND LIMITED" at bounding box center [387, 76] width 238 height 38
click at [313, 115] on link "Notes (3)" at bounding box center [321, 119] width 58 height 31
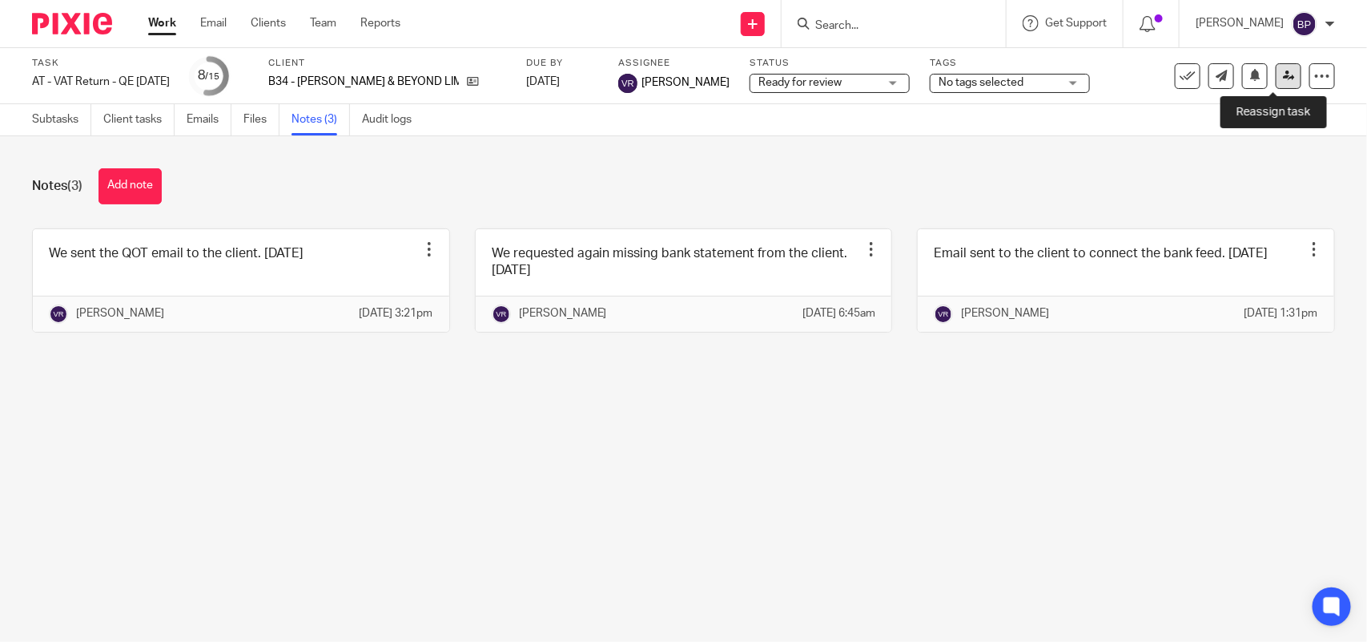
click at [1277, 68] on link at bounding box center [1289, 76] width 26 height 26
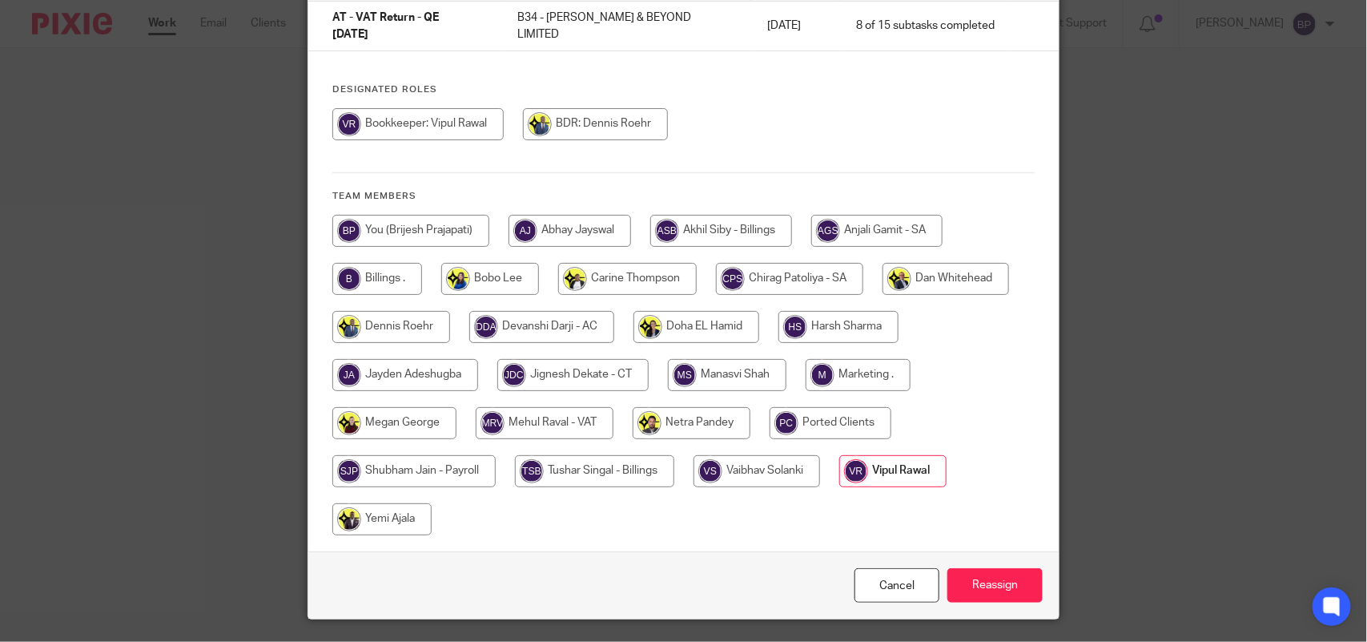
scroll to position [177, 0]
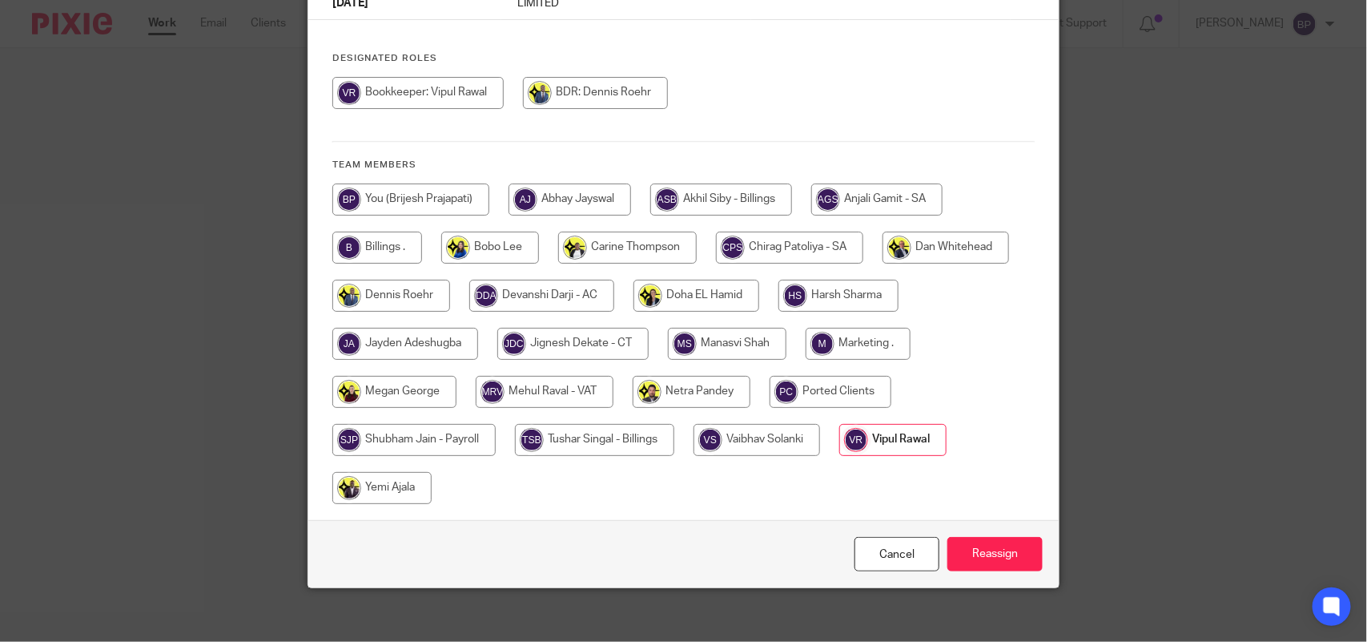
click at [543, 378] on input "radio" at bounding box center [545, 392] width 138 height 32
radio input "true"
click at [973, 538] on input "Reassign" at bounding box center [994, 554] width 95 height 34
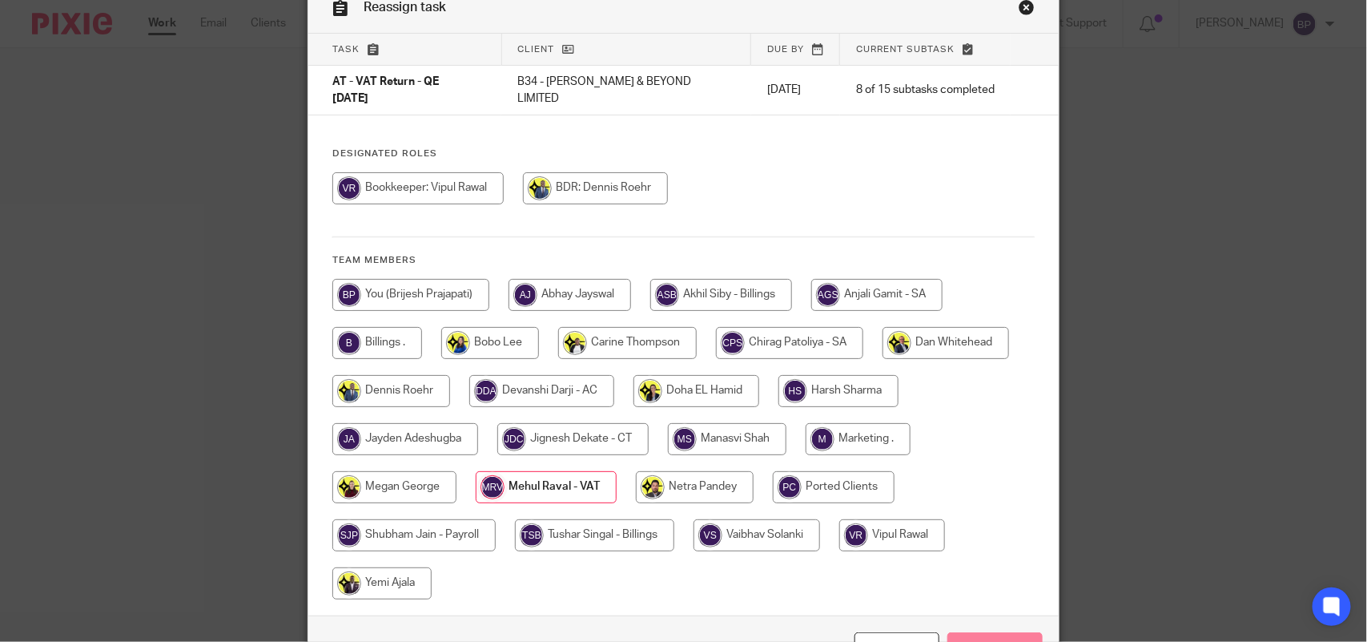
scroll to position [0, 0]
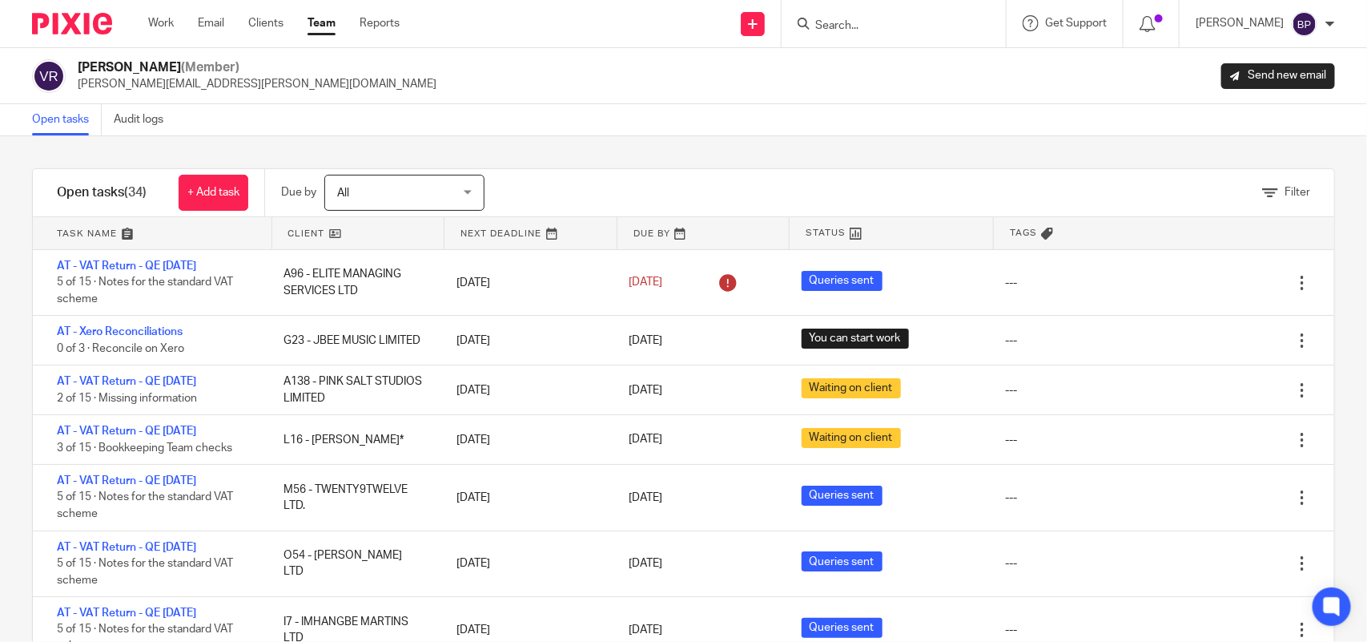
click at [602, 145] on div "Filter tasks Only show tasks matching all of these conditions 1 Client name Is …" at bounding box center [683, 388] width 1367 height 505
click at [57, 113] on link "Open tasks" at bounding box center [67, 119] width 70 height 31
click at [746, 153] on div "Filter tasks Only show tasks matching all of these conditions 1 Client name Is …" at bounding box center [683, 388] width 1367 height 505
click at [863, 163] on div "Filter tasks Only show tasks matching all of these conditions 1 Client name Is …" at bounding box center [683, 388] width 1367 height 505
click at [849, 149] on div "Filter tasks Only show tasks matching all of these conditions 1 Client name Is …" at bounding box center [683, 388] width 1367 height 505
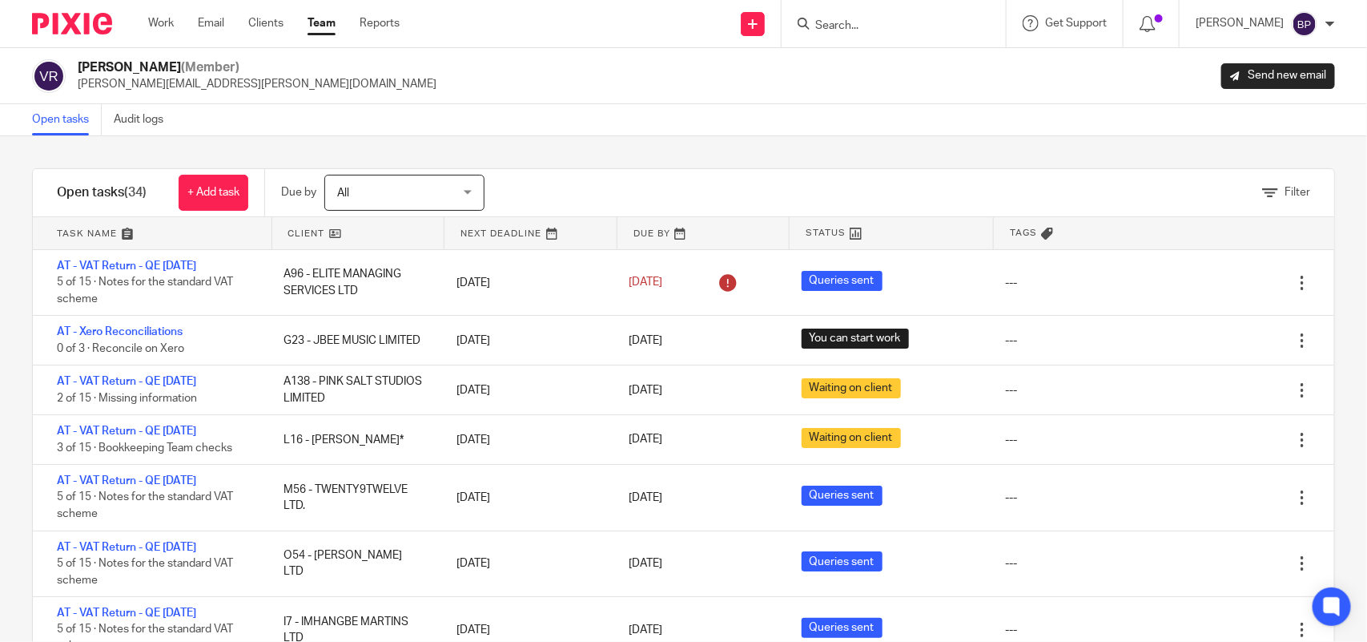
drag, startPoint x: 807, startPoint y: 139, endPoint x: 1308, endPoint y: 228, distance: 508.5
click at [813, 139] on div "Filter tasks Only show tasks matching all of these conditions 1 Client name Is …" at bounding box center [683, 388] width 1367 height 505
click at [907, 125] on div "Open tasks Audit logs" at bounding box center [683, 120] width 1367 height 32
